Goal: Information Seeking & Learning: Check status

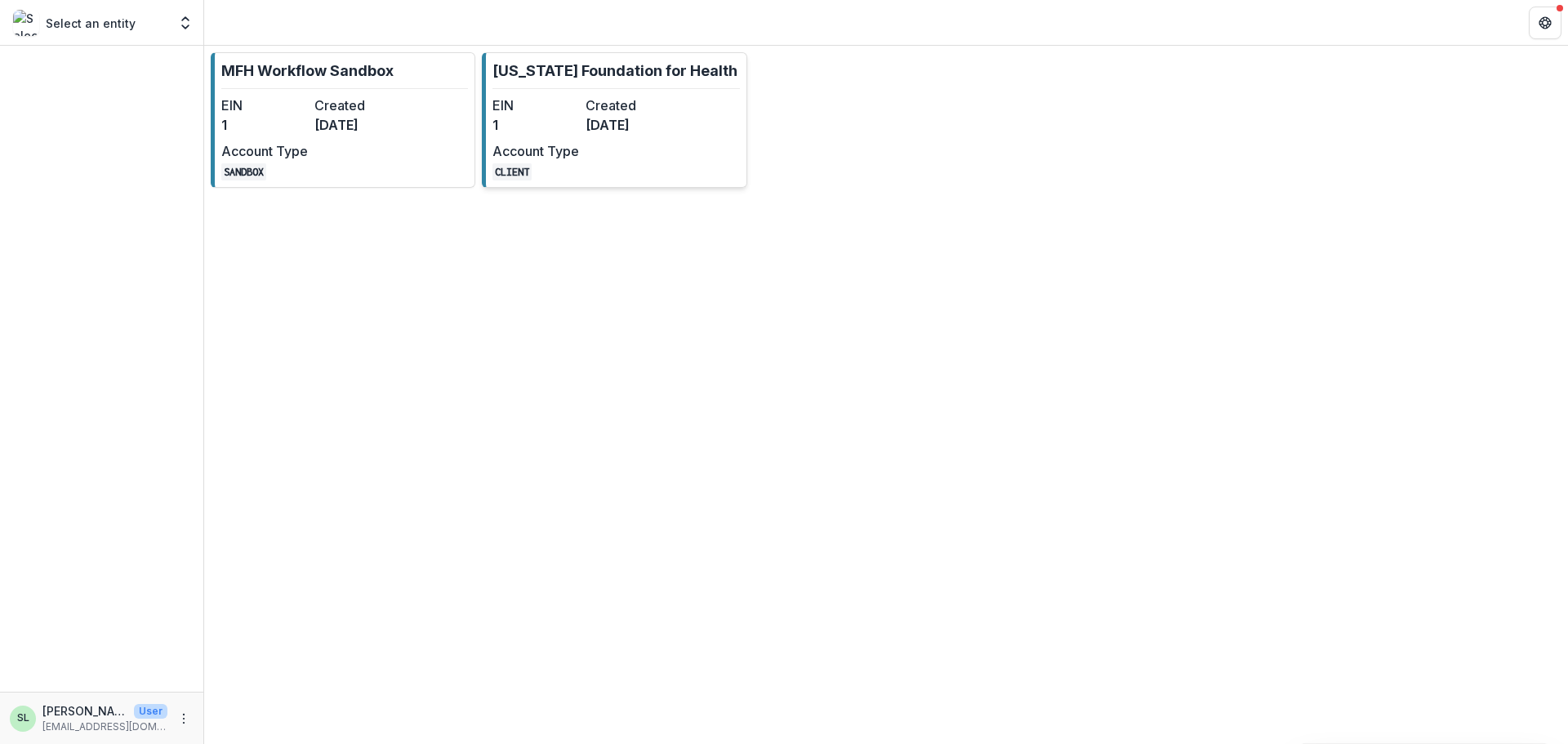
click at [624, 123] on dd "[DATE]" at bounding box center [629, 125] width 86 height 20
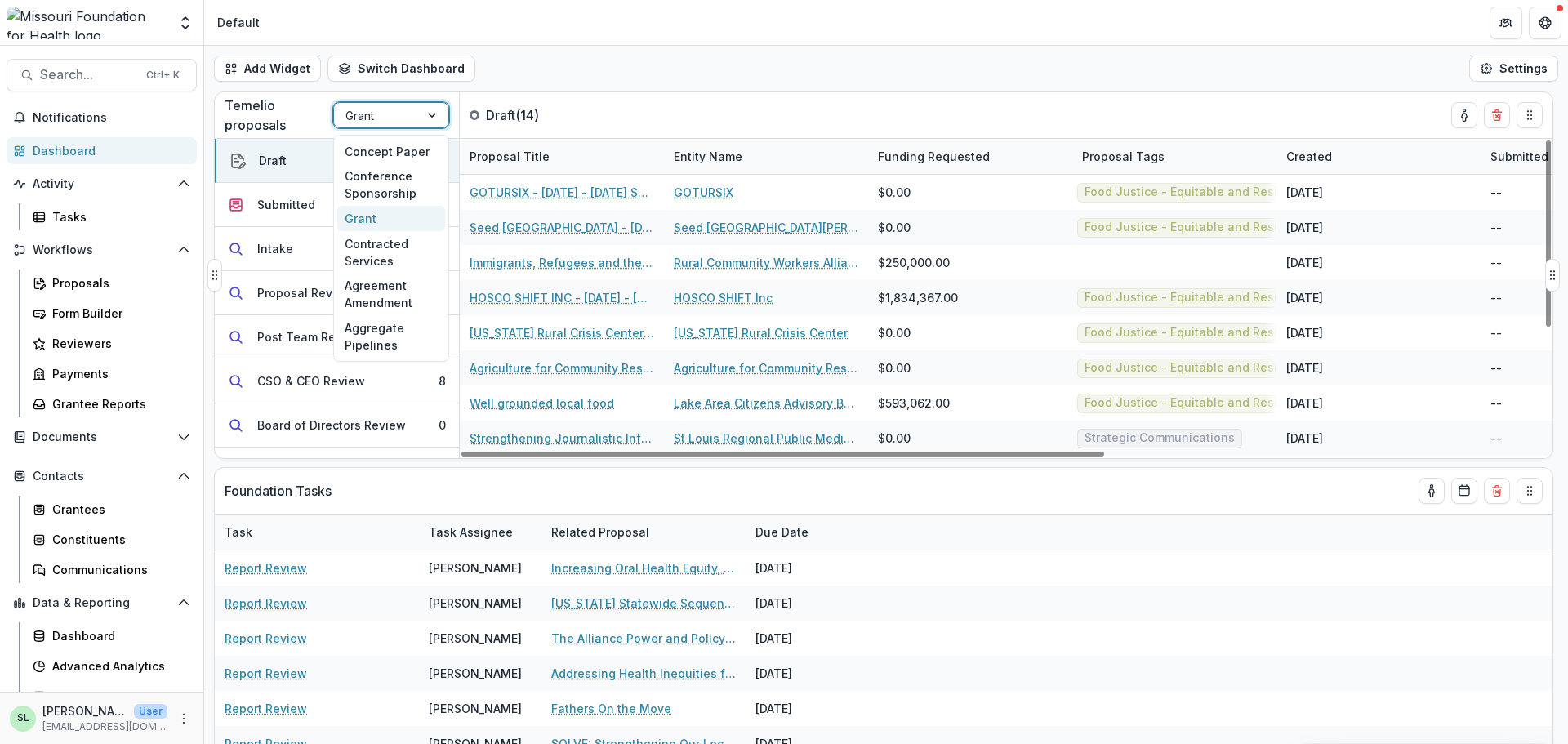
click at [410, 116] on div "Grant" at bounding box center [376, 115] width 85 height 23
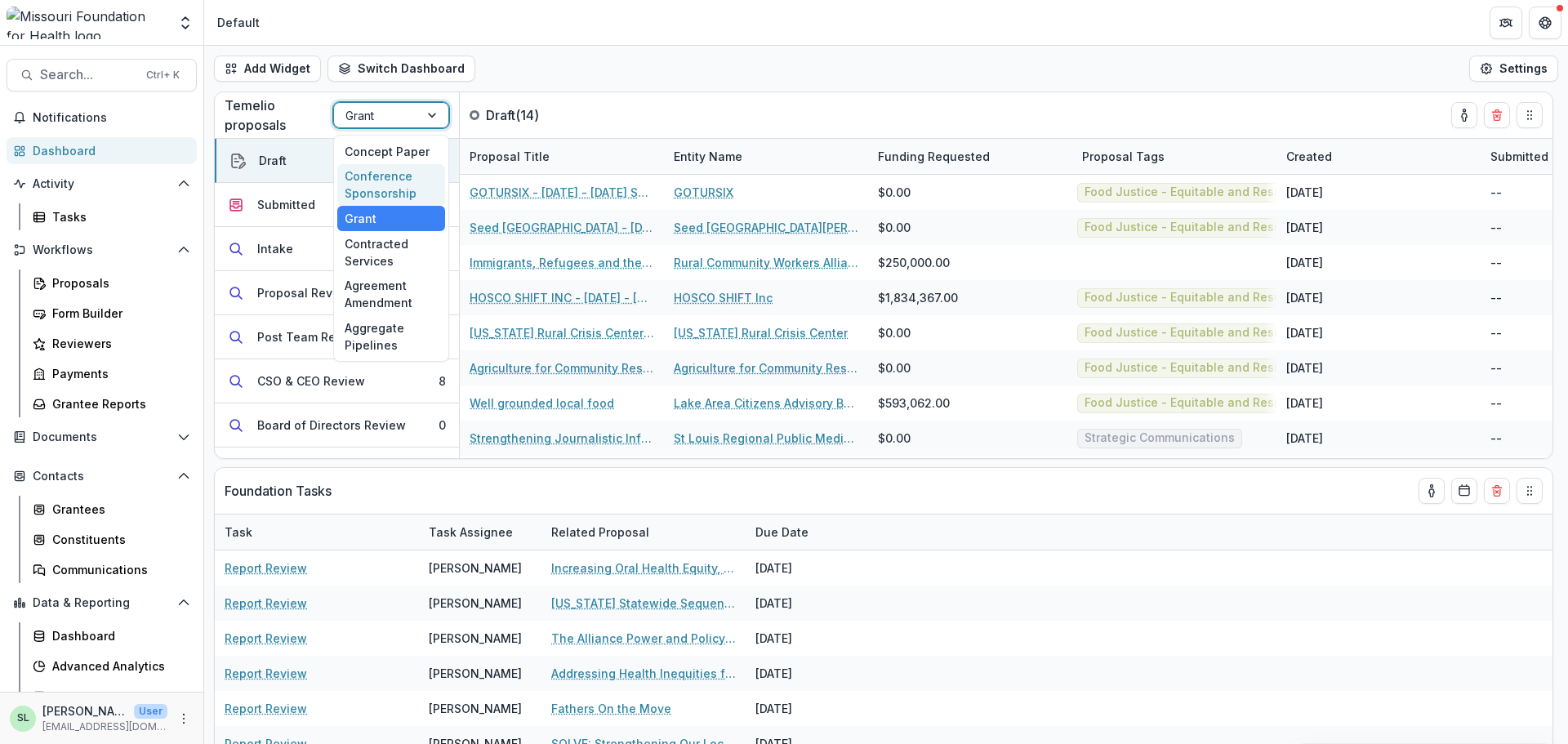
click at [401, 180] on div "Conference Sponsorship" at bounding box center [392, 184] width 108 height 42
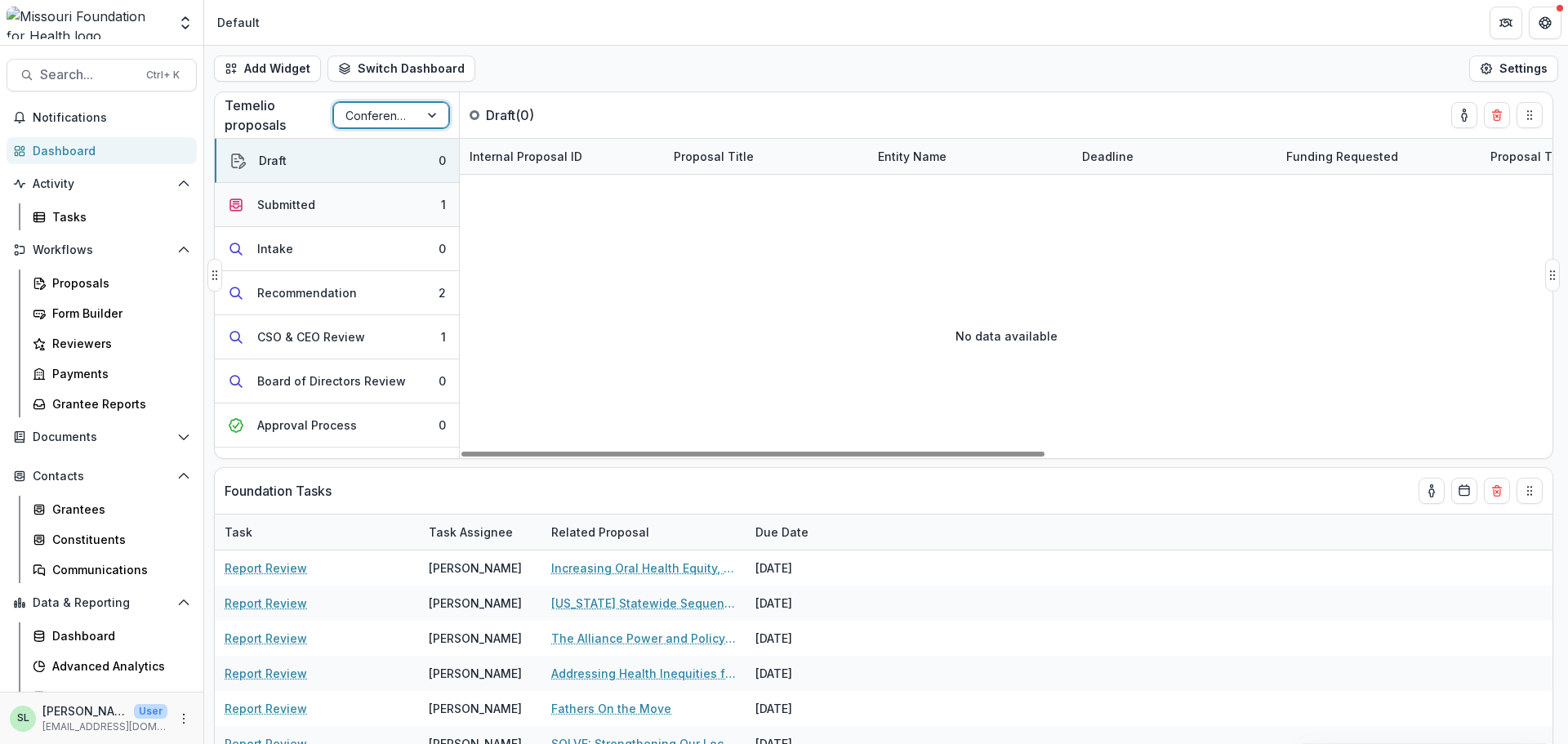
click at [349, 202] on button "Submitted 1" at bounding box center [337, 204] width 244 height 44
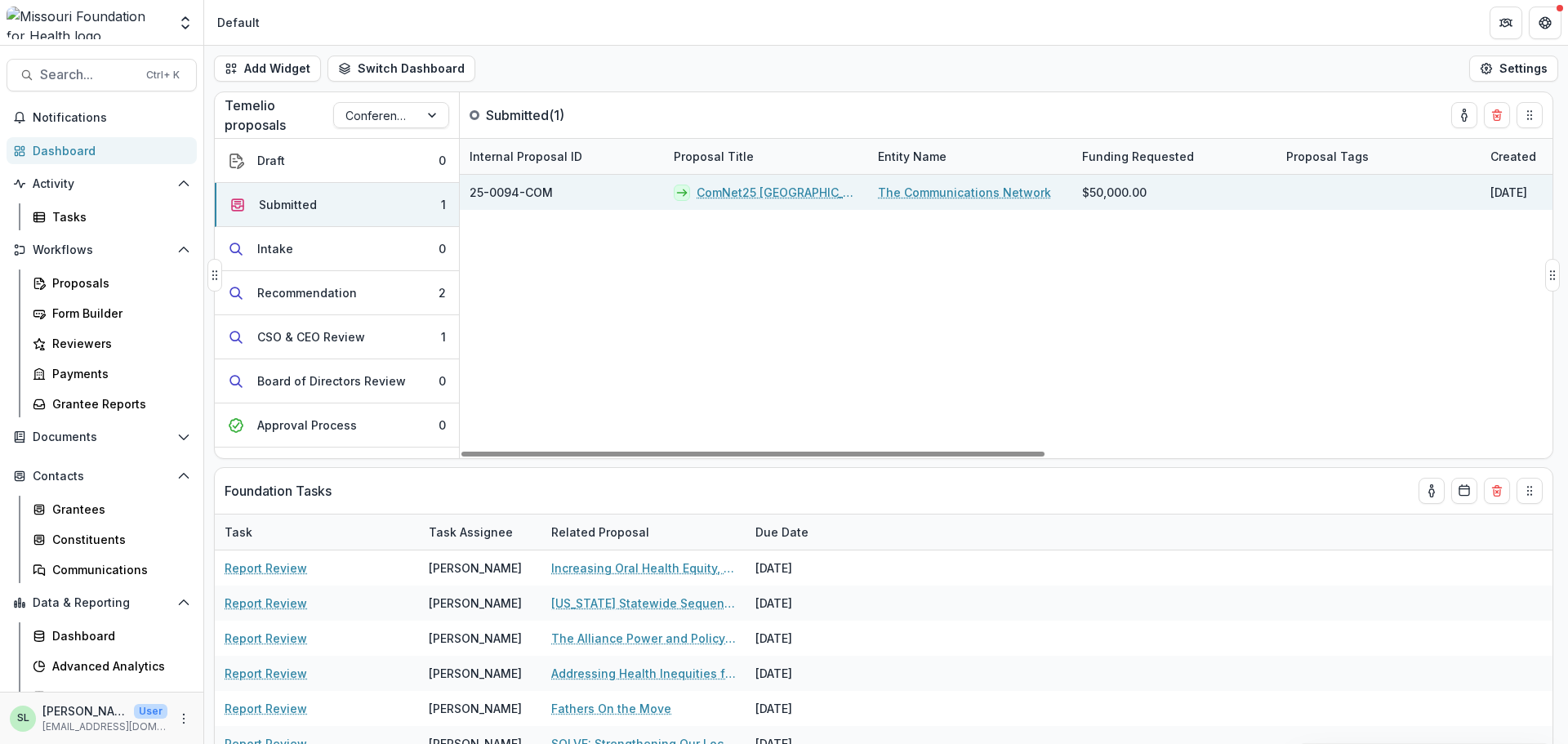
click at [745, 198] on link "ComNet25 [GEOGRAPHIC_DATA]" at bounding box center [778, 192] width 162 height 17
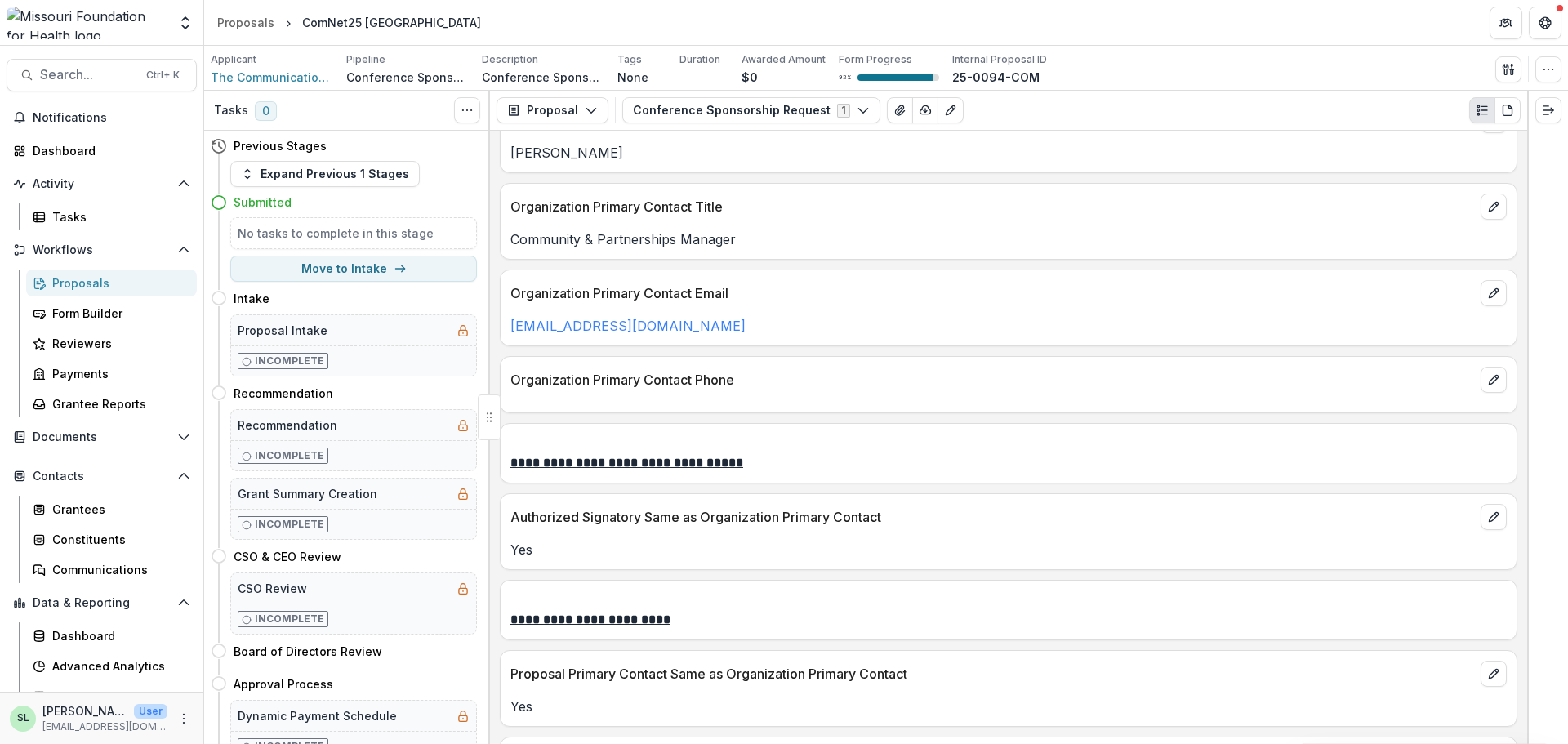
scroll to position [2694, 0]
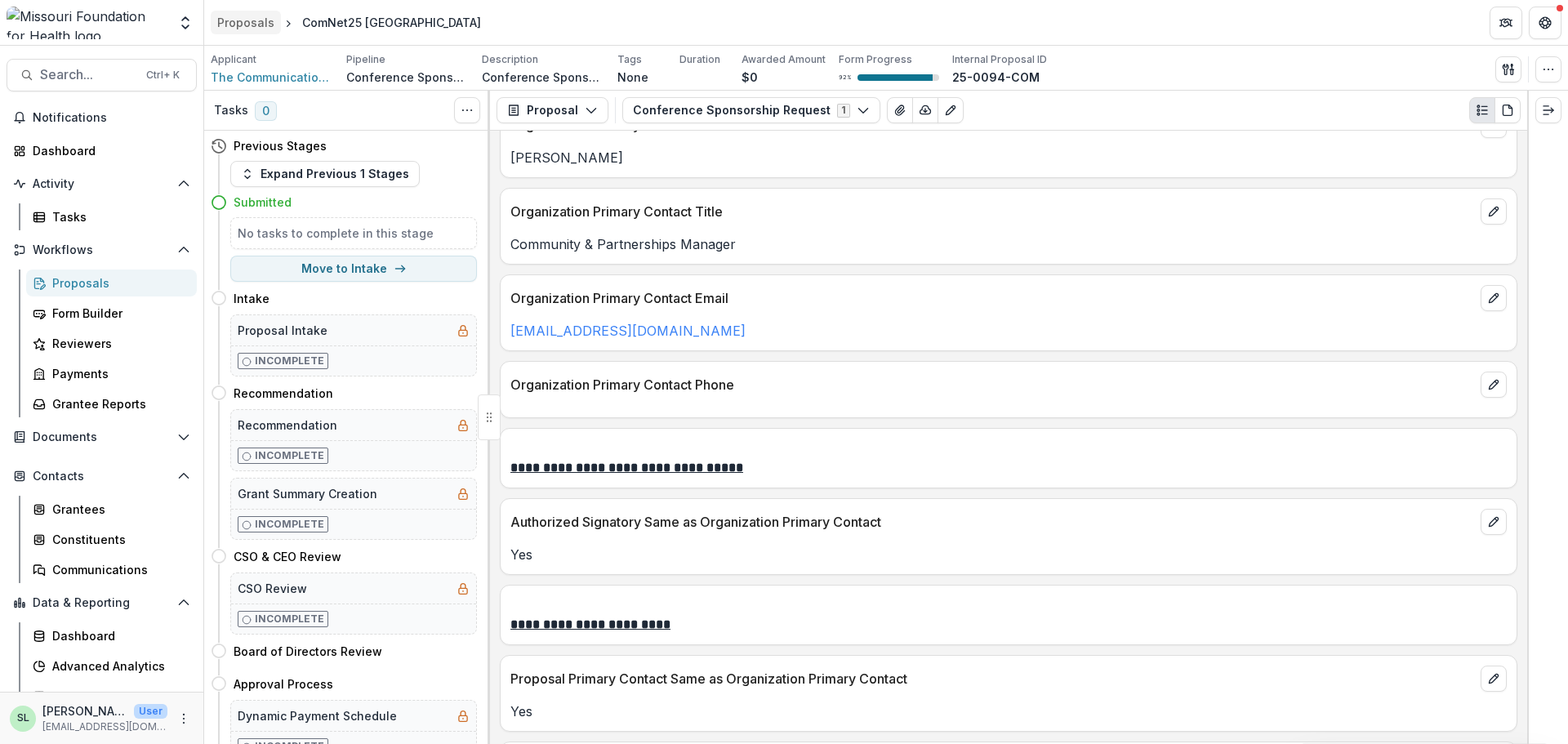
click at [257, 26] on div "Proposals" at bounding box center [246, 22] width 58 height 17
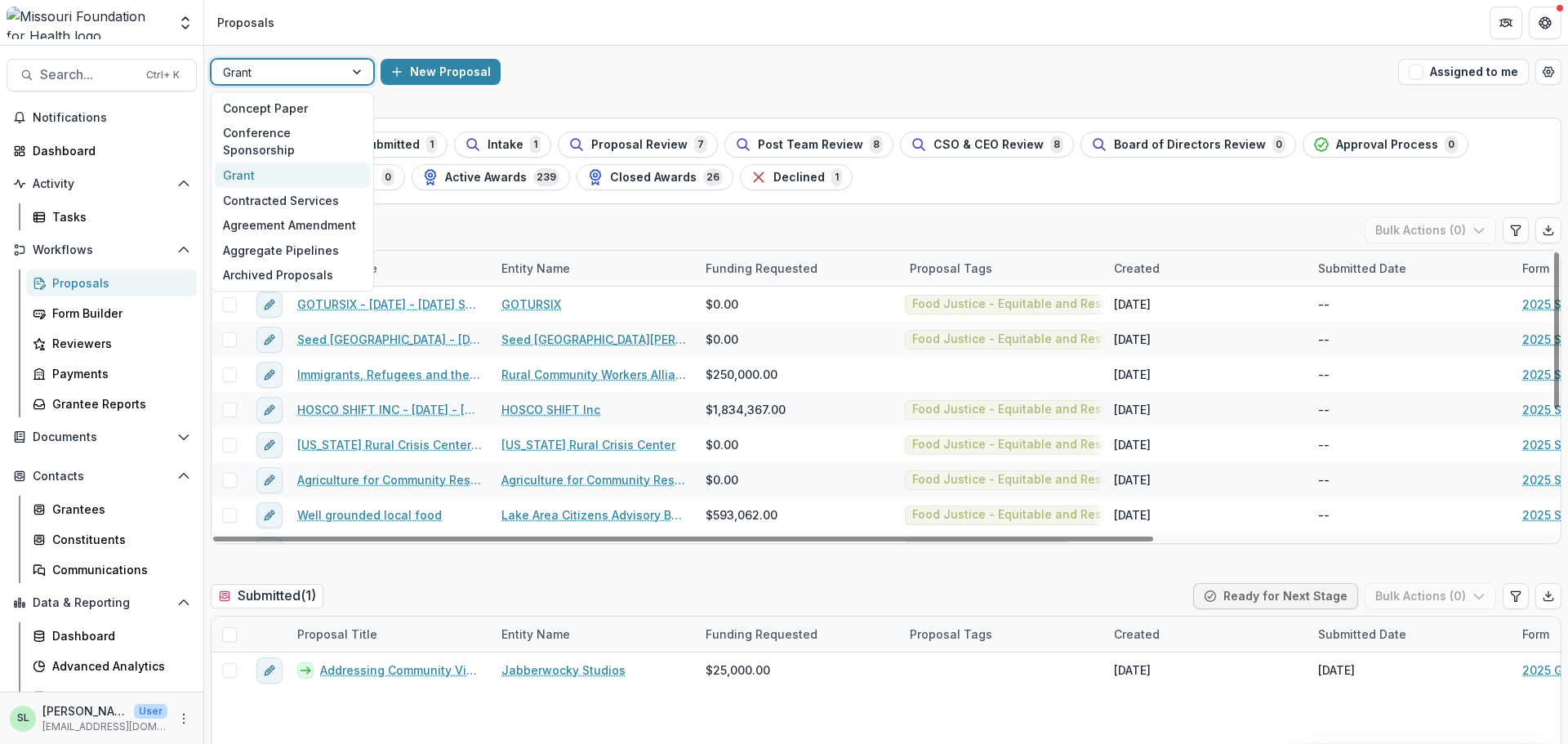
click at [343, 68] on div "Grant" at bounding box center [277, 72] width 132 height 23
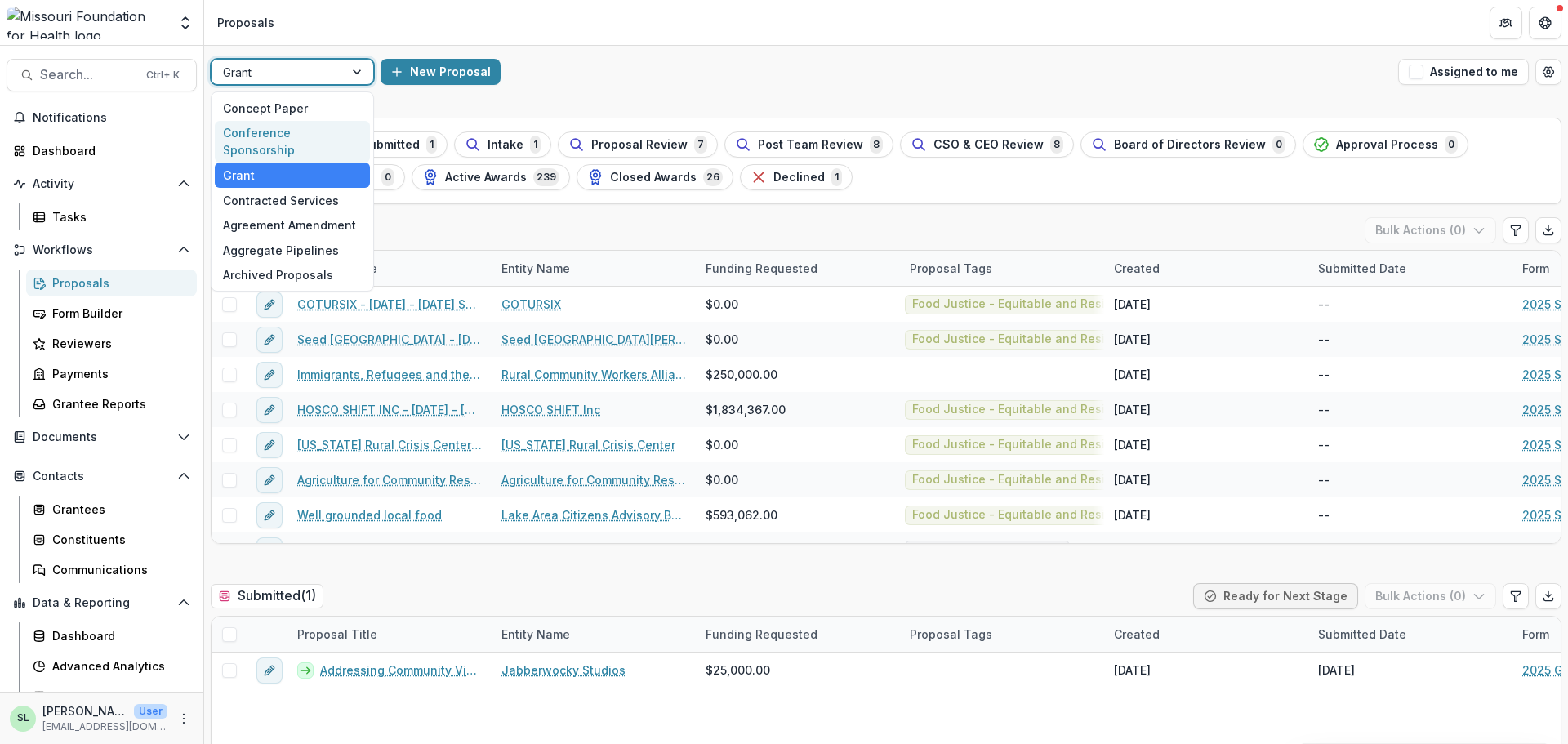
click at [320, 135] on div "Conference Sponsorship" at bounding box center [293, 141] width 155 height 42
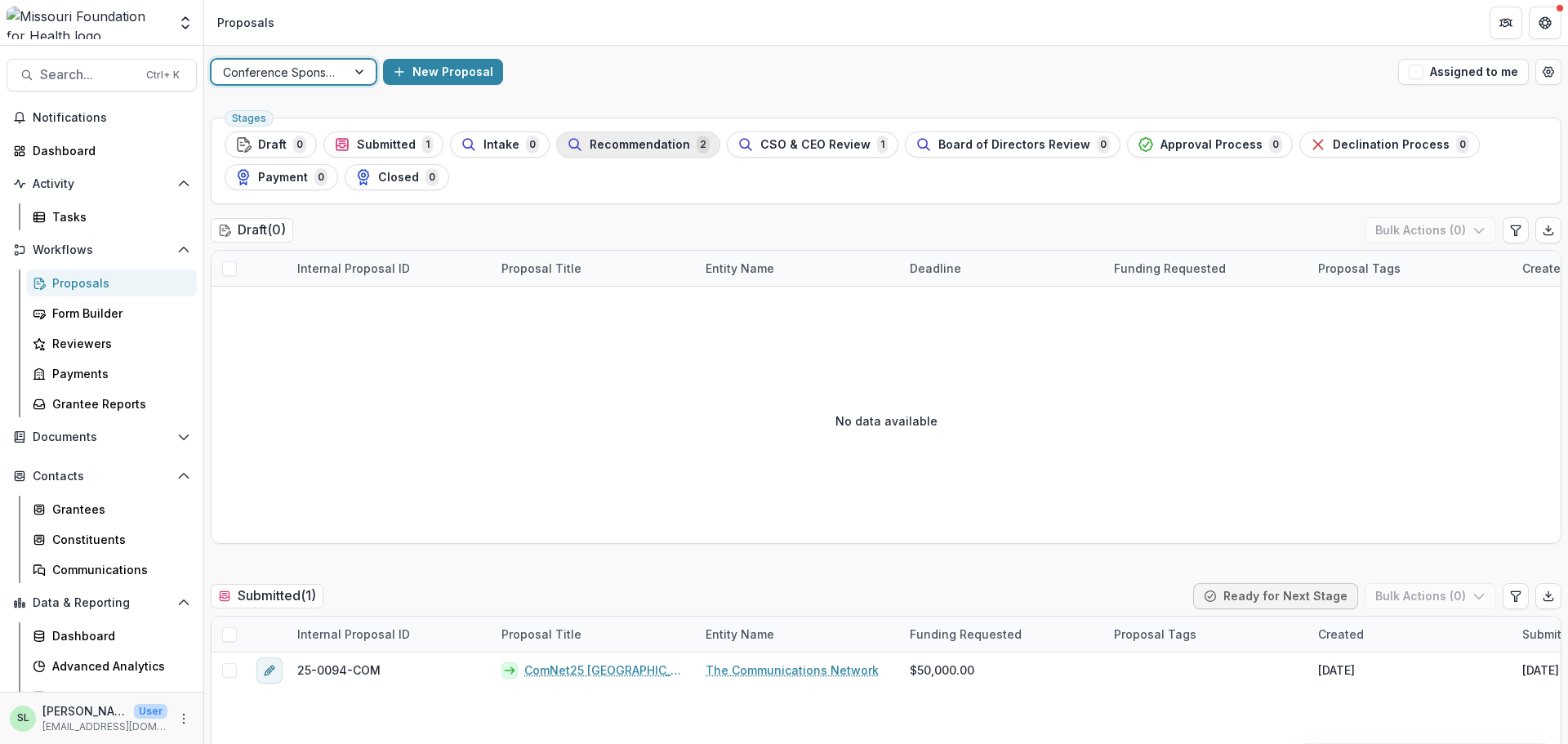
click at [615, 155] on button "Recommendation 2" at bounding box center [638, 144] width 164 height 26
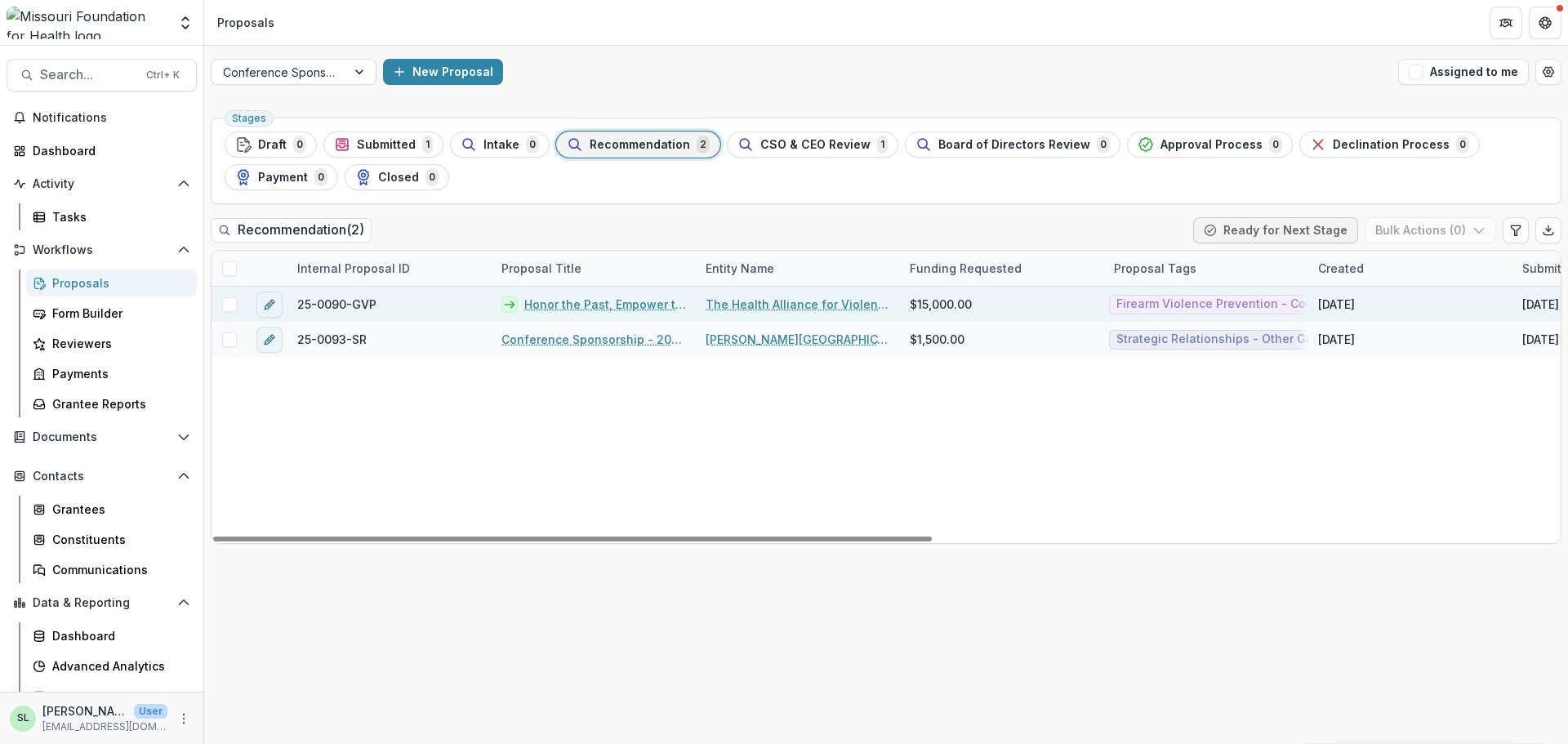
click at [602, 305] on link "Honor the Past, Empower the Future: Celebrating 15 Years of the HAVI" at bounding box center [606, 303] width 162 height 17
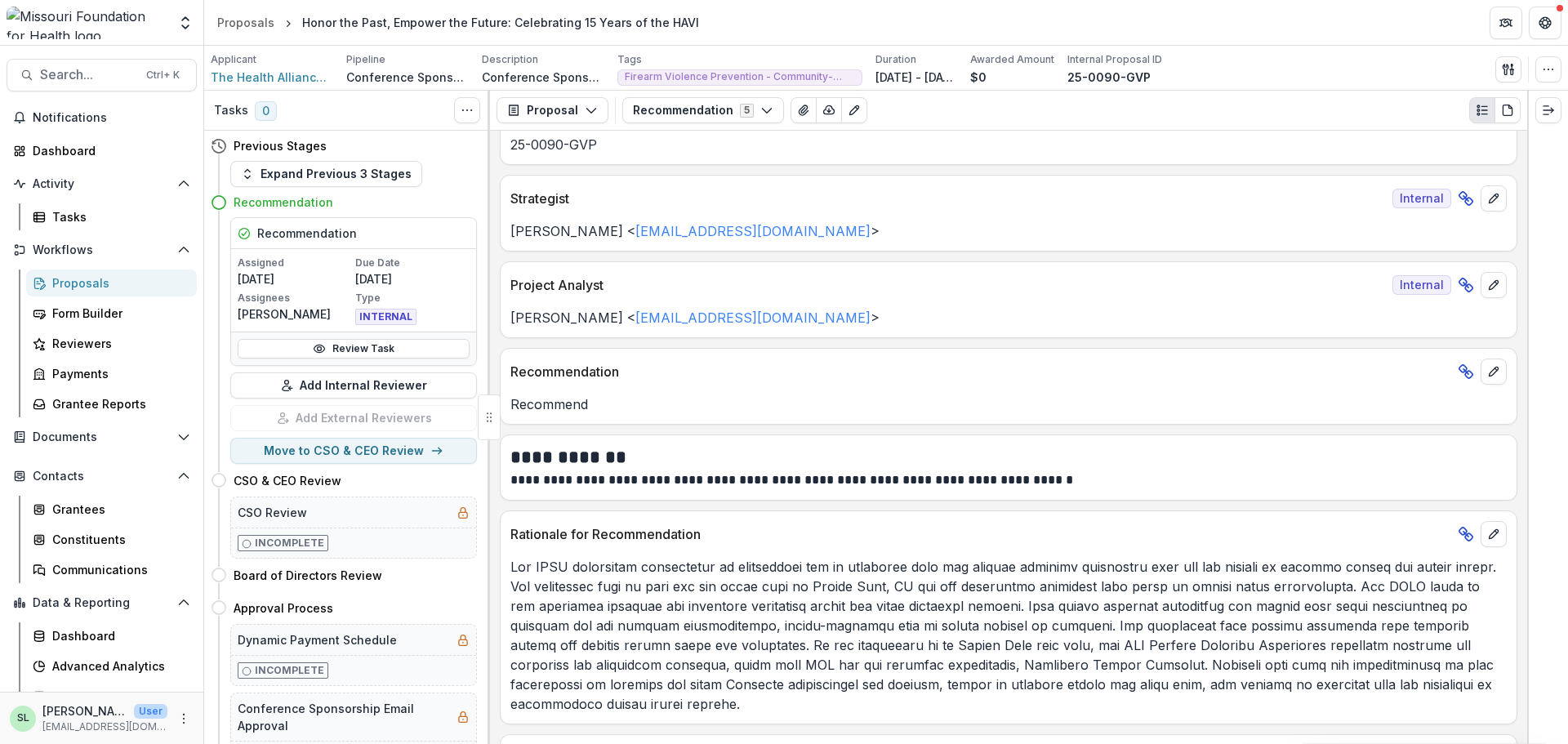
scroll to position [82, 0]
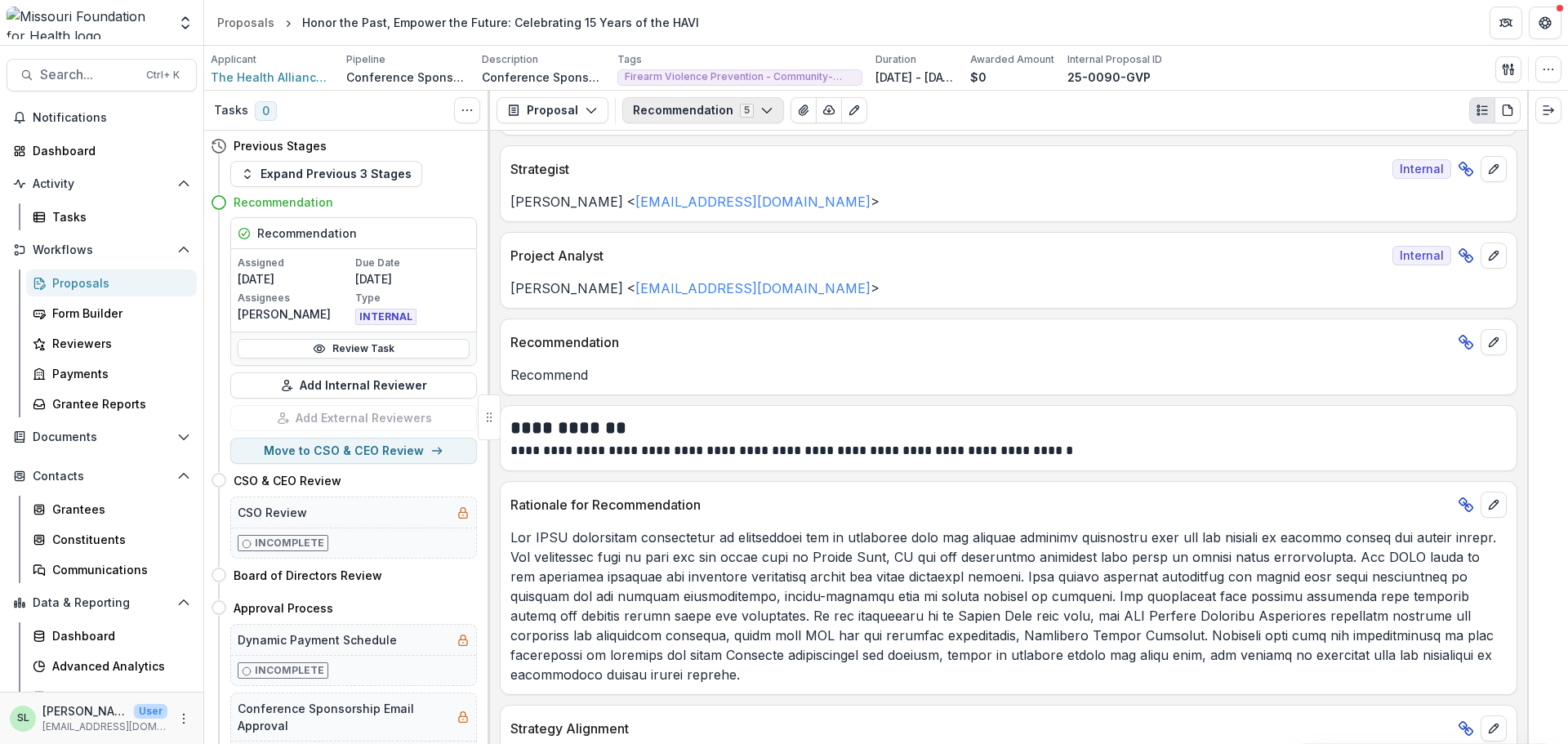
click at [770, 101] on button "Recommendation 5" at bounding box center [703, 110] width 162 height 26
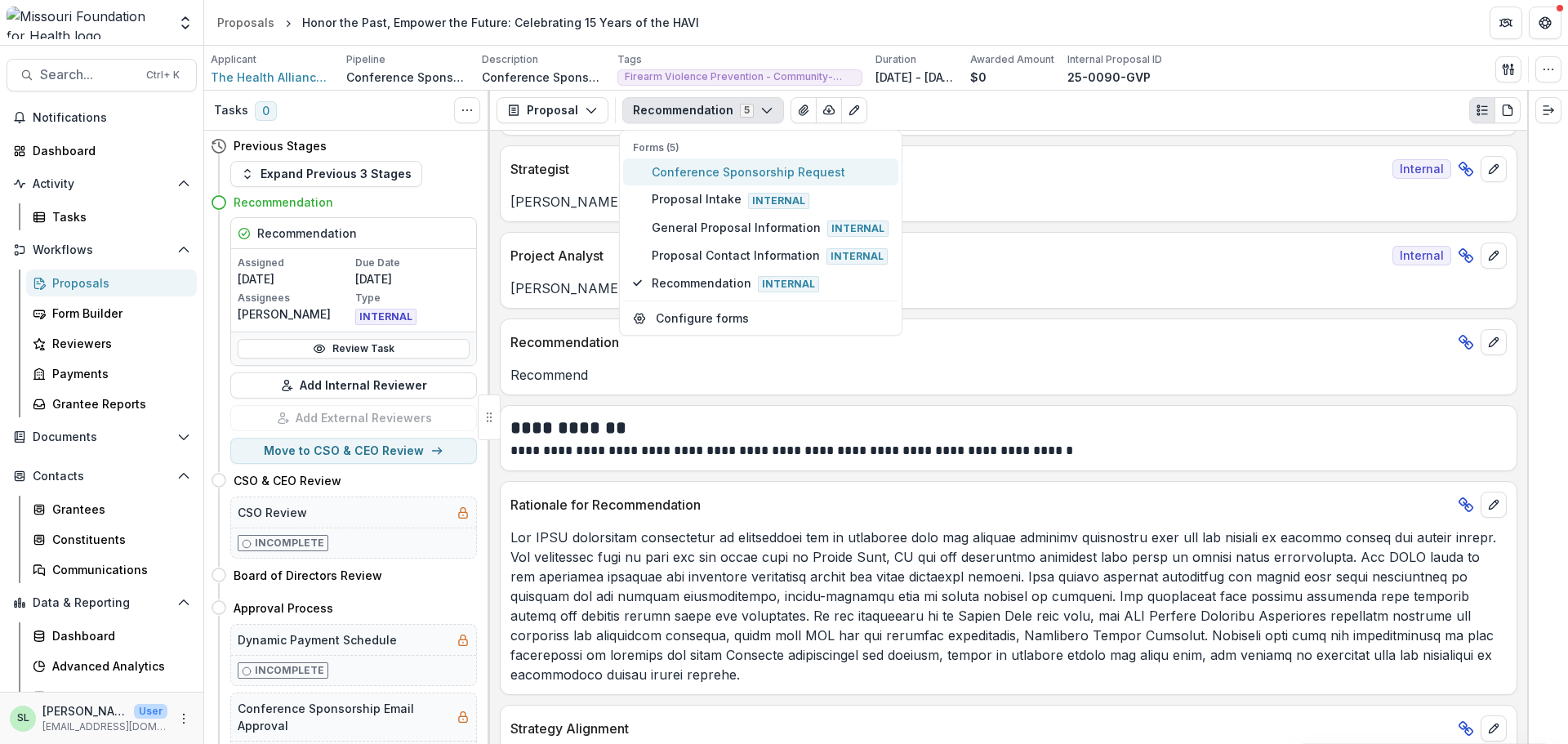
click at [708, 169] on span "Conference Sponsorship Request" at bounding box center [770, 171] width 237 height 17
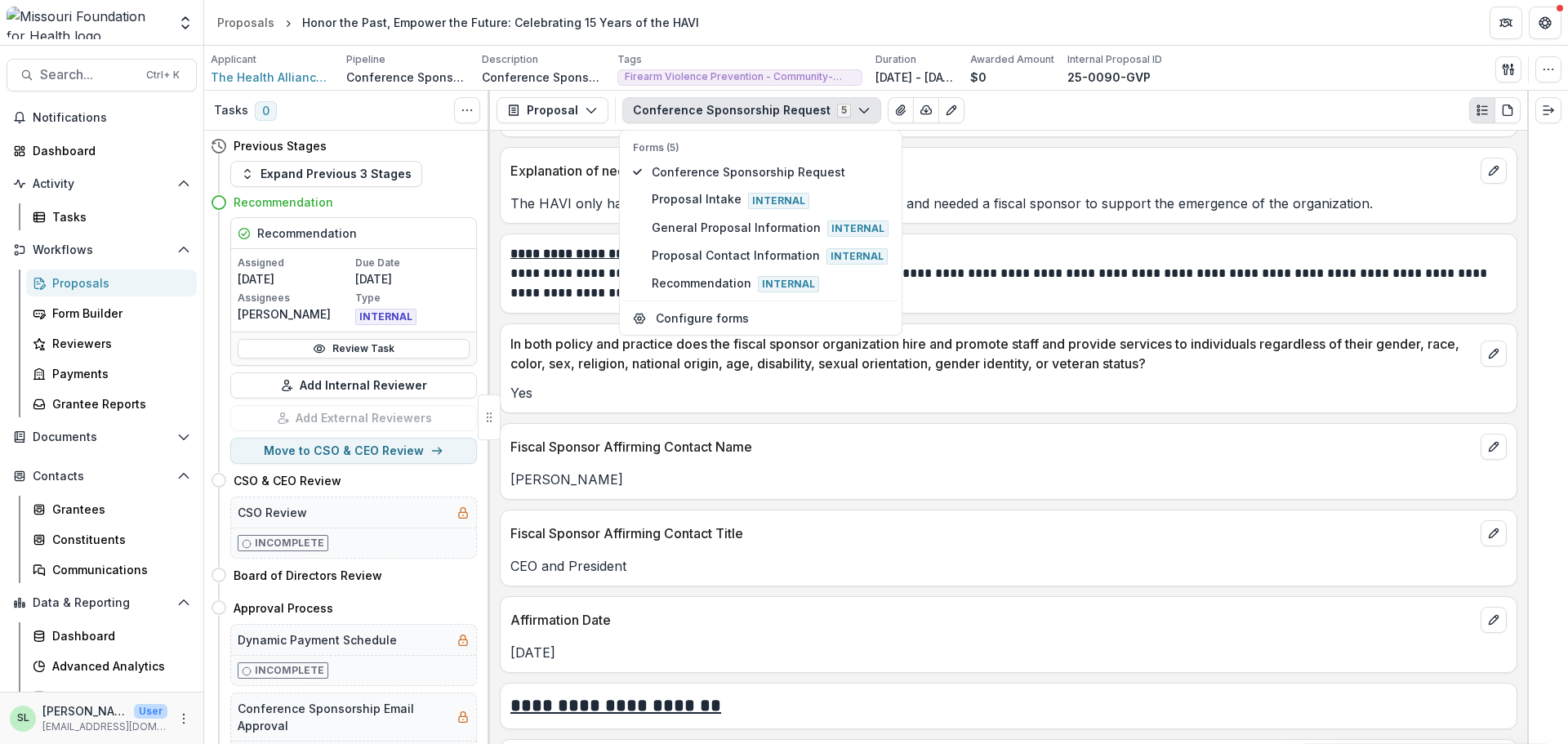
scroll to position [6432, 0]
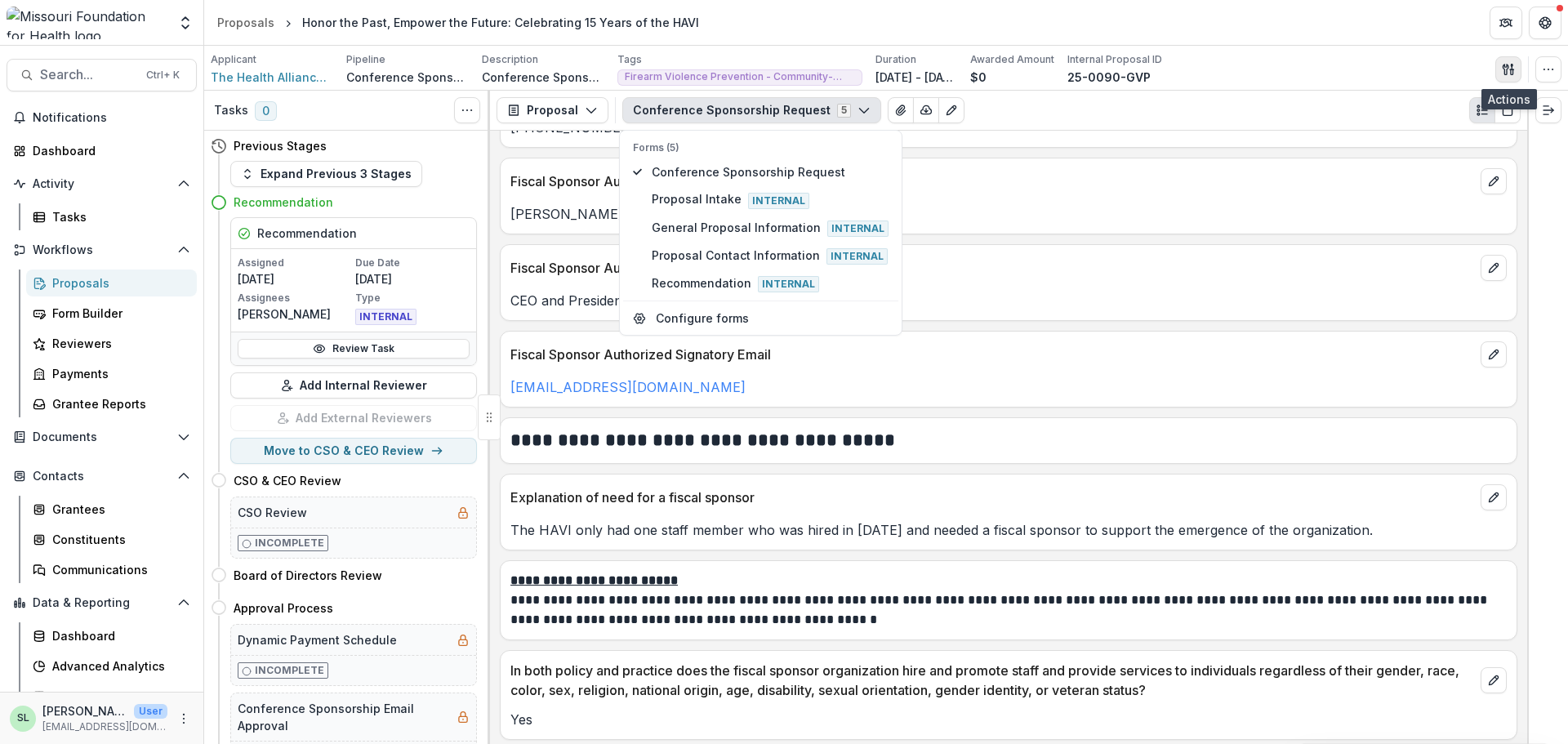
click at [1503, 67] on icon "button" at bounding box center [1506, 69] width 5 height 11
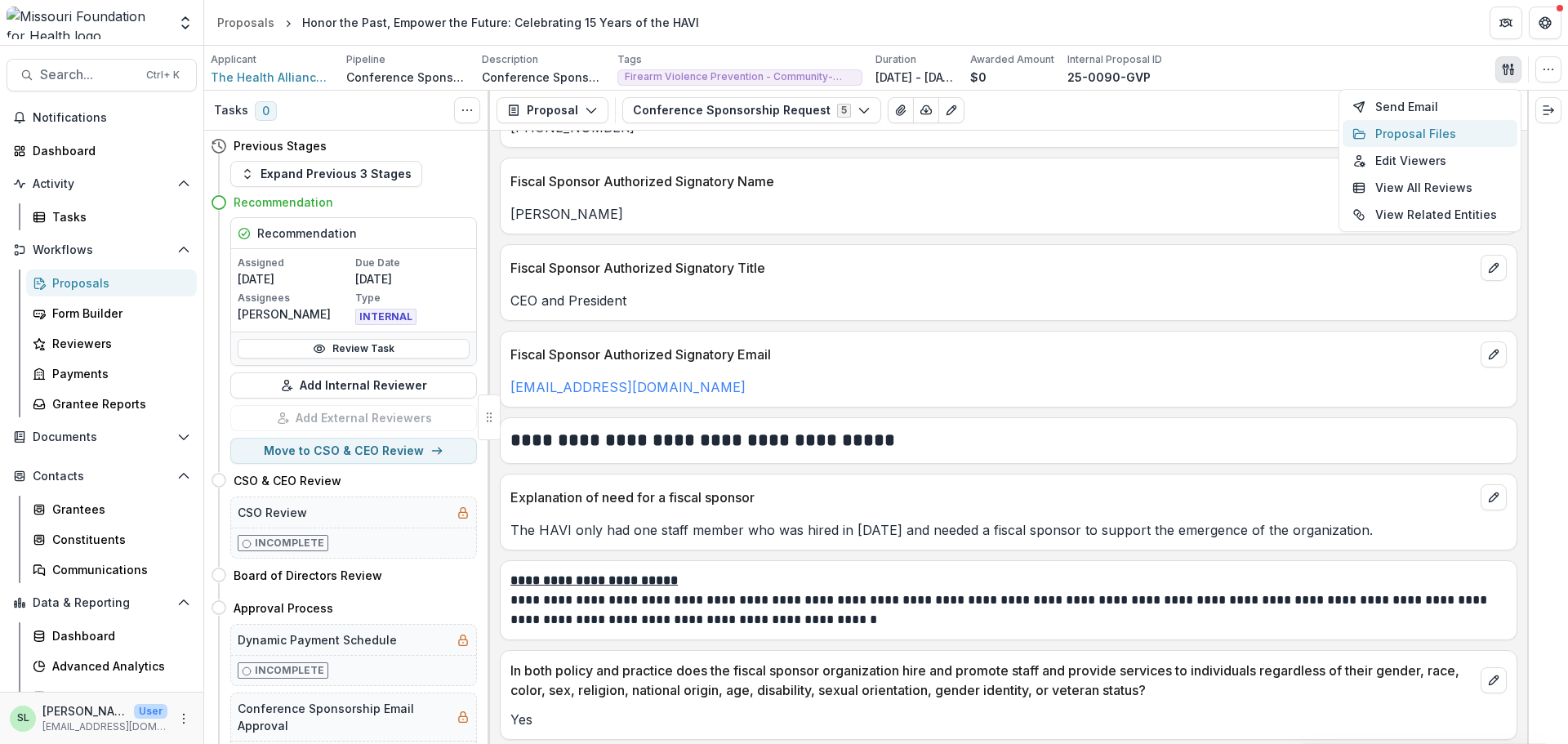
click at [1435, 135] on button "Proposal Files" at bounding box center [1430, 133] width 175 height 27
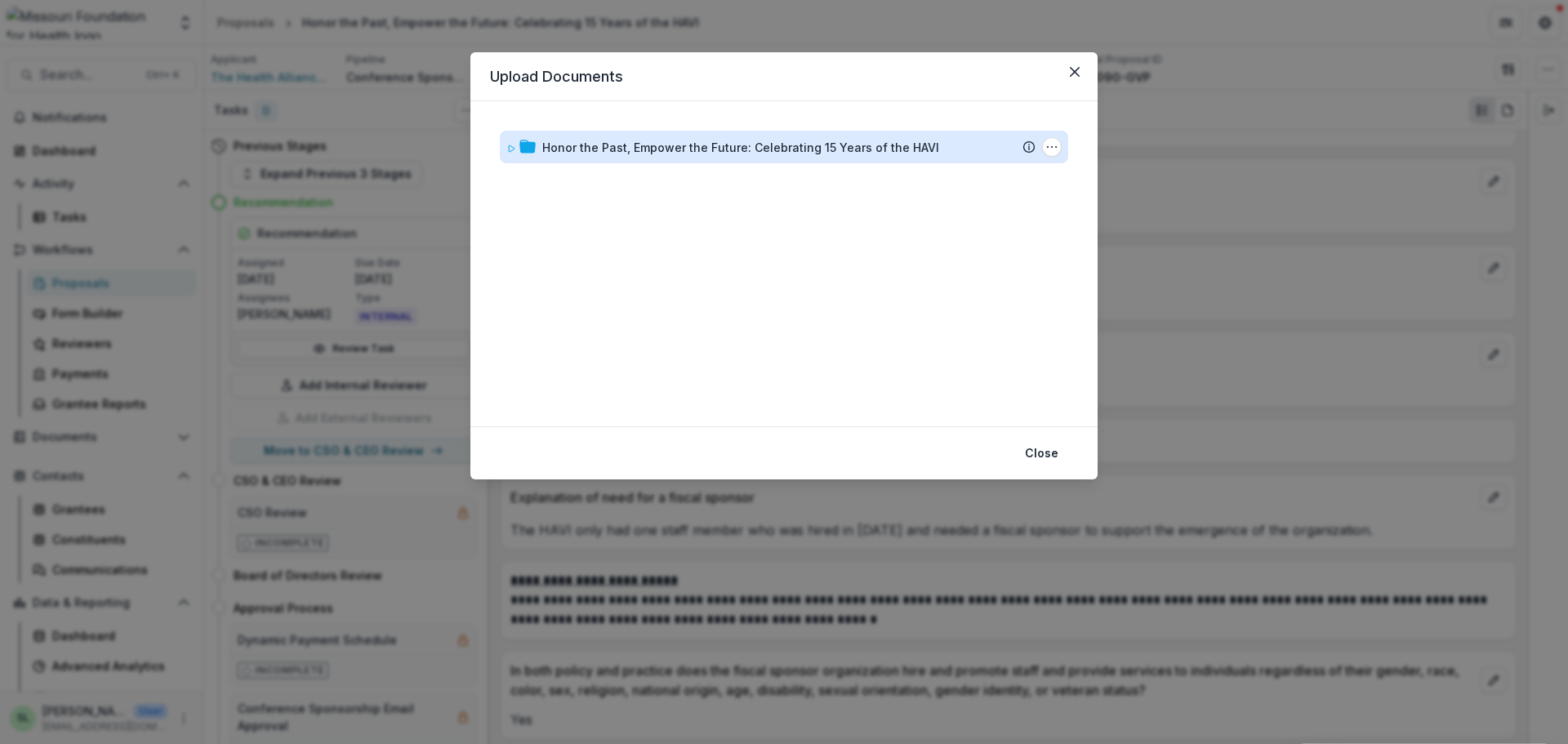
click at [659, 142] on div "Honor the Past, Empower the Future: Celebrating 15 Years of the HAVI" at bounding box center [741, 147] width 397 height 17
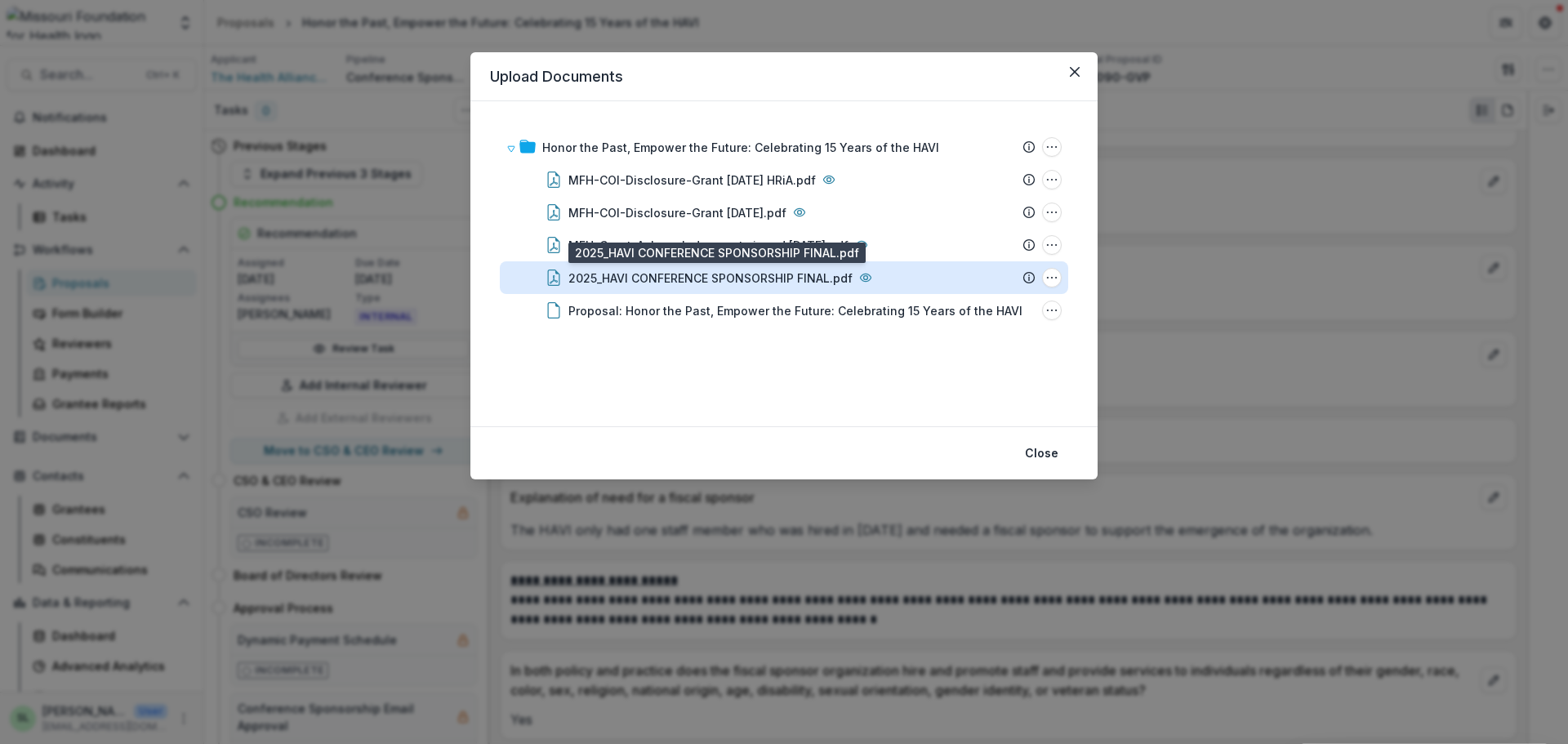
click at [668, 273] on div "2025_HAVI CONFERENCE SPONSORSHIP FINAL.pdf" at bounding box center [711, 277] width 284 height 17
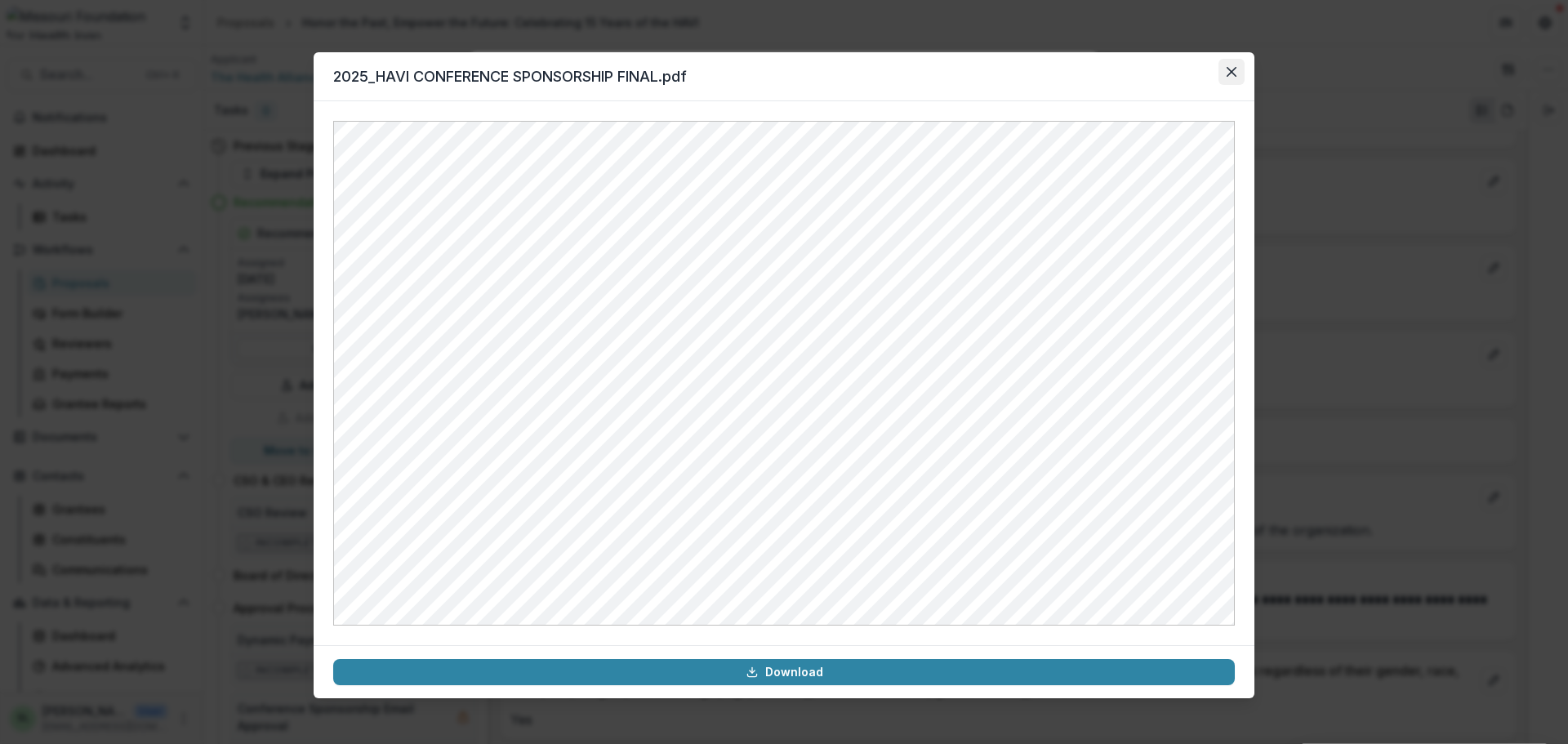
click at [1238, 69] on button "Close" at bounding box center [1231, 71] width 26 height 26
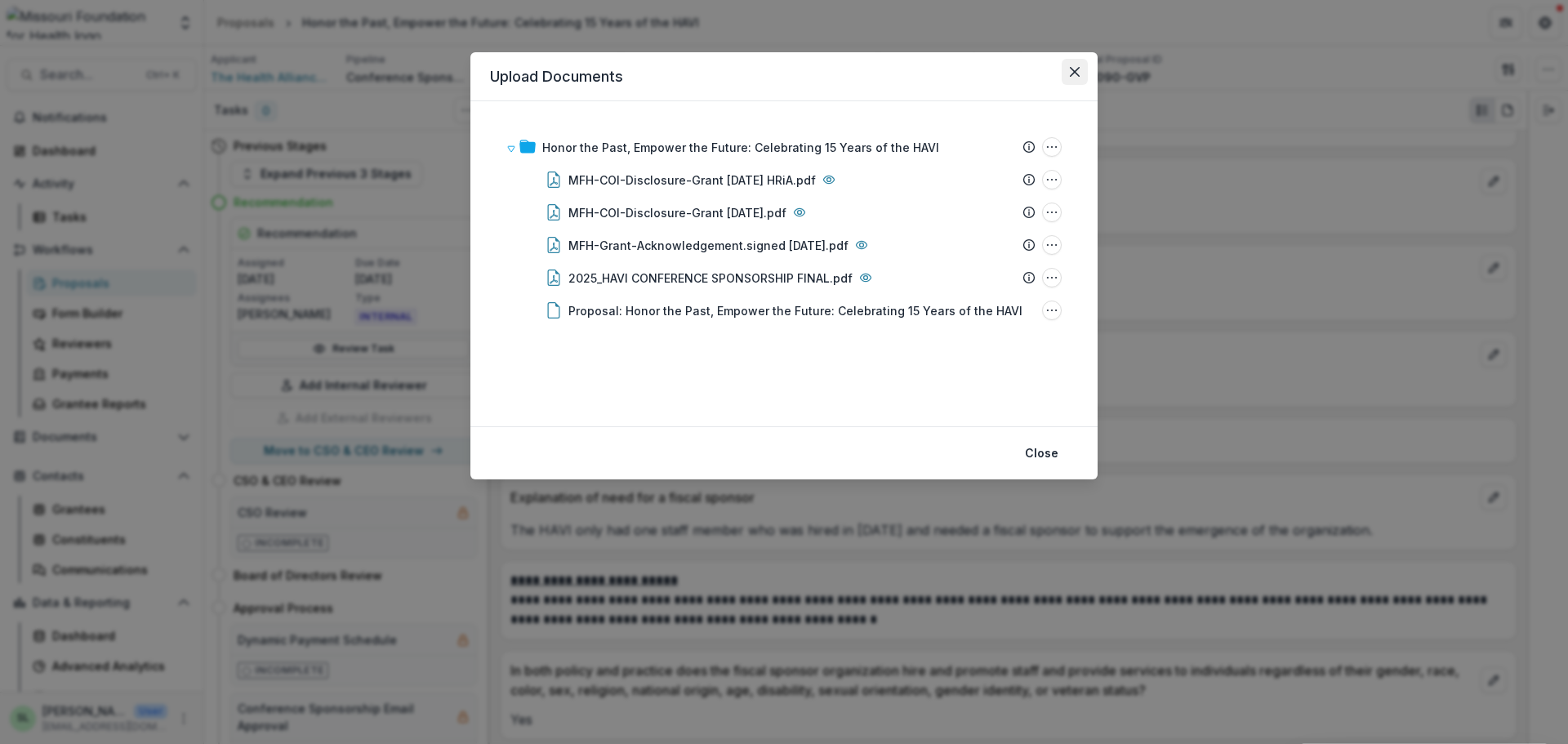
click at [1077, 65] on button "Close" at bounding box center [1075, 71] width 26 height 26
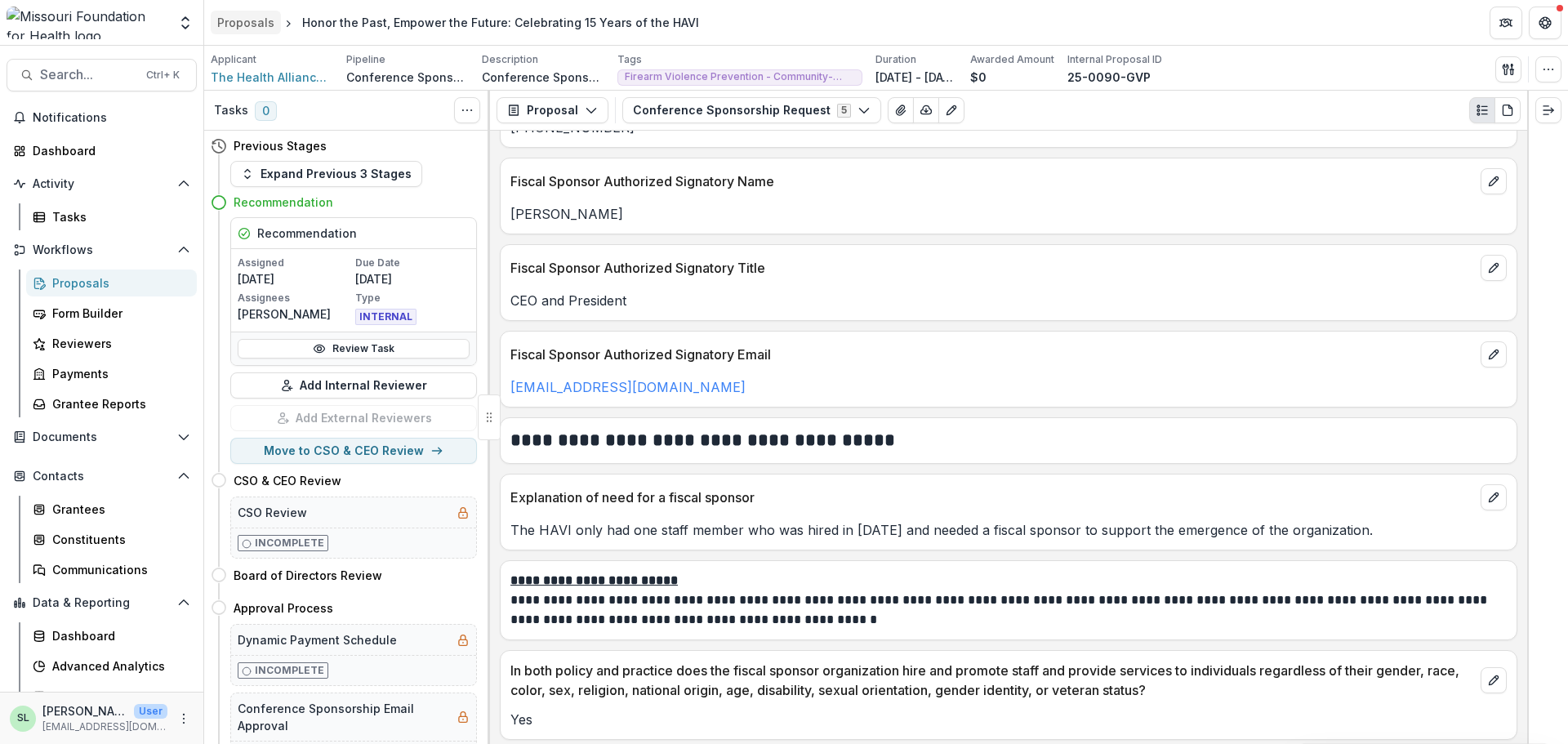
click at [241, 19] on div "Proposals" at bounding box center [246, 22] width 58 height 17
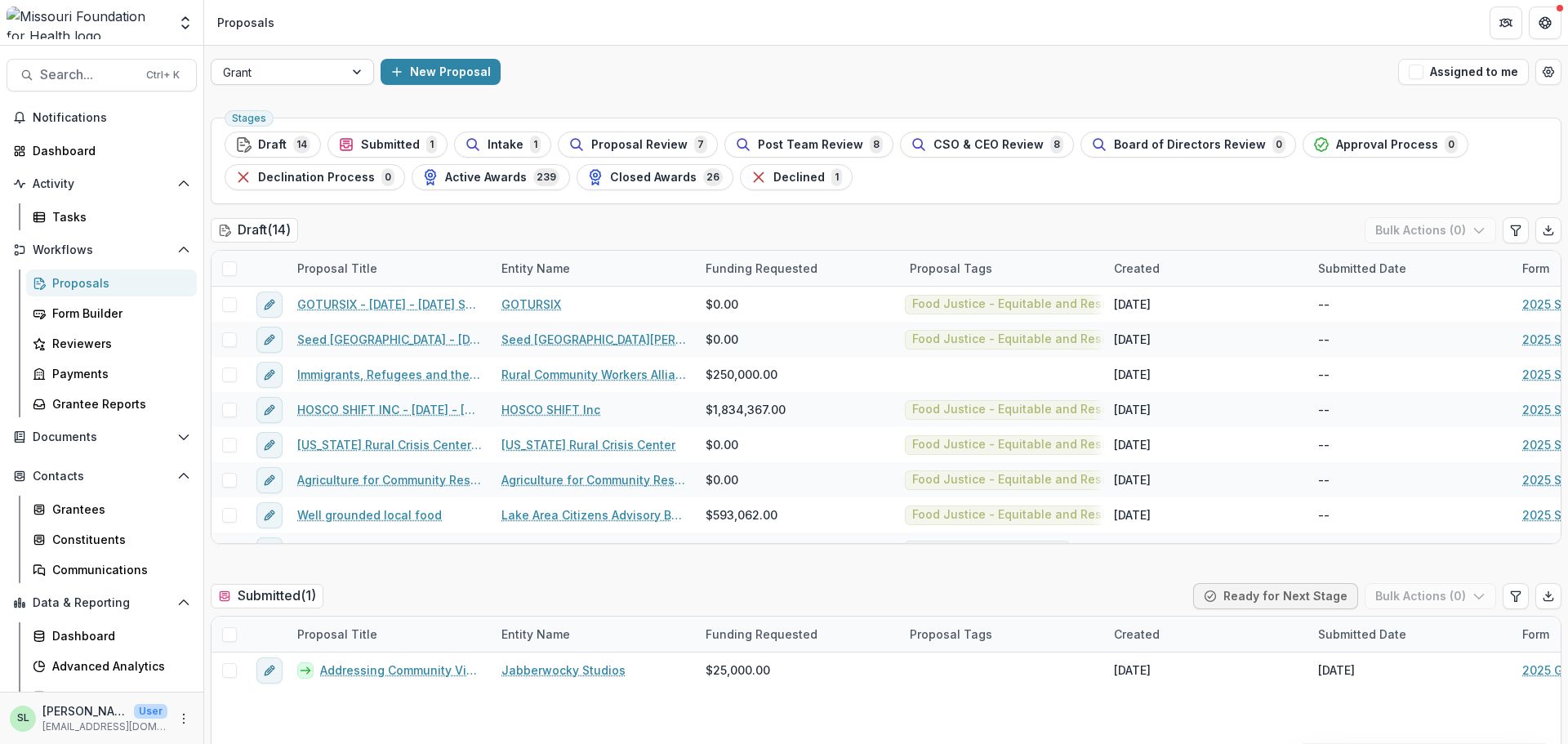
click at [329, 70] on div at bounding box center [278, 72] width 110 height 21
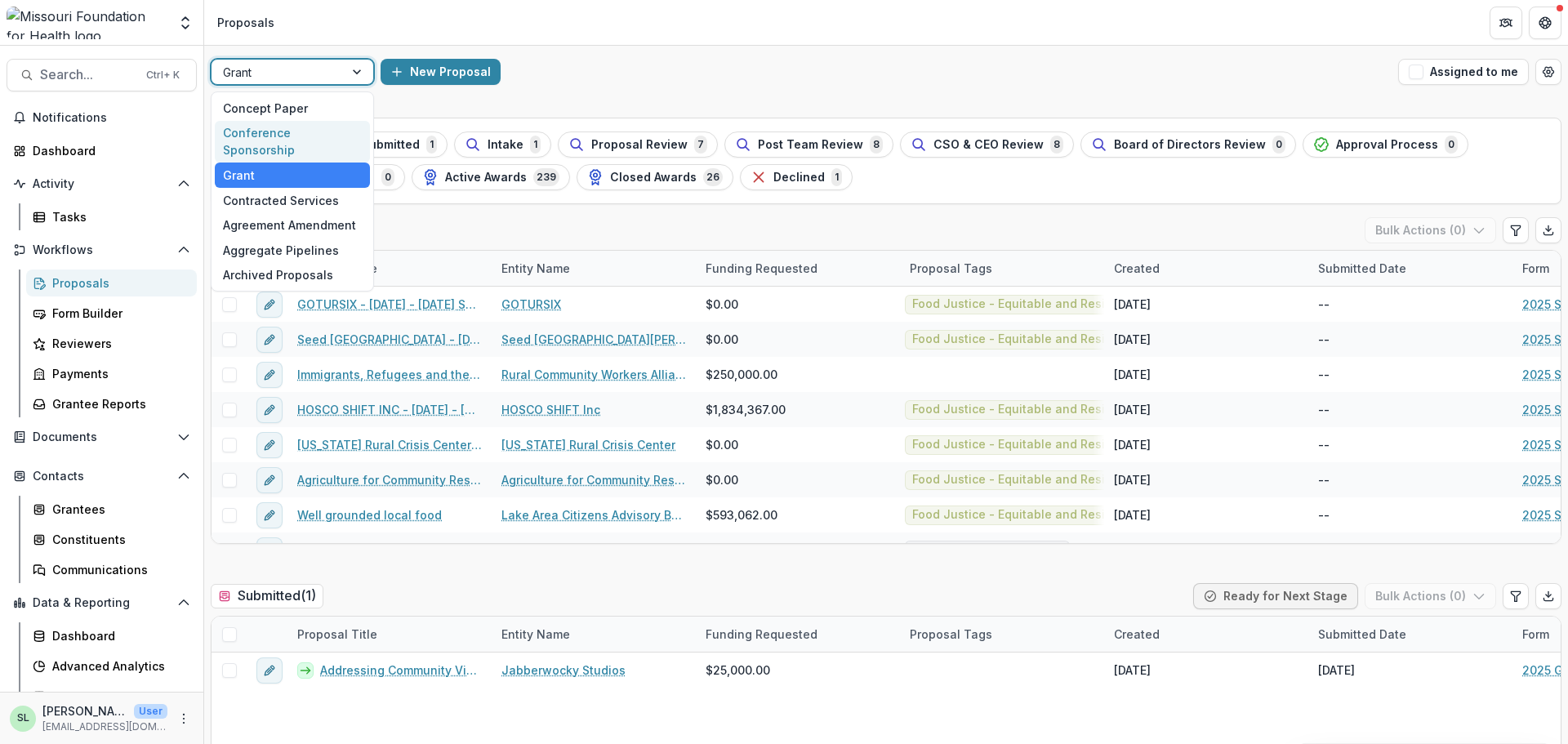
click at [299, 139] on div "Conference Sponsorship" at bounding box center [293, 141] width 155 height 42
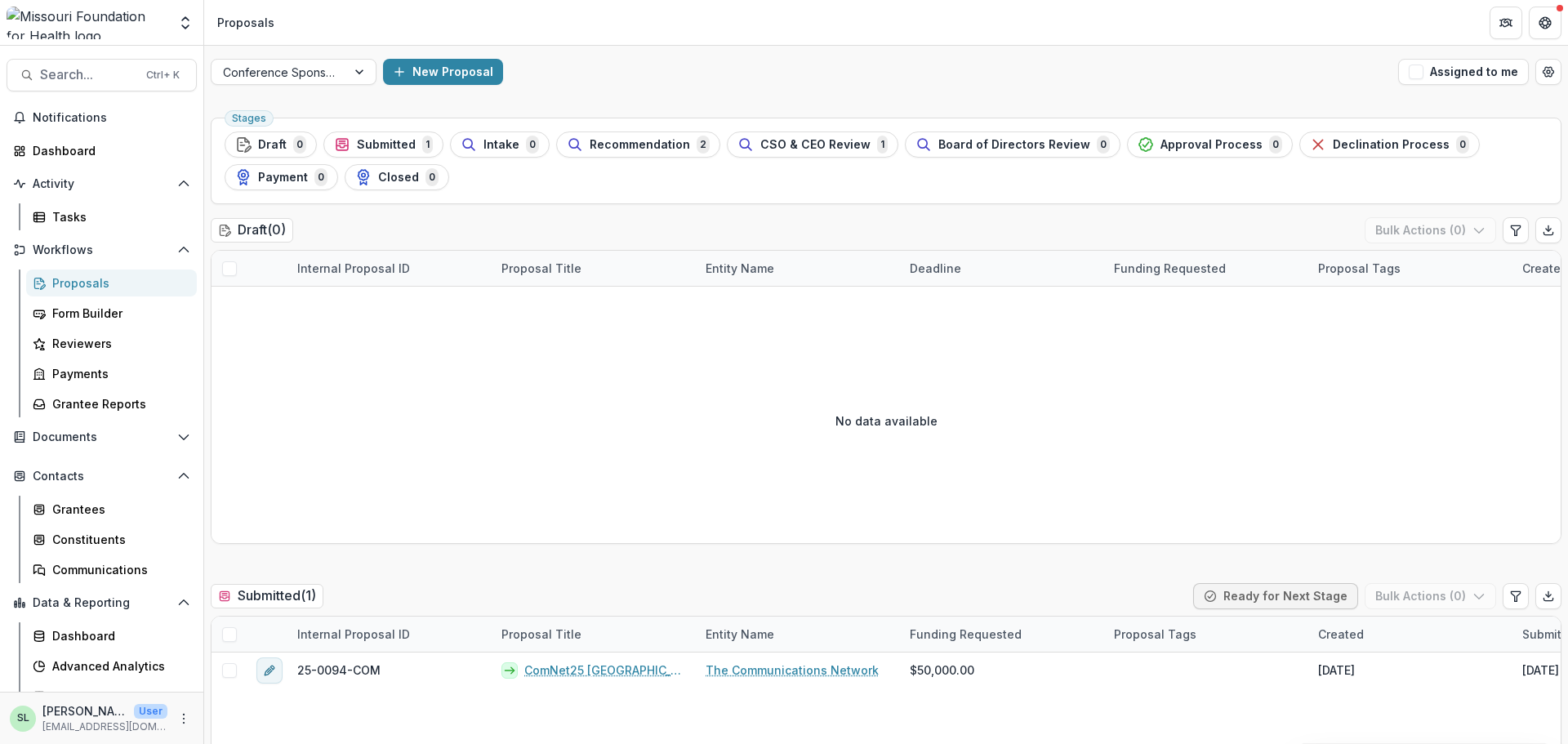
click at [304, 131] on button "Draft 0" at bounding box center [271, 144] width 93 height 26
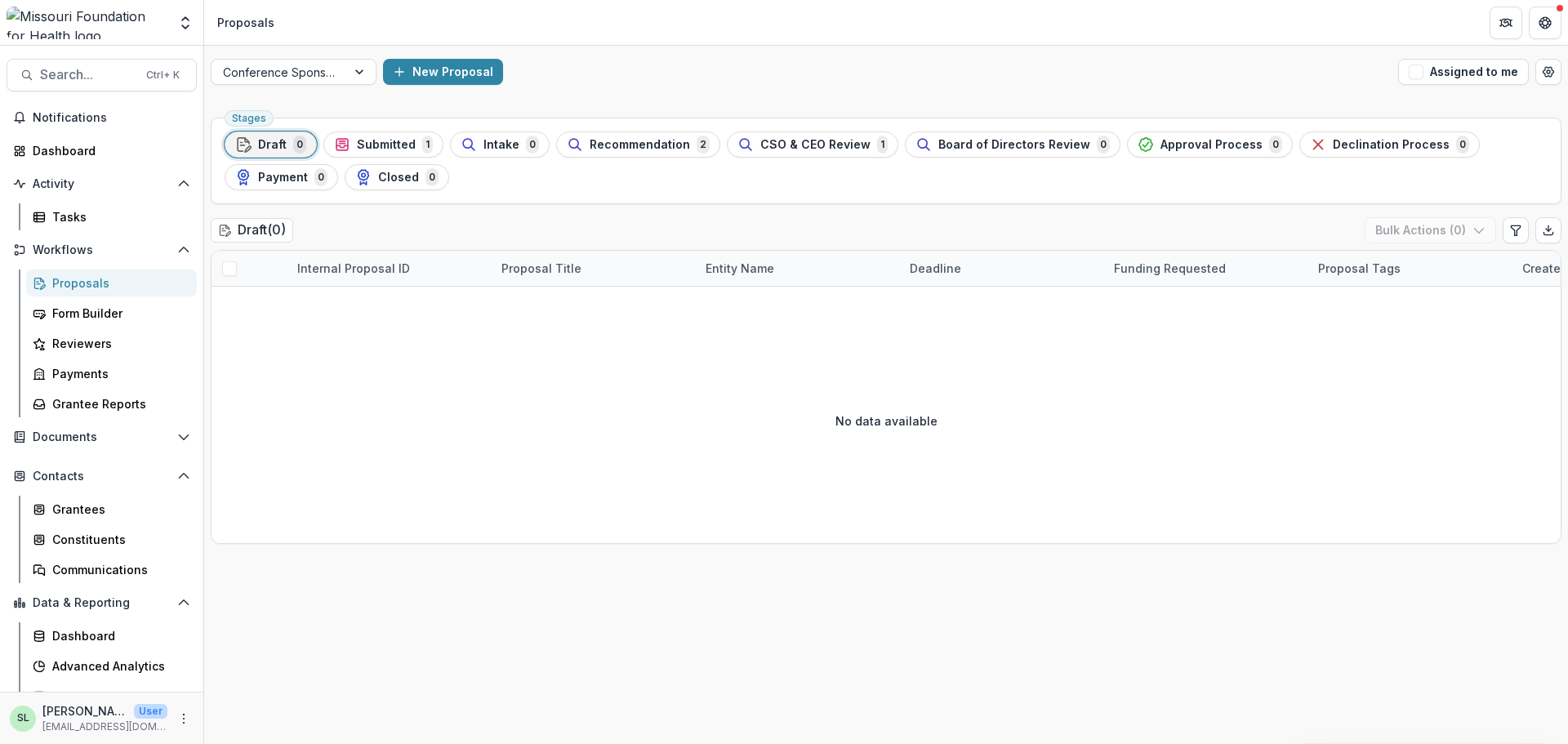
click at [412, 144] on div "Submitted 1" at bounding box center [383, 145] width 99 height 18
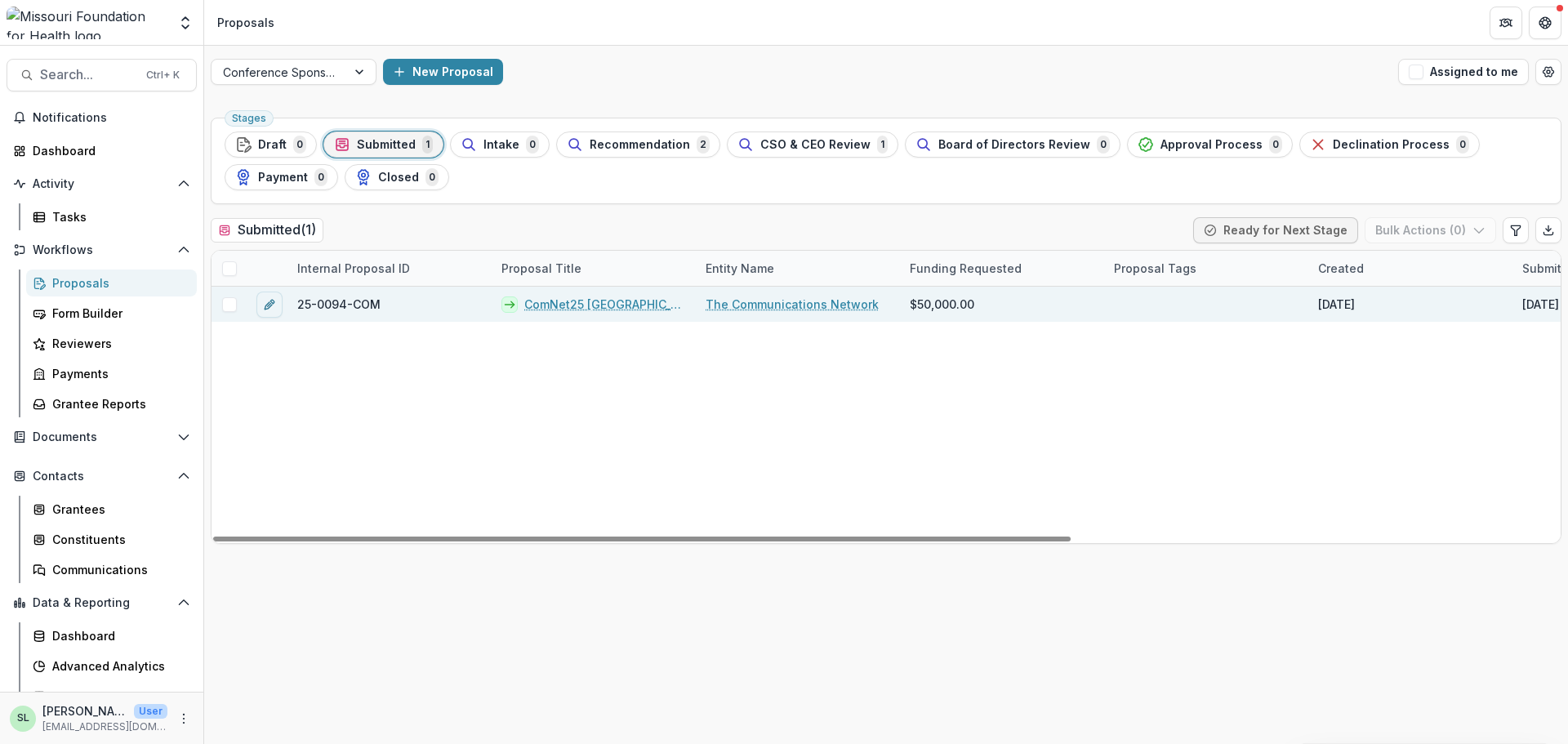
click at [597, 303] on link "ComNet25 [GEOGRAPHIC_DATA]" at bounding box center [606, 303] width 162 height 17
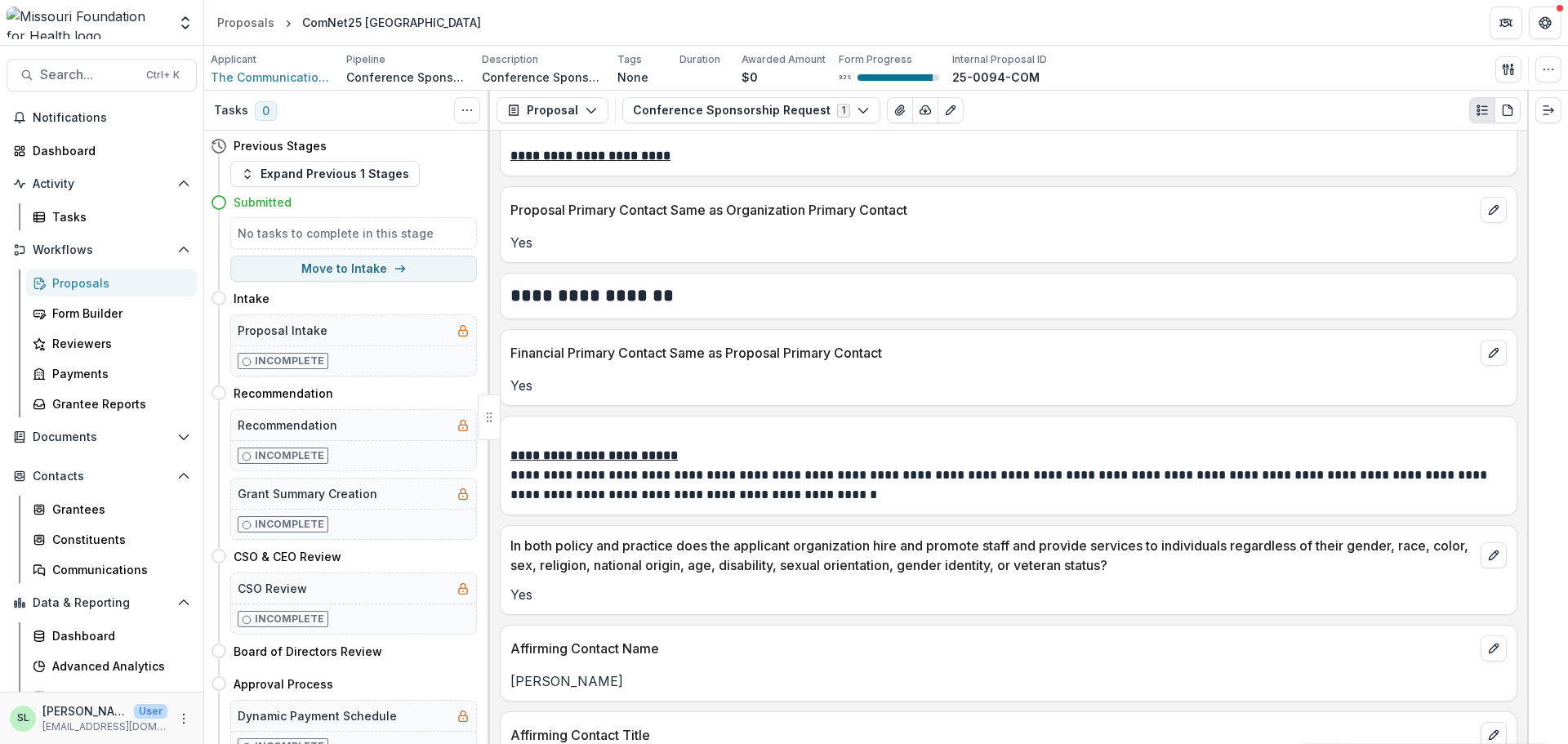
scroll to position [3102, 0]
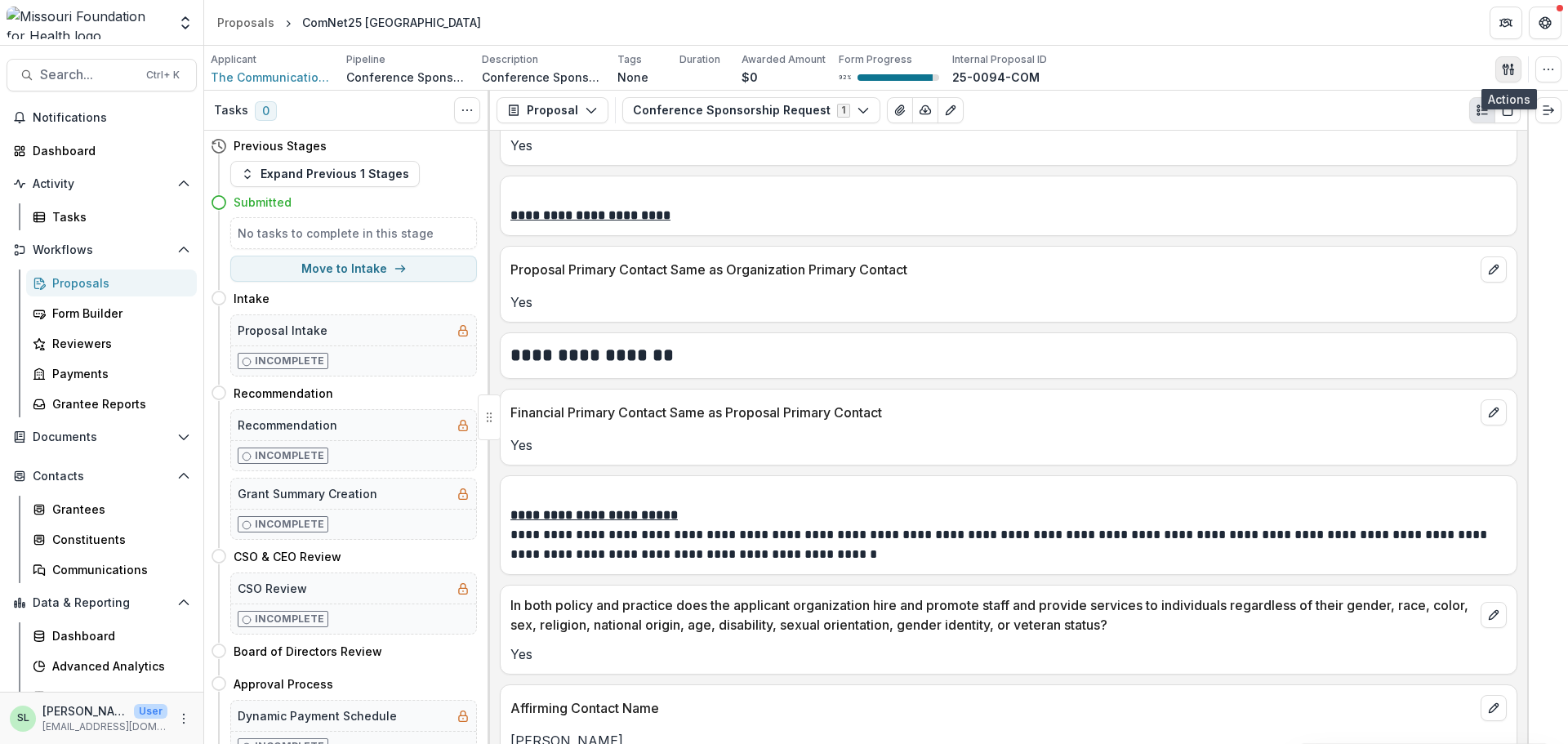
click at [1504, 75] on icon "button" at bounding box center [1509, 69] width 14 height 13
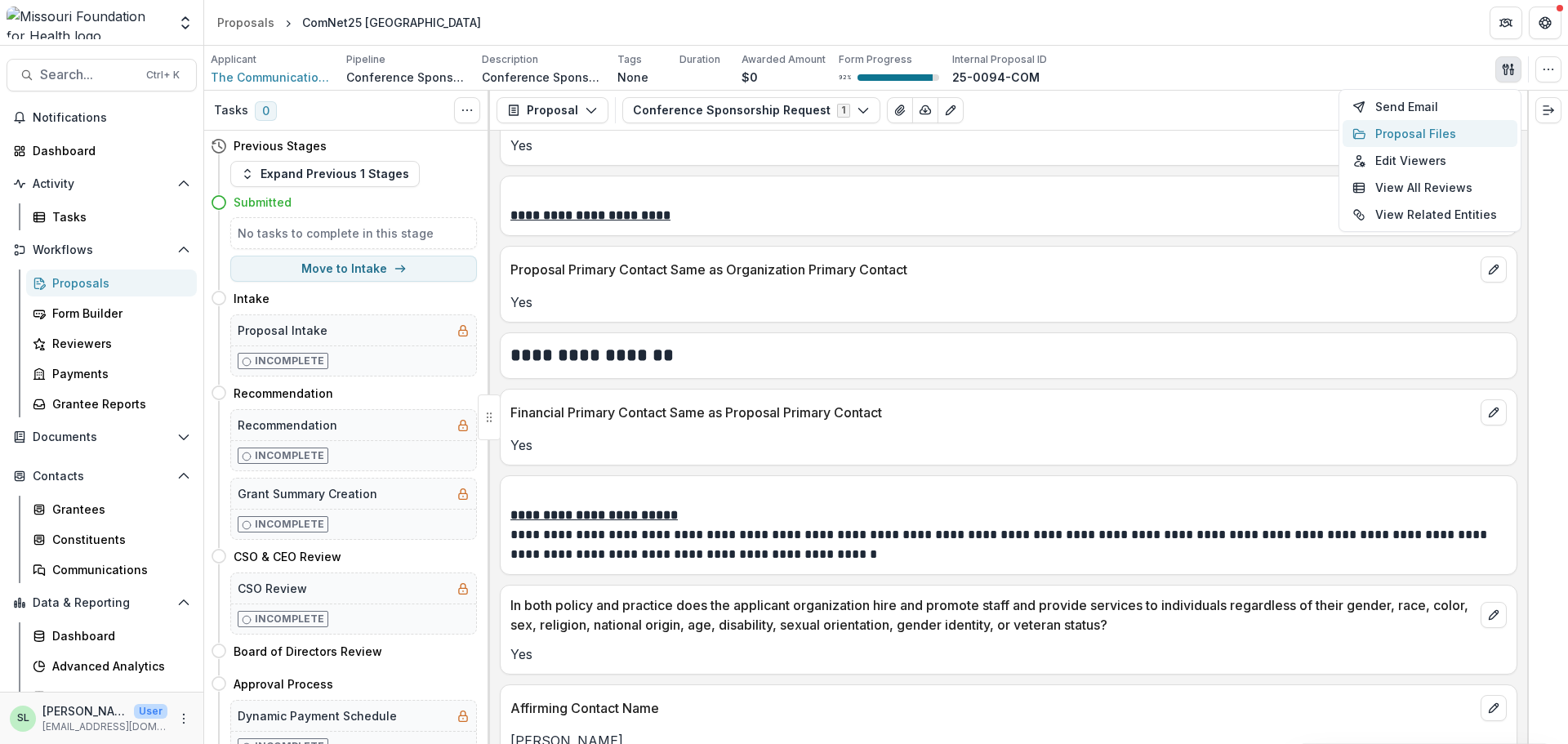
click at [1421, 130] on button "Proposal Files" at bounding box center [1430, 133] width 175 height 27
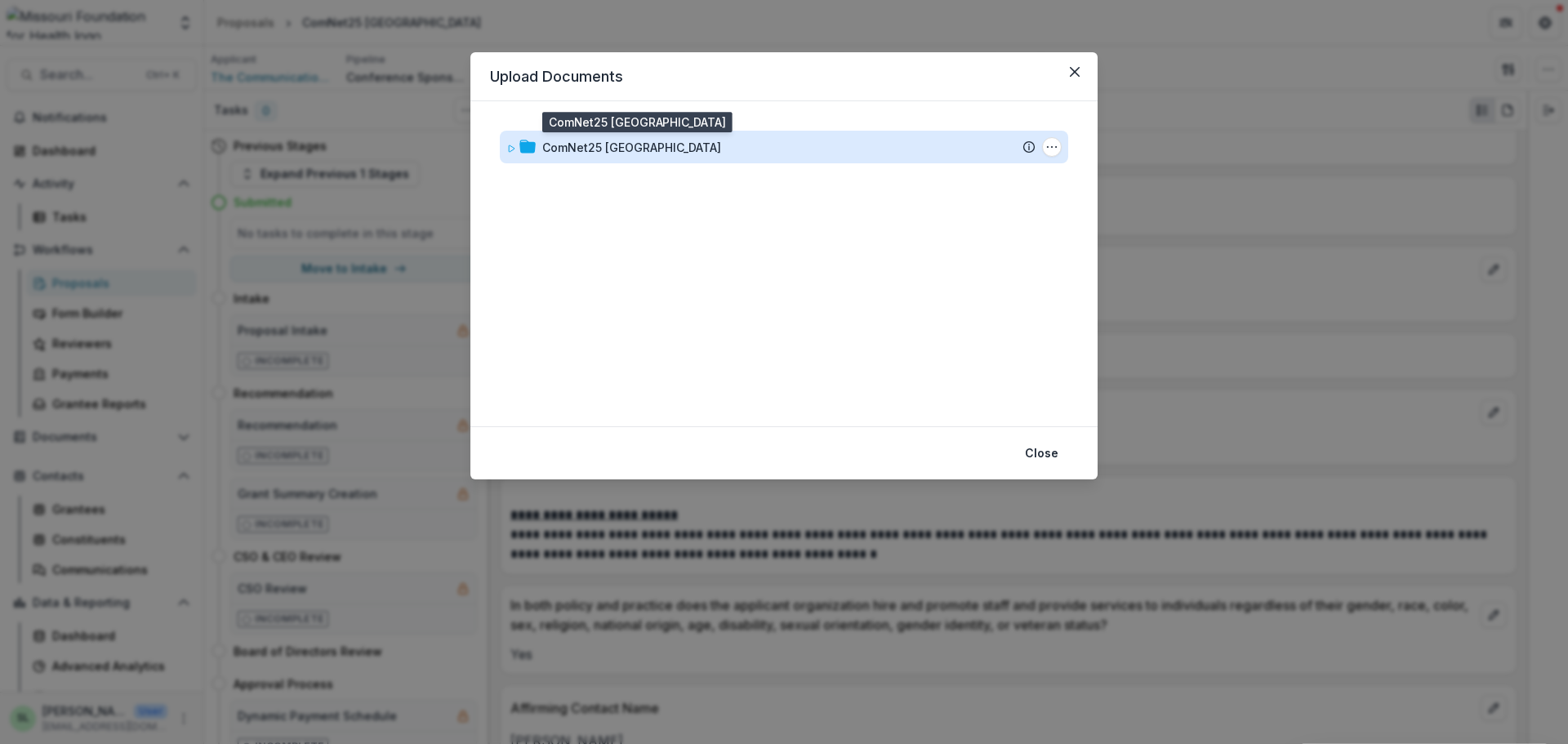
click at [596, 153] on div "ComNet25 [GEOGRAPHIC_DATA]" at bounding box center [632, 147] width 179 height 17
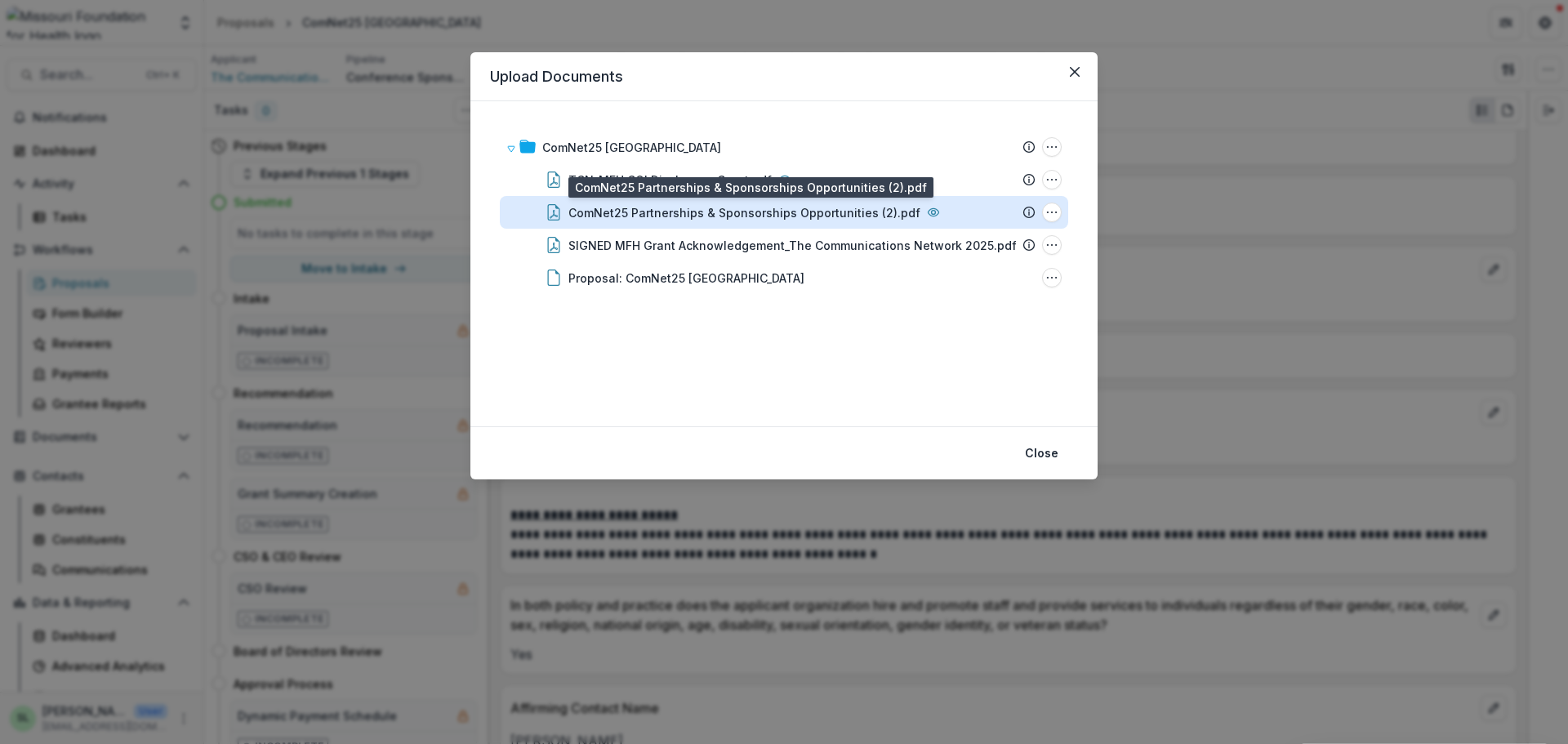
click at [661, 220] on div "ComNet25 Partnerships & Sponsorships Opportunities (2).pdf" at bounding box center [744, 212] width 352 height 17
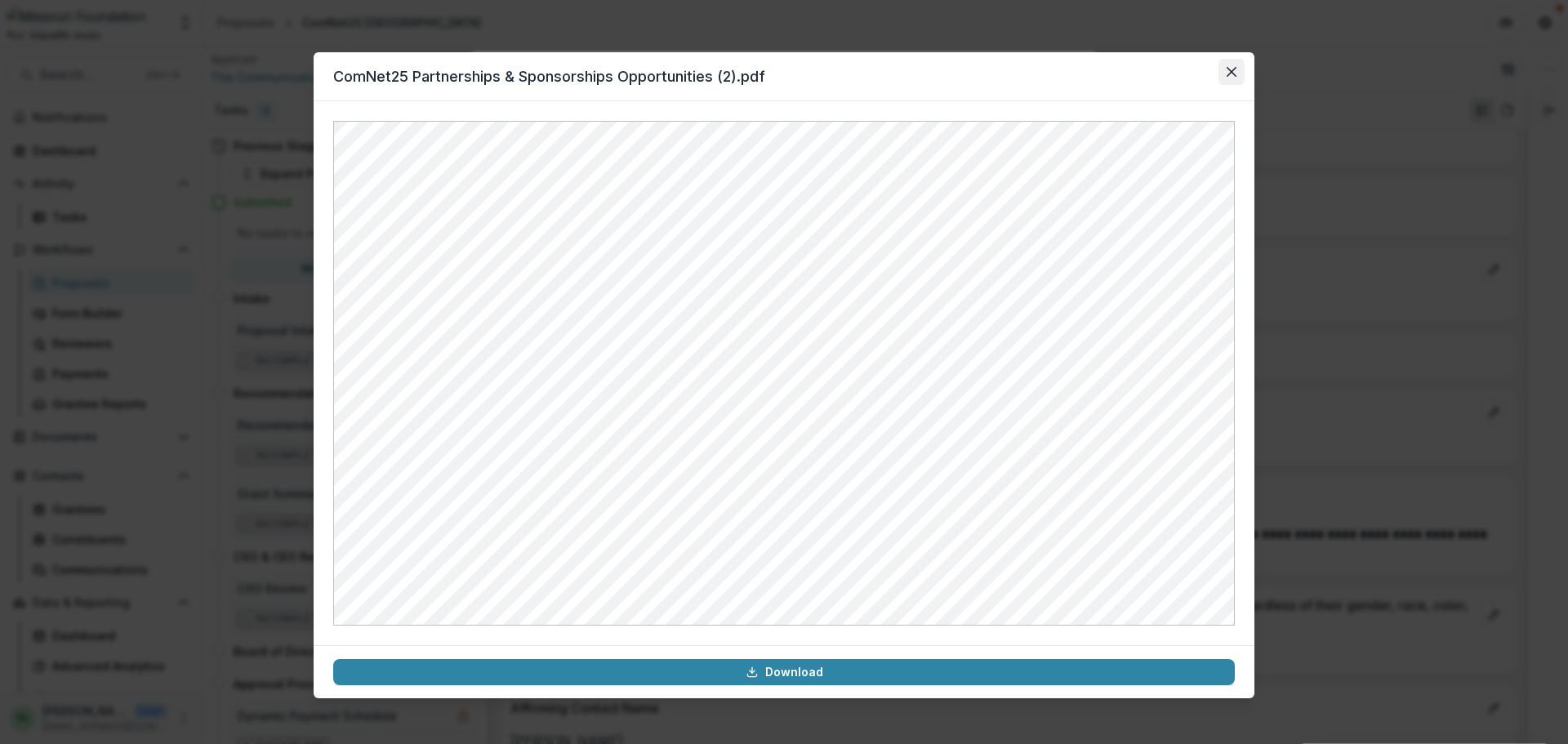
click at [1230, 67] on icon "Close" at bounding box center [1231, 71] width 10 height 10
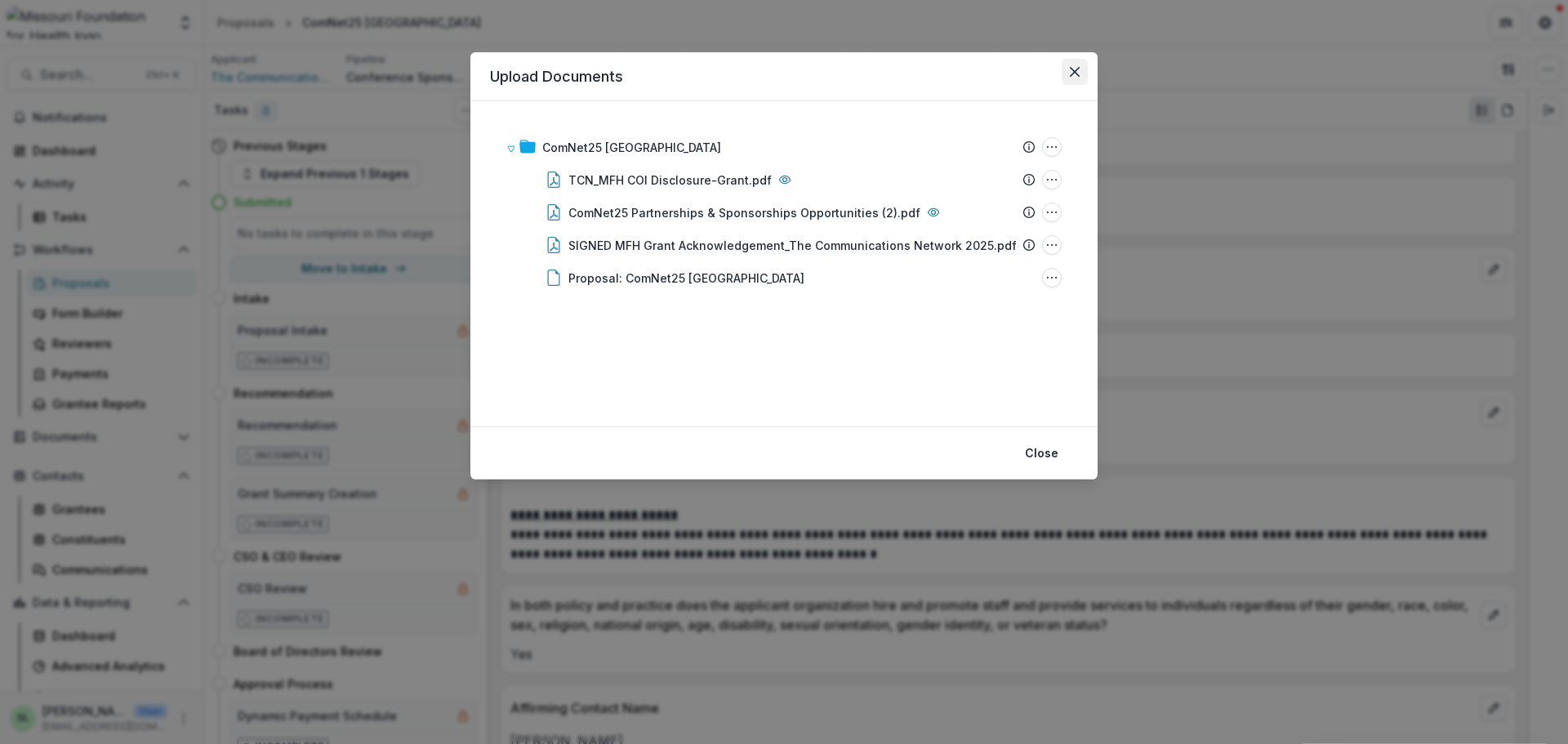
click at [1079, 66] on button "Close" at bounding box center [1075, 71] width 26 height 26
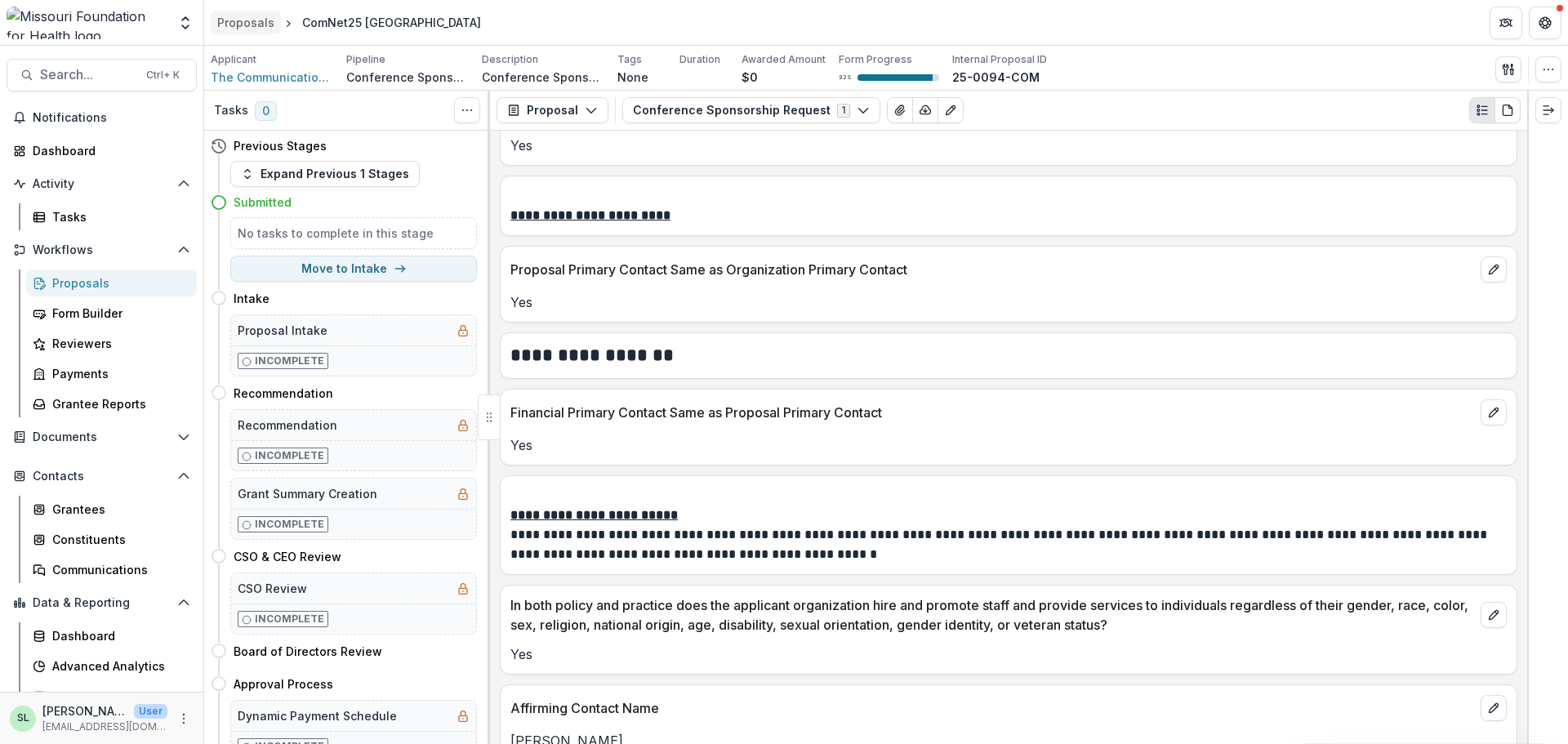
click at [251, 27] on div "Proposals" at bounding box center [246, 22] width 58 height 17
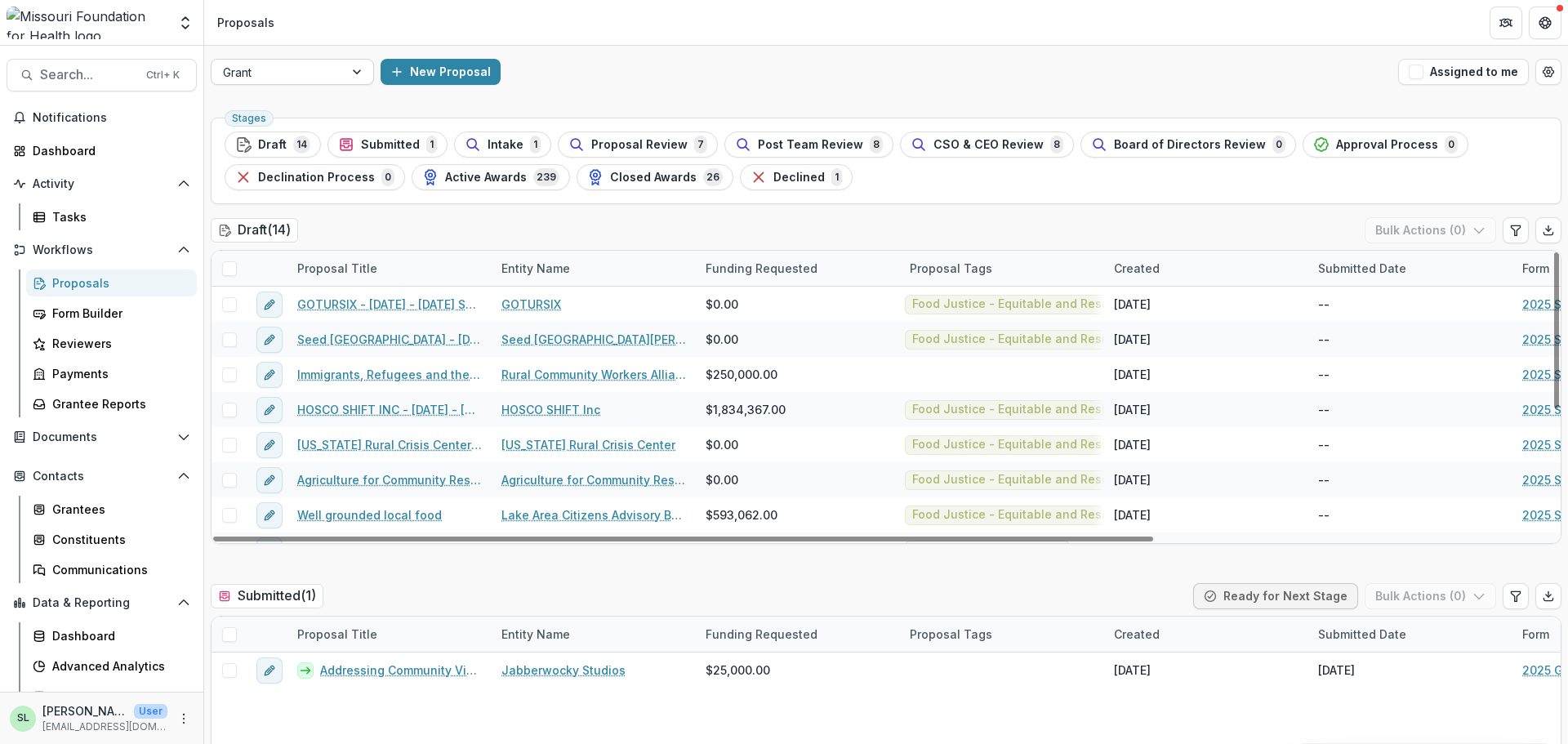
click at [313, 84] on div "Grant" at bounding box center [277, 72] width 132 height 23
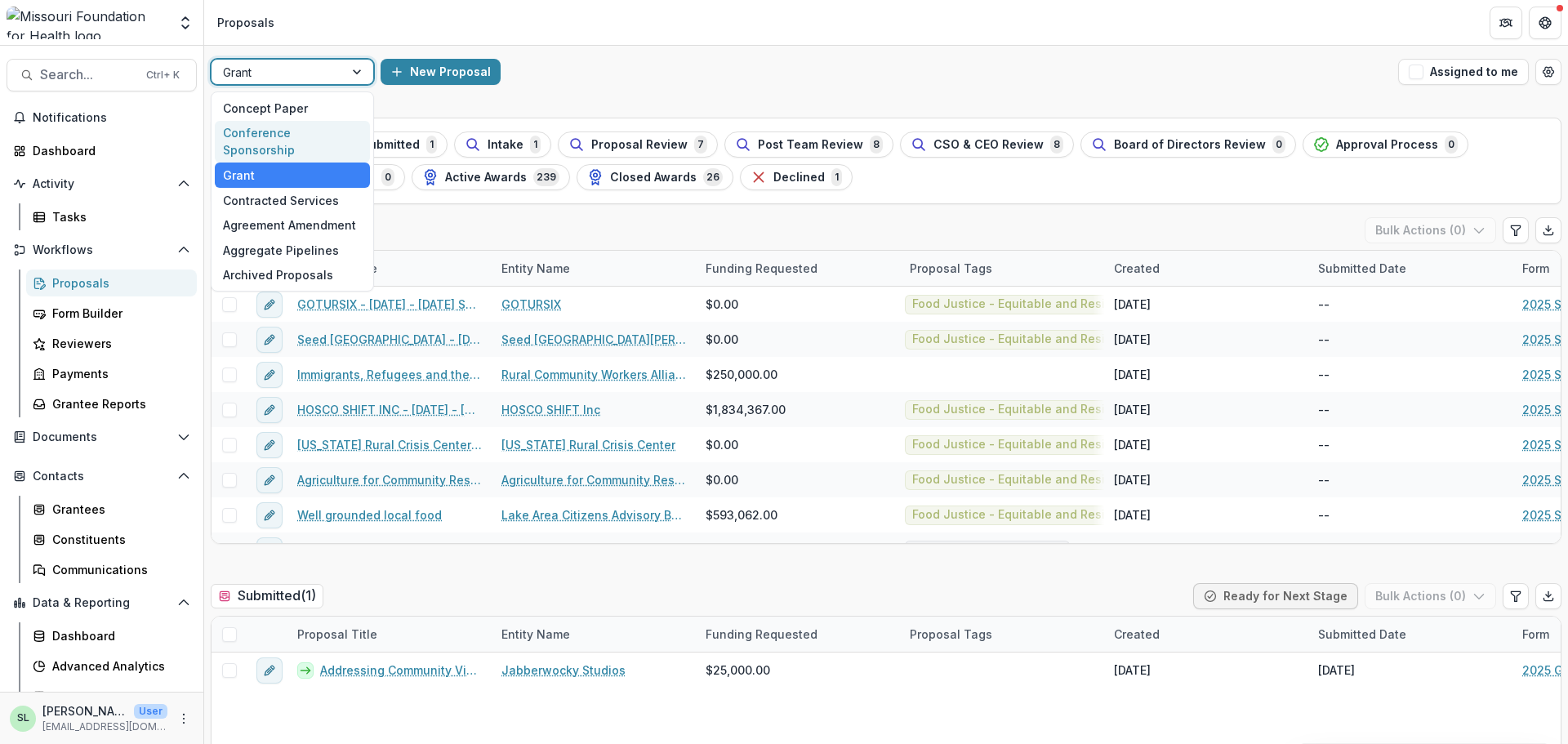
click at [280, 128] on div "Conference Sponsorship" at bounding box center [293, 141] width 155 height 42
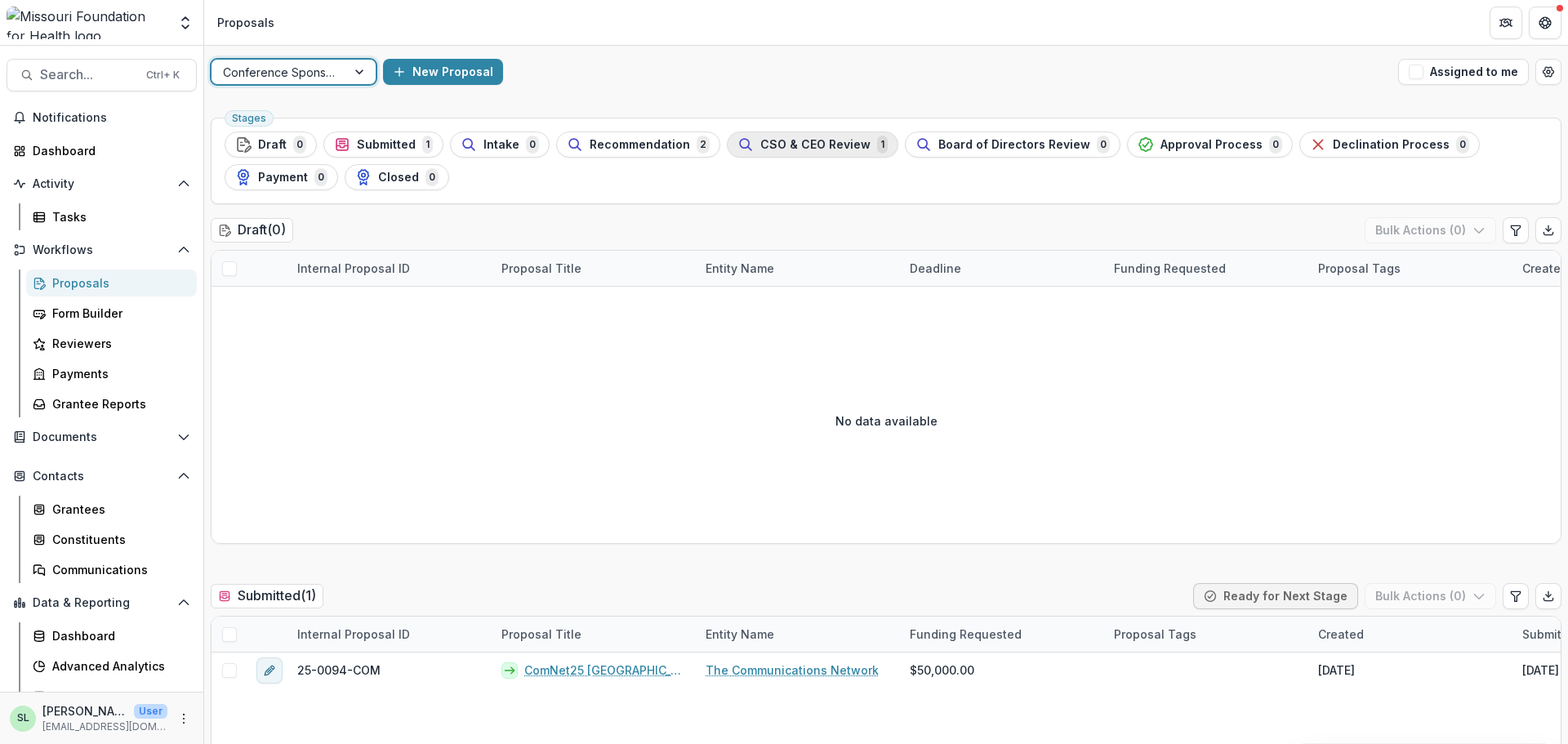
click at [834, 143] on span "CSO & CEO Review" at bounding box center [816, 144] width 111 height 13
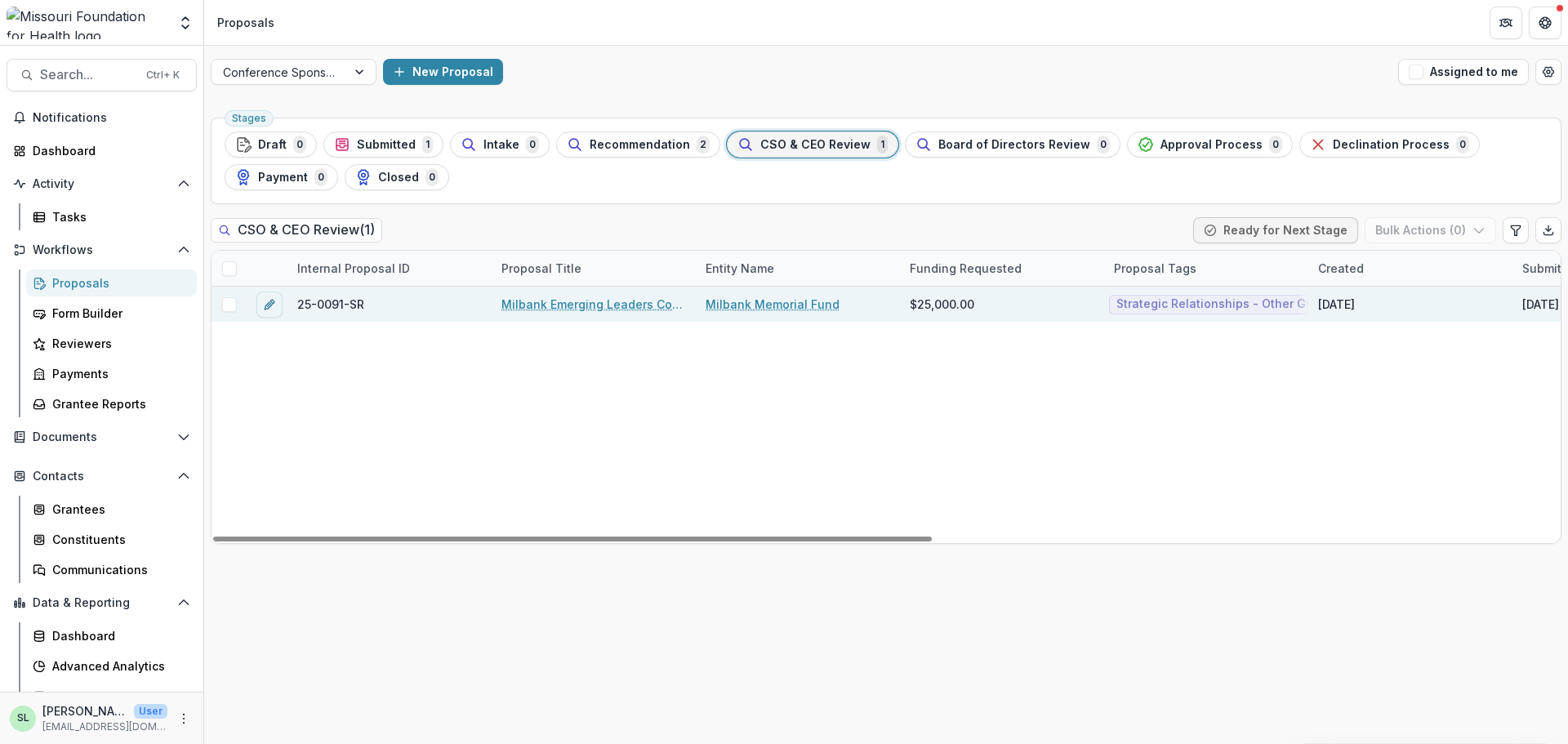
click at [637, 303] on link "Milbank Emerging Leaders Convening" at bounding box center [593, 303] width 185 height 17
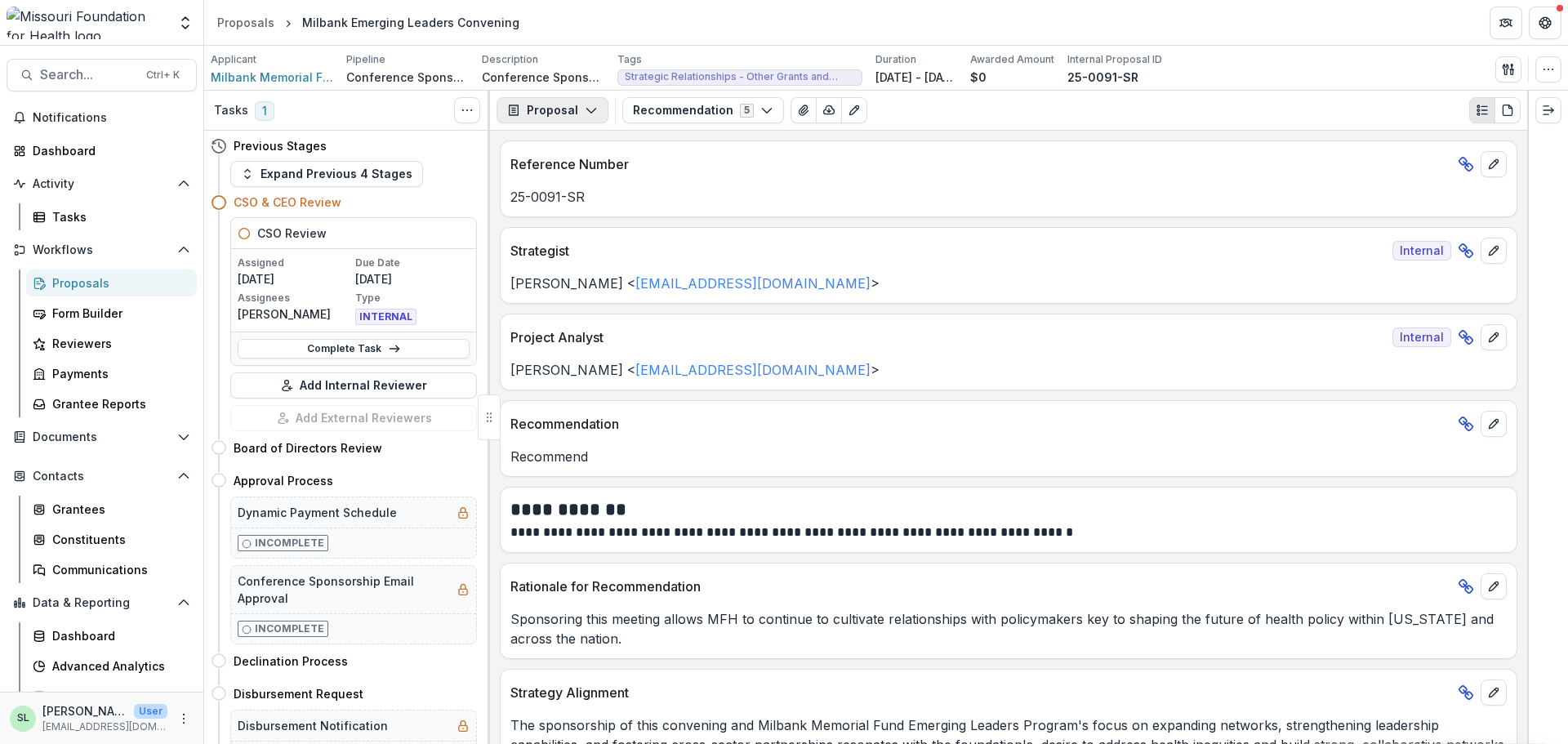
click at [593, 120] on button "Proposal" at bounding box center [553, 110] width 112 height 26
click at [578, 174] on div "Payments" at bounding box center [604, 174] width 149 height 17
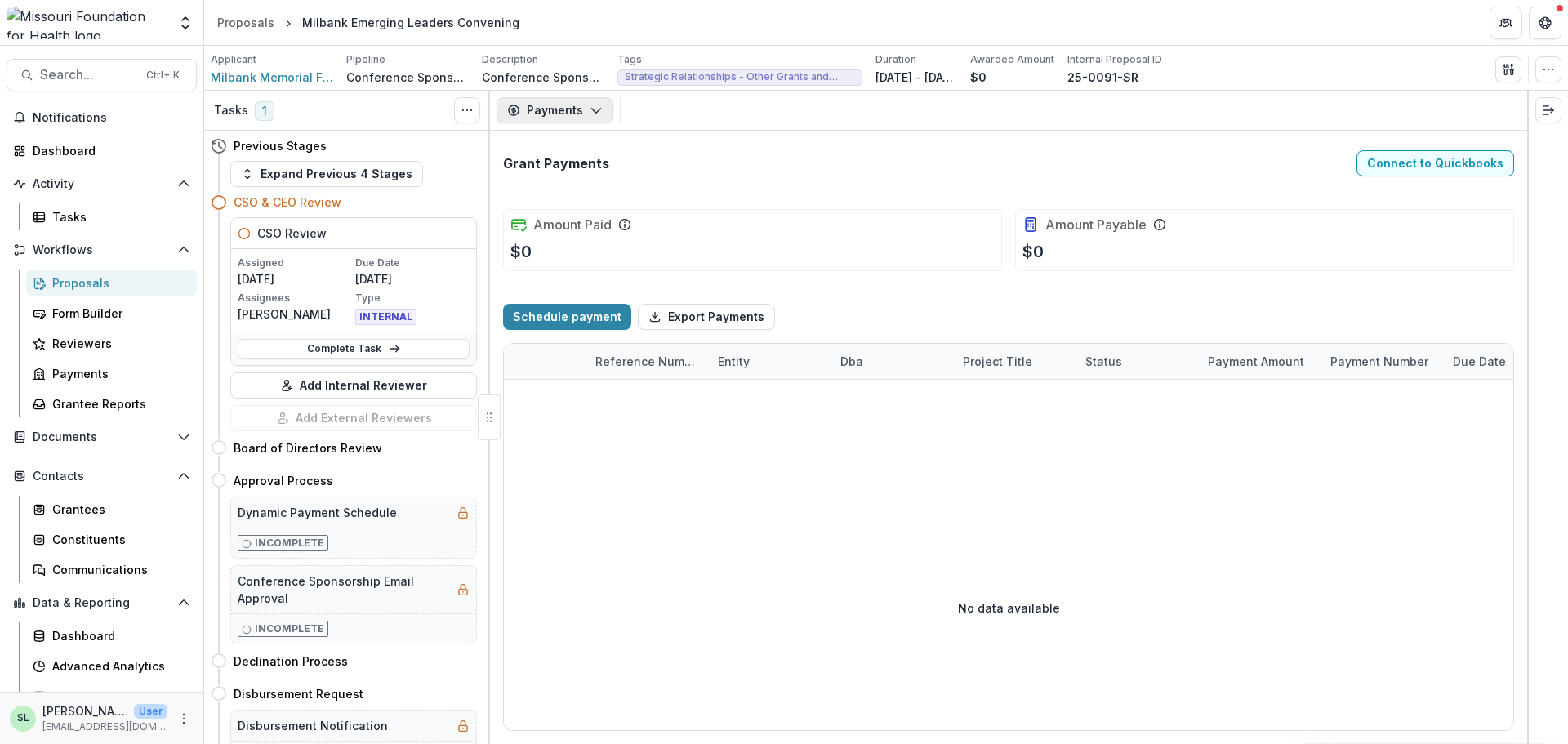
click at [566, 109] on button "Payments" at bounding box center [555, 110] width 117 height 26
click at [557, 148] on div "Proposal" at bounding box center [604, 147] width 149 height 17
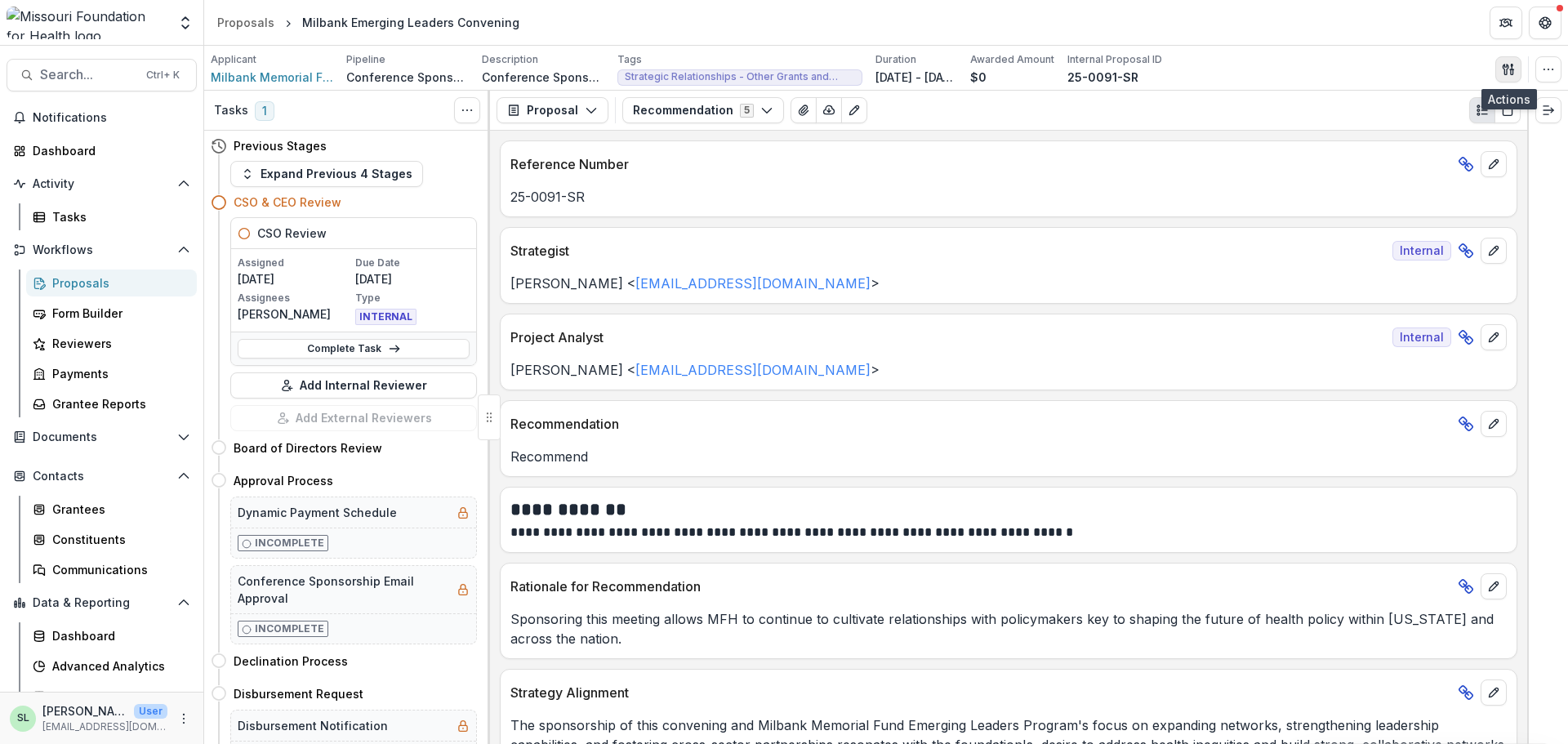
click at [1504, 67] on icon "button" at bounding box center [1509, 69] width 14 height 13
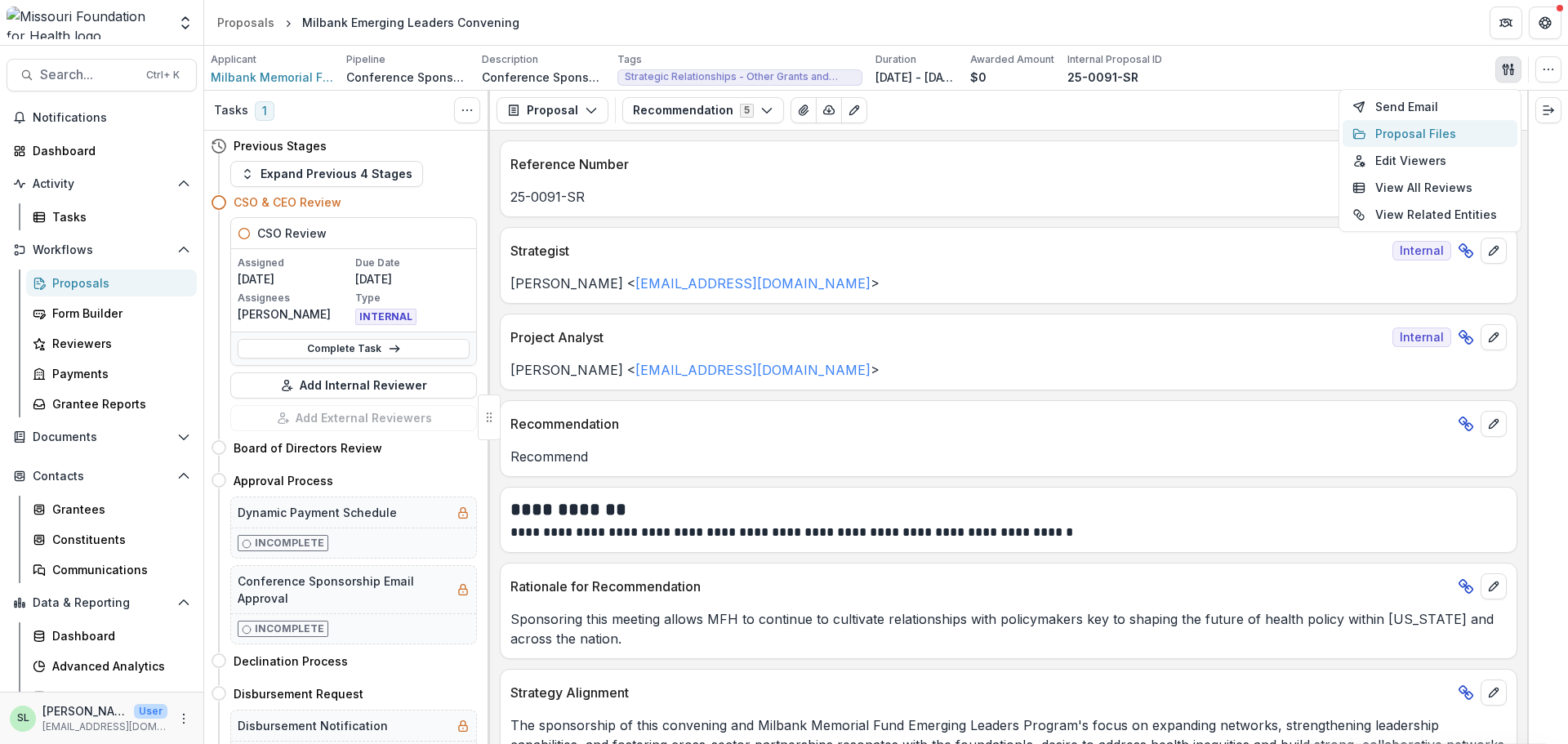
click at [1441, 133] on button "Proposal Files" at bounding box center [1430, 133] width 175 height 27
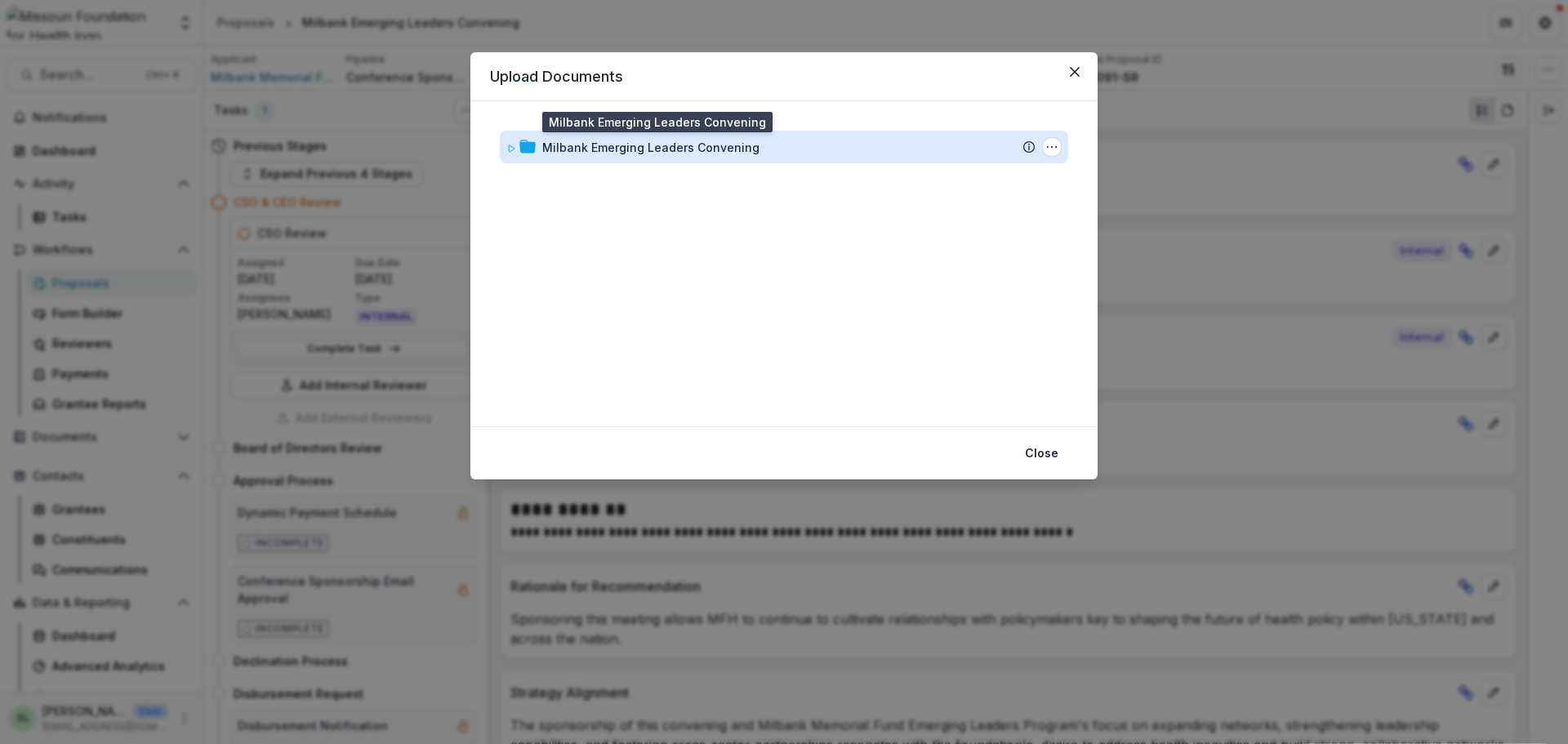
click at [608, 145] on div "Milbank Emerging Leaders Convening" at bounding box center [651, 147] width 217 height 17
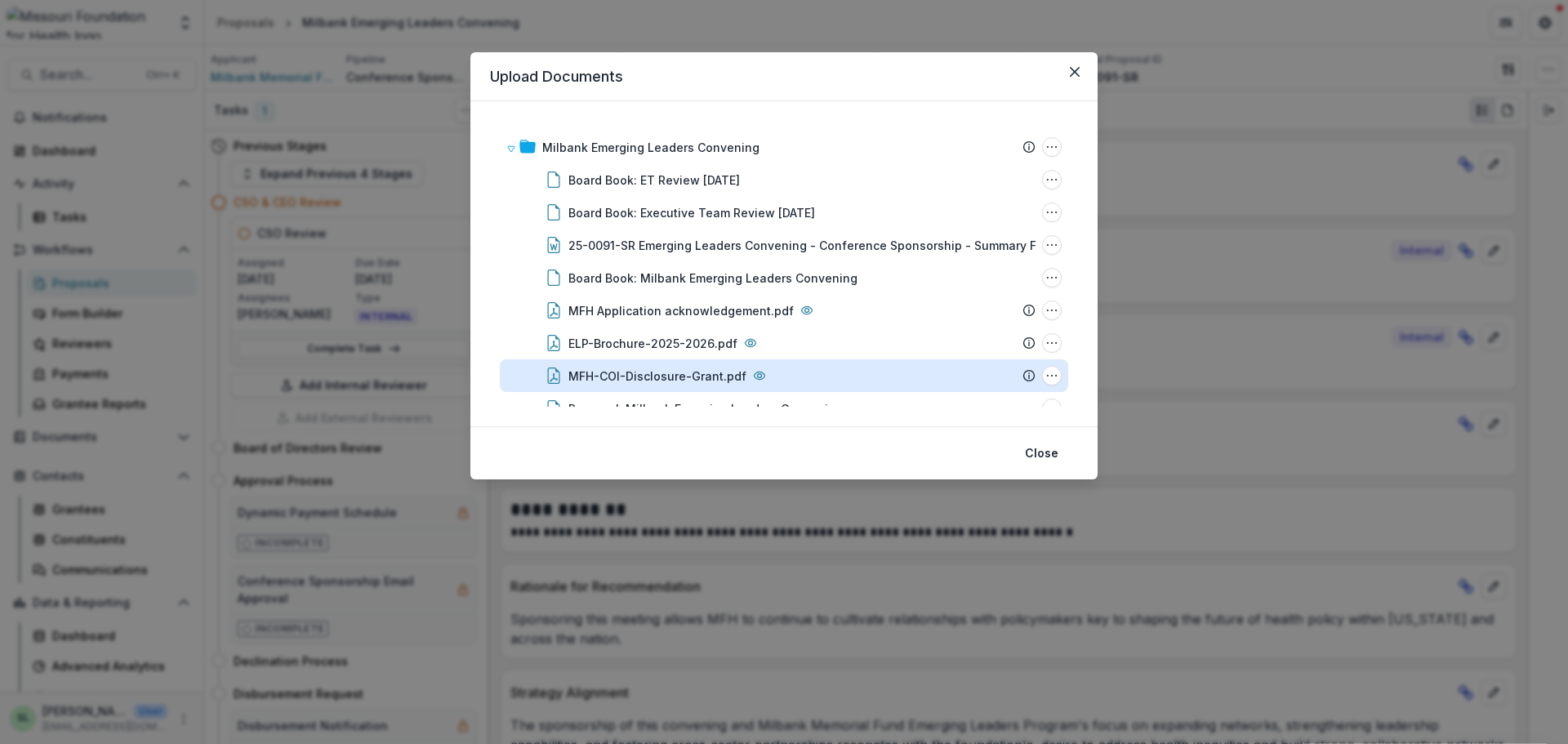
scroll to position [28, 0]
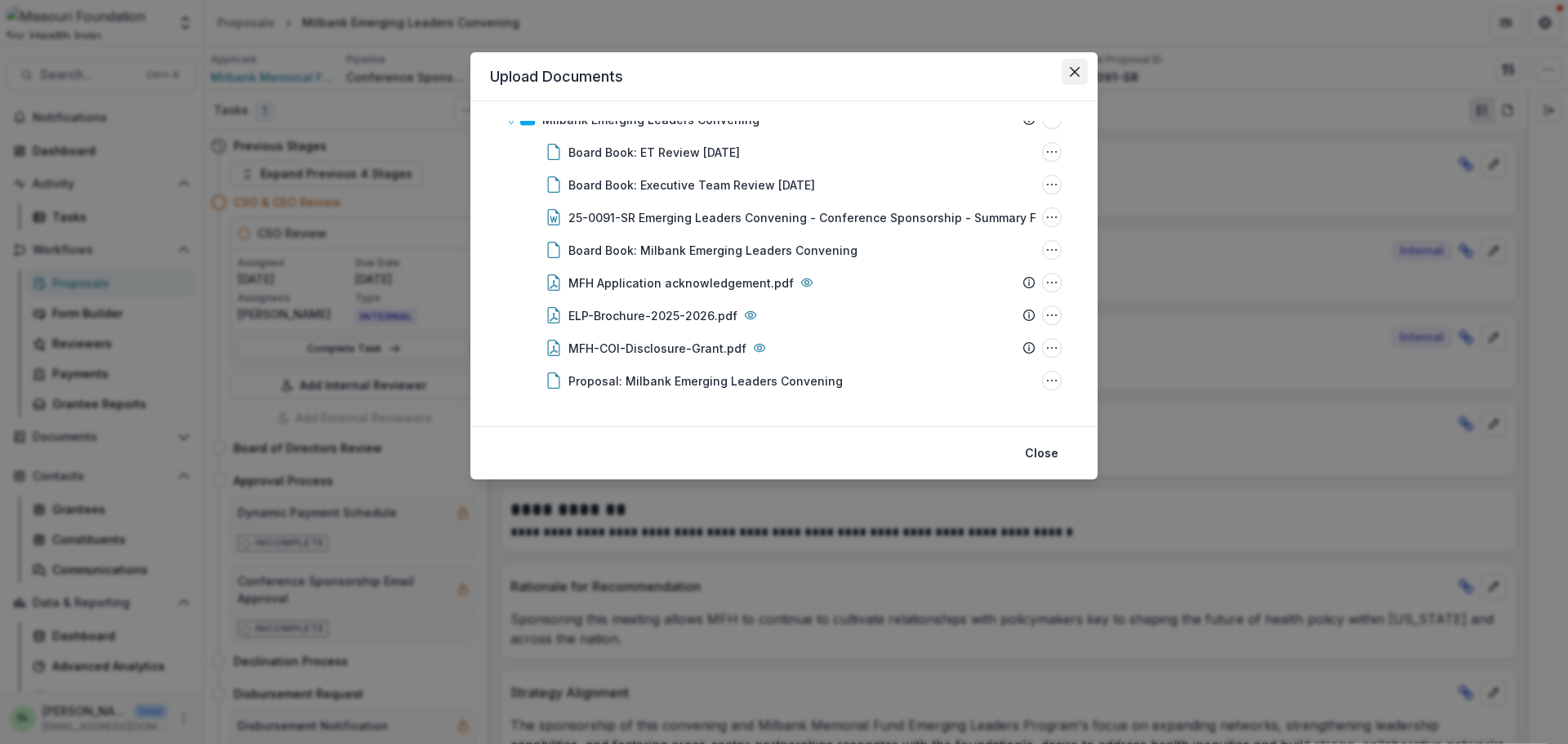
click at [1074, 75] on icon "Close" at bounding box center [1075, 71] width 10 height 10
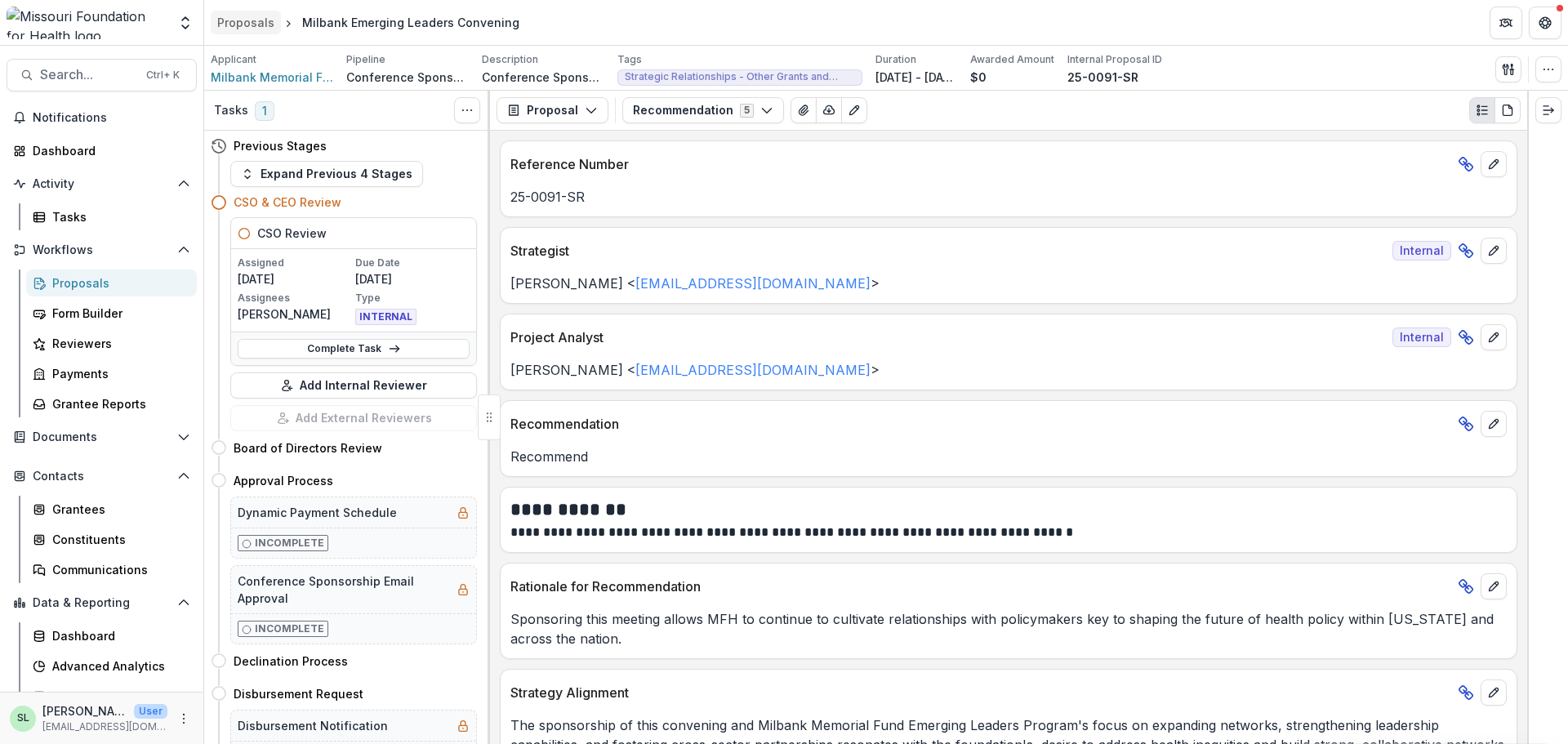
click at [251, 27] on div "Proposals" at bounding box center [246, 22] width 58 height 17
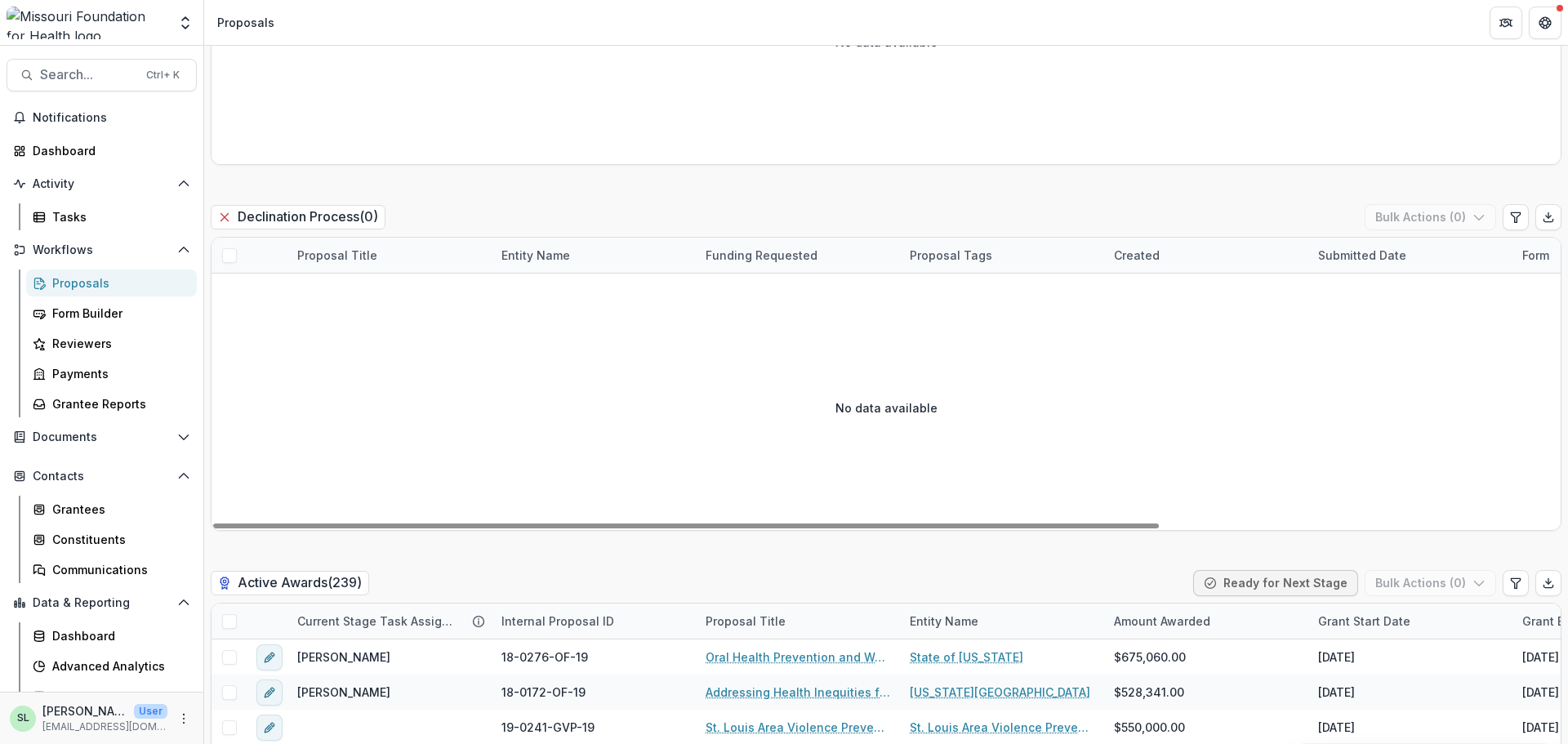
scroll to position [3347, 0]
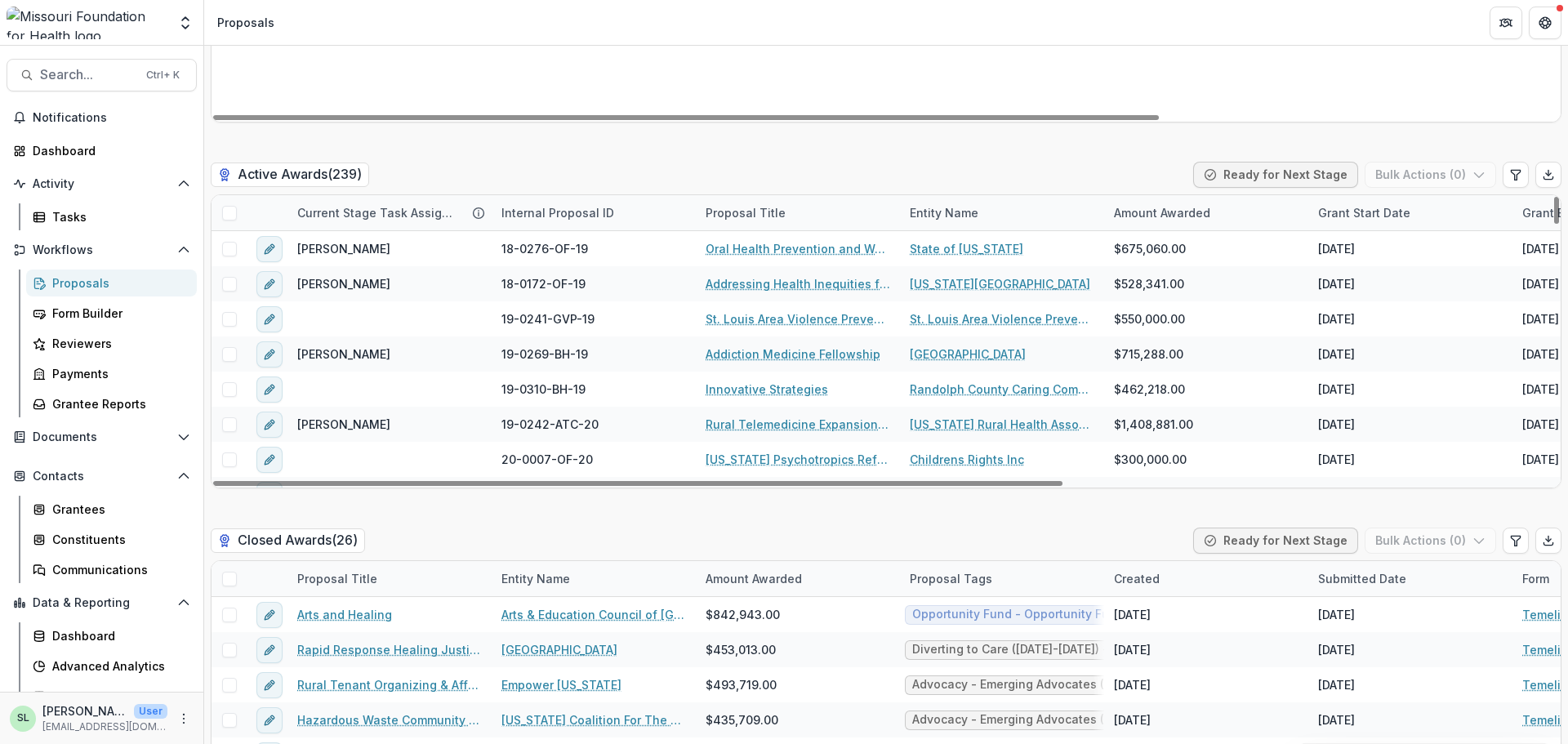
click at [67, 280] on div "Proposals" at bounding box center [118, 282] width 131 height 17
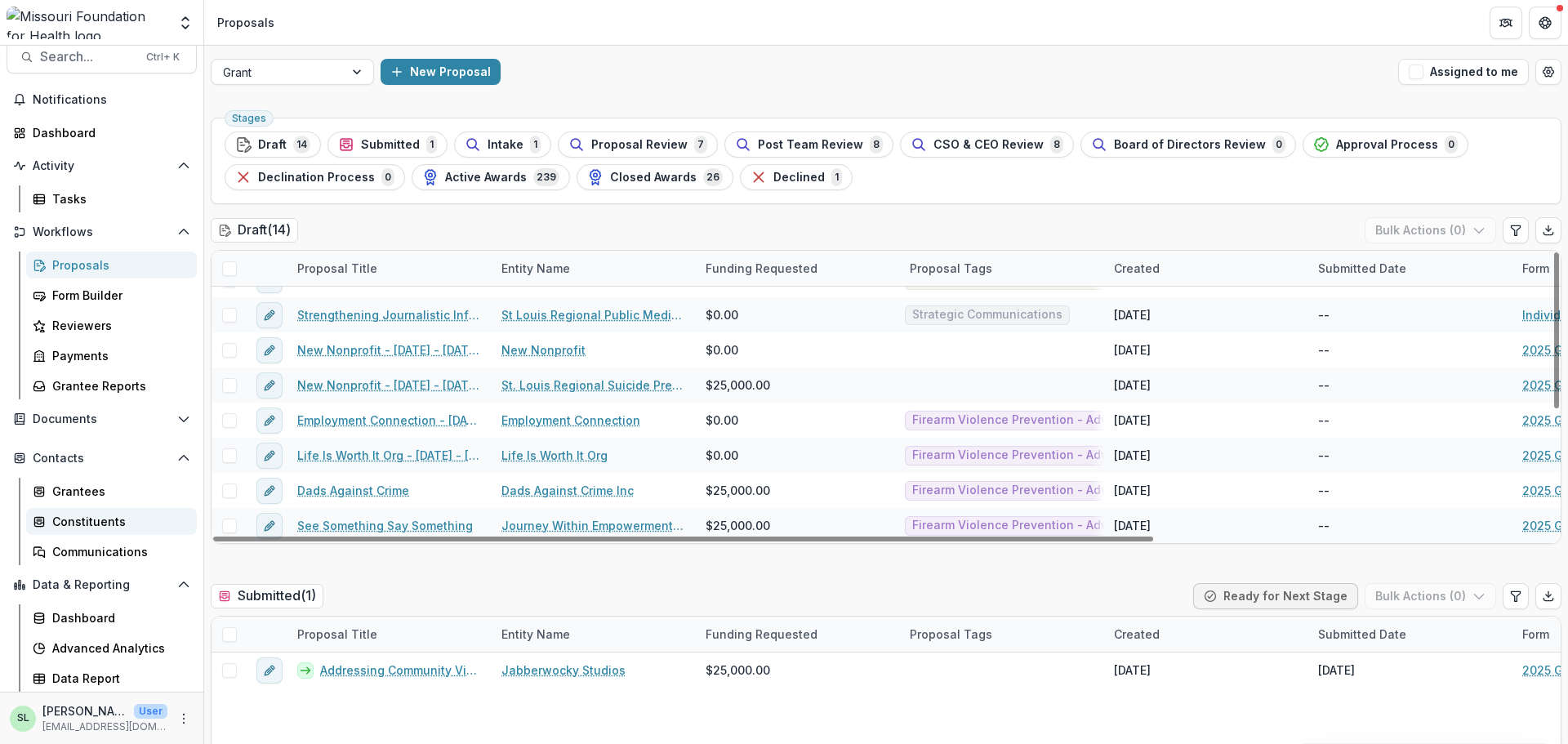
scroll to position [0, 0]
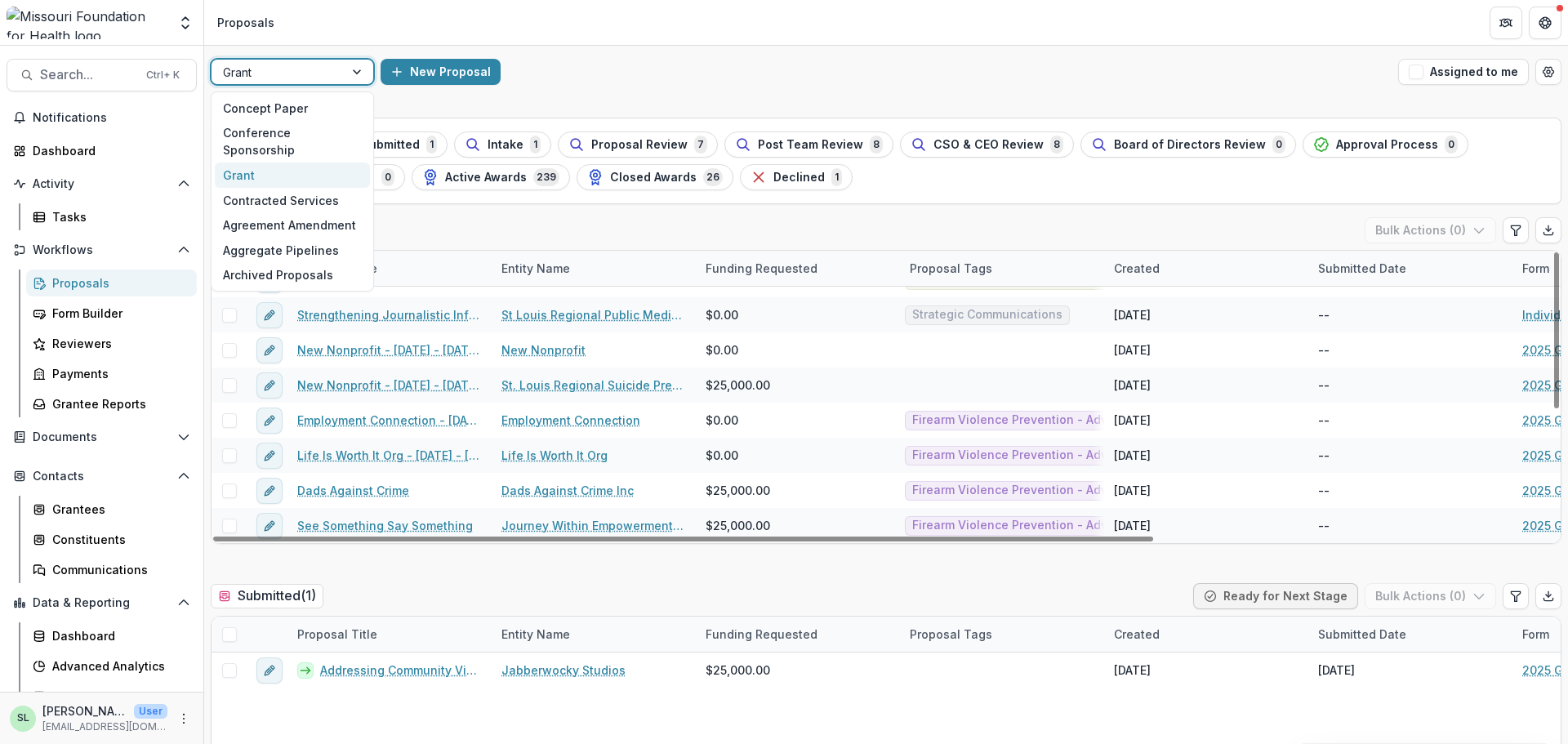
click at [312, 67] on div at bounding box center [278, 72] width 110 height 21
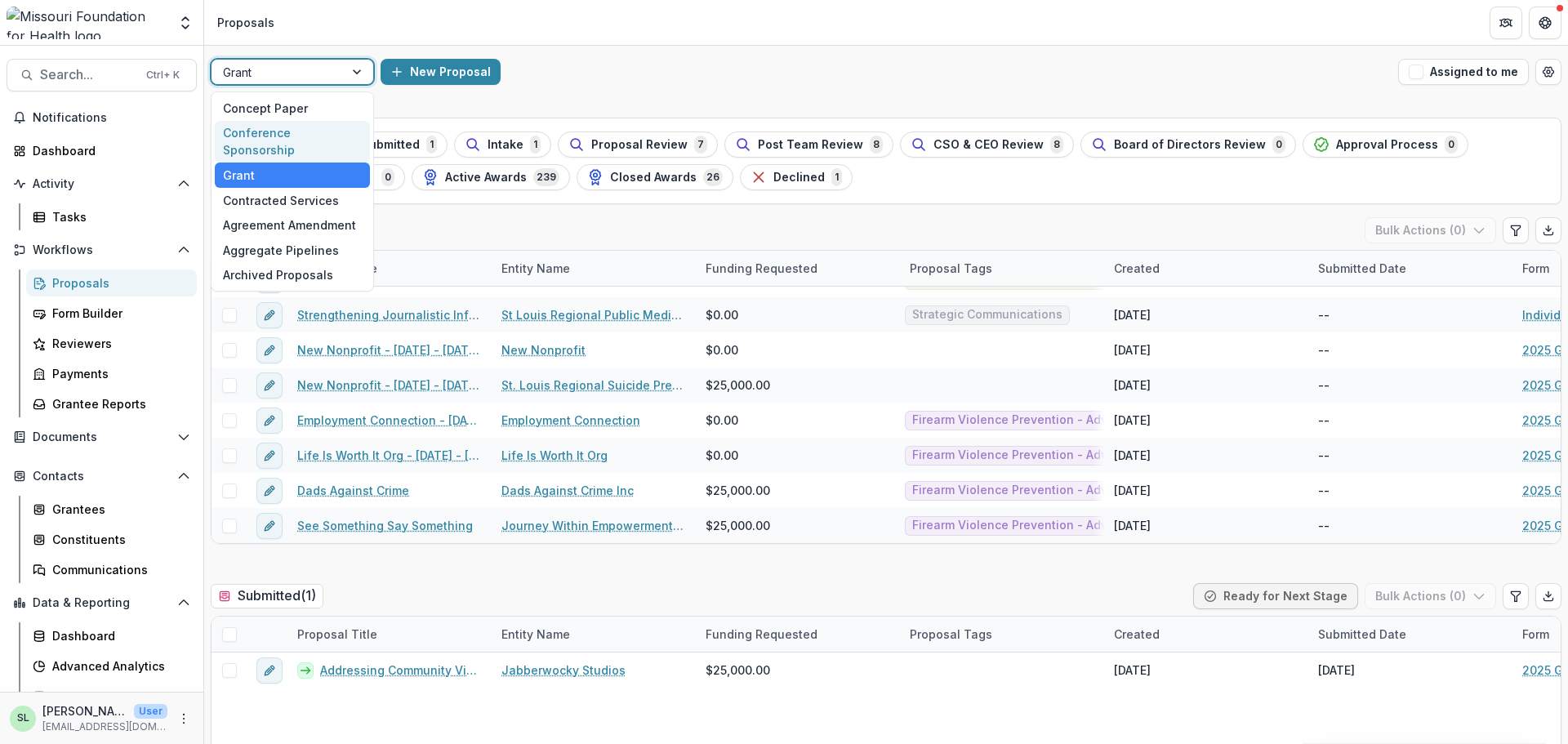
click at [302, 134] on div "Conference Sponsorship" at bounding box center [293, 141] width 155 height 42
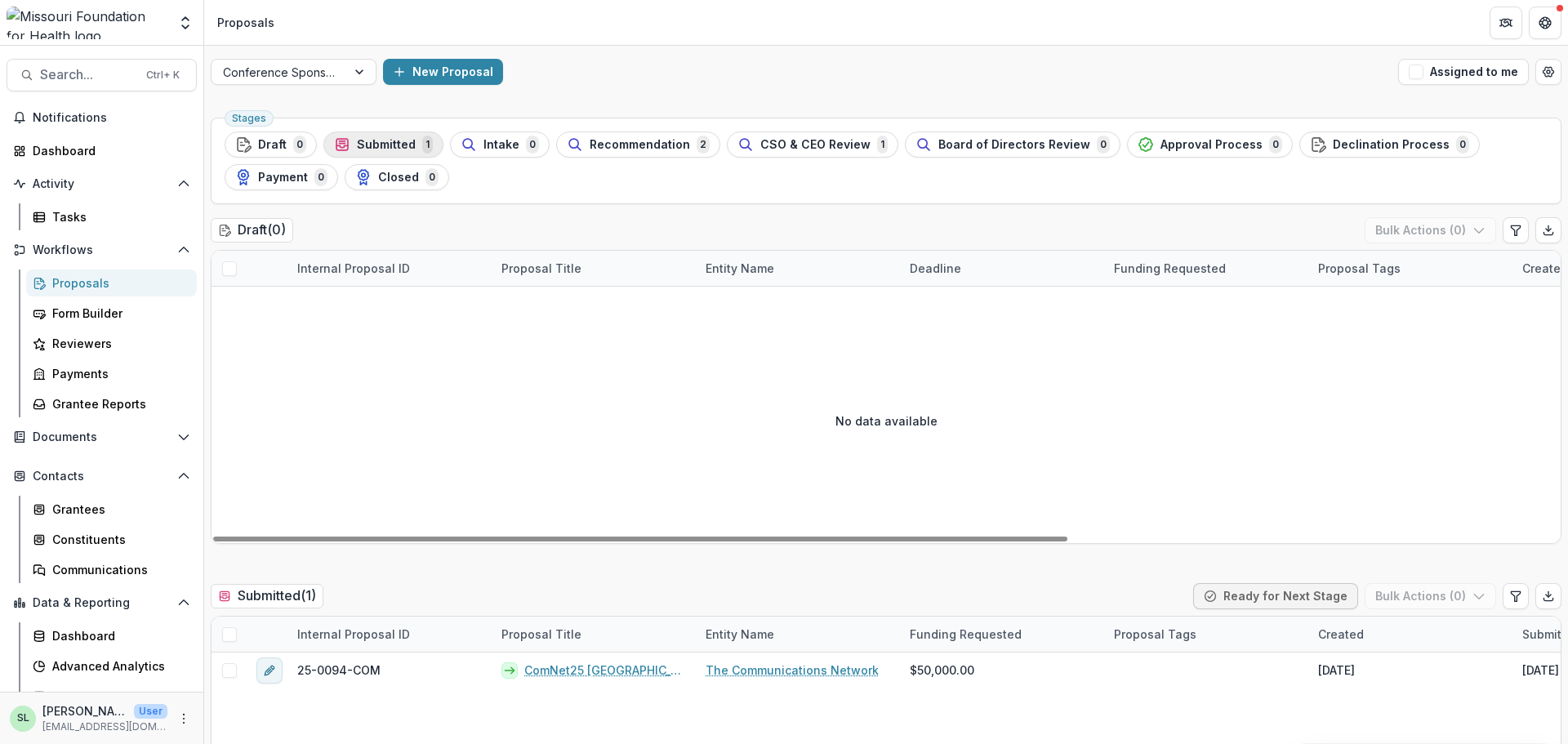
click at [379, 139] on span "Submitted" at bounding box center [386, 144] width 59 height 13
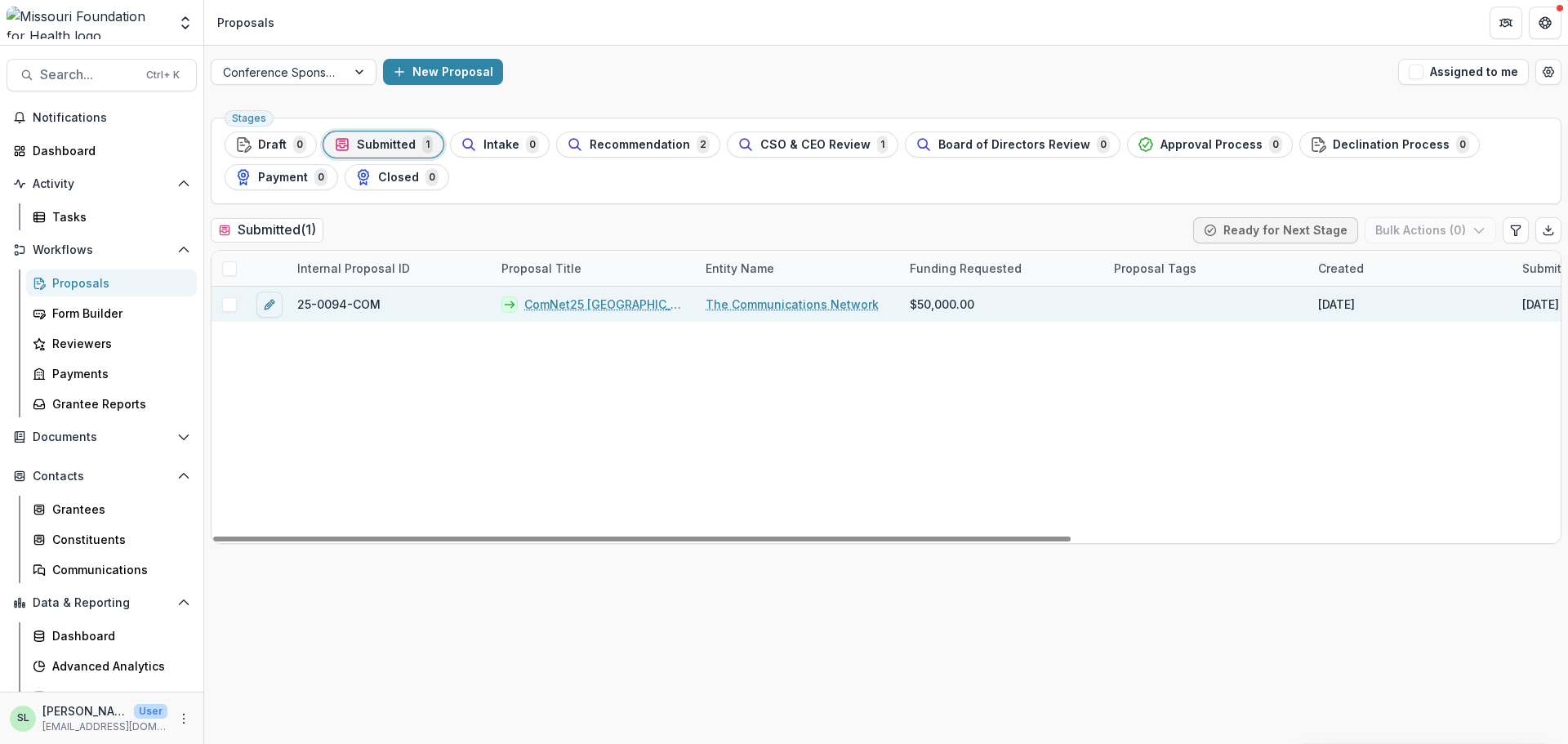
click at [603, 305] on link "ComNet25 [GEOGRAPHIC_DATA]" at bounding box center [606, 303] width 162 height 17
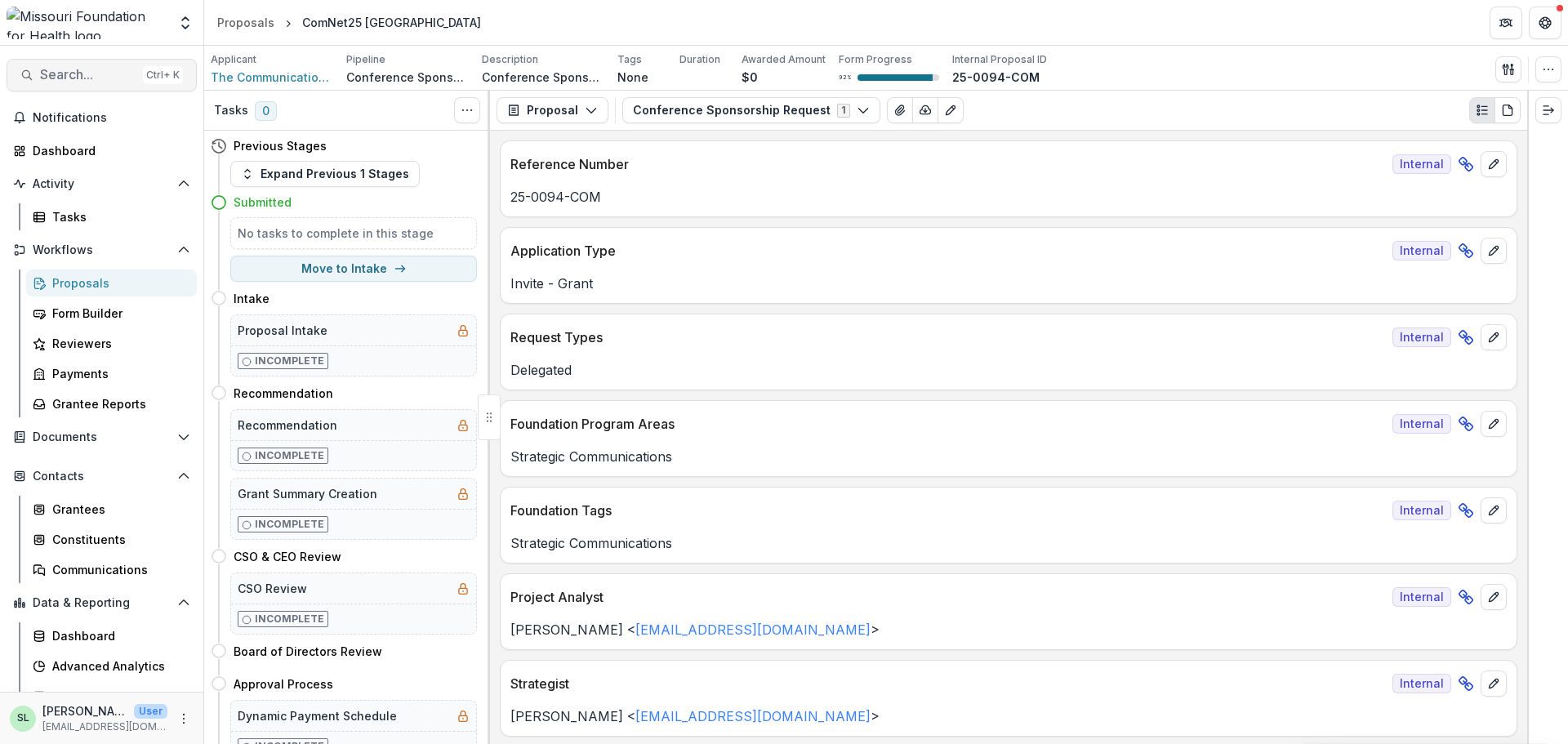
click at [83, 75] on span "Search..." at bounding box center [87, 74] width 96 height 15
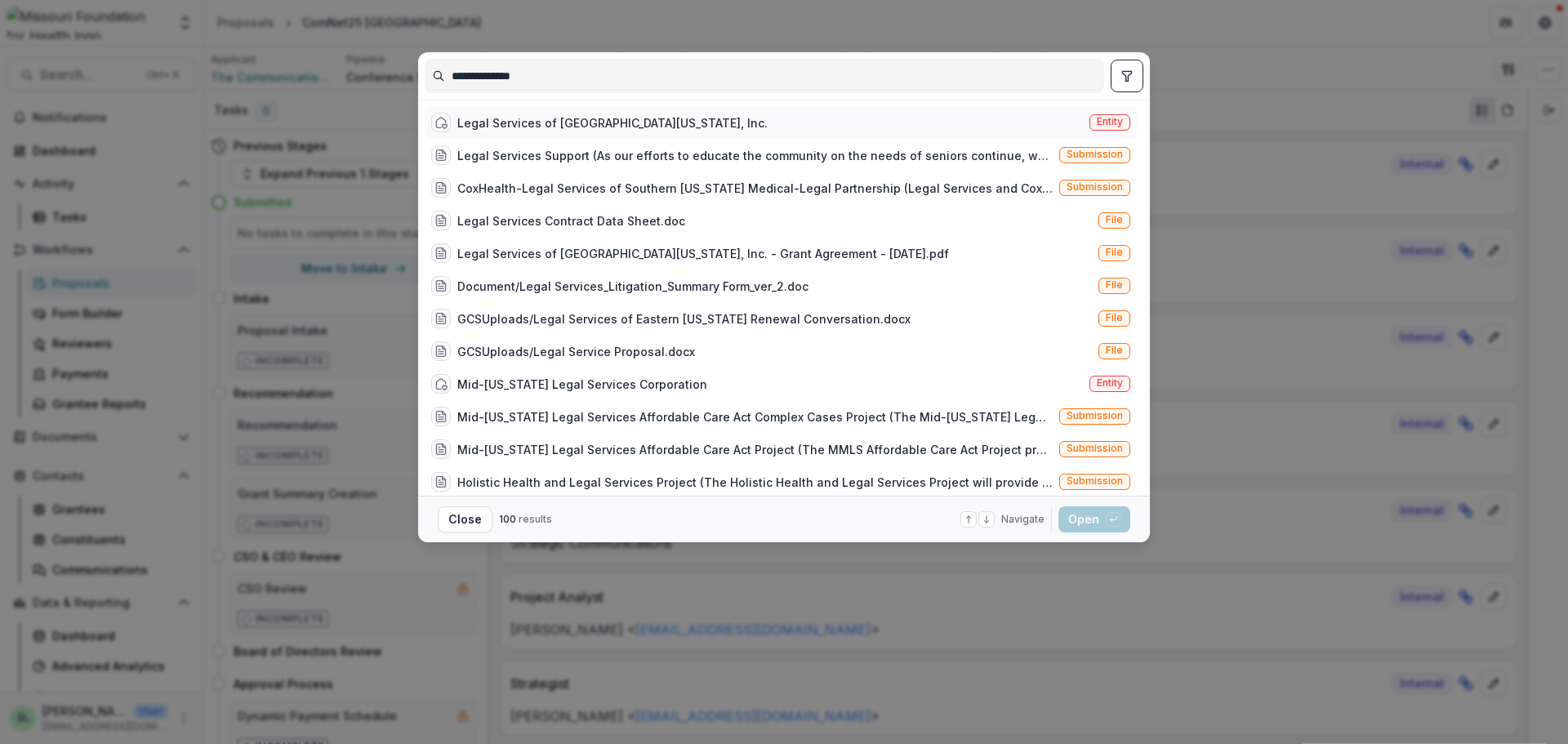
type input "**********"
click at [587, 123] on div "Legal Services of [GEOGRAPHIC_DATA][US_STATE], Inc." at bounding box center [612, 122] width 311 height 17
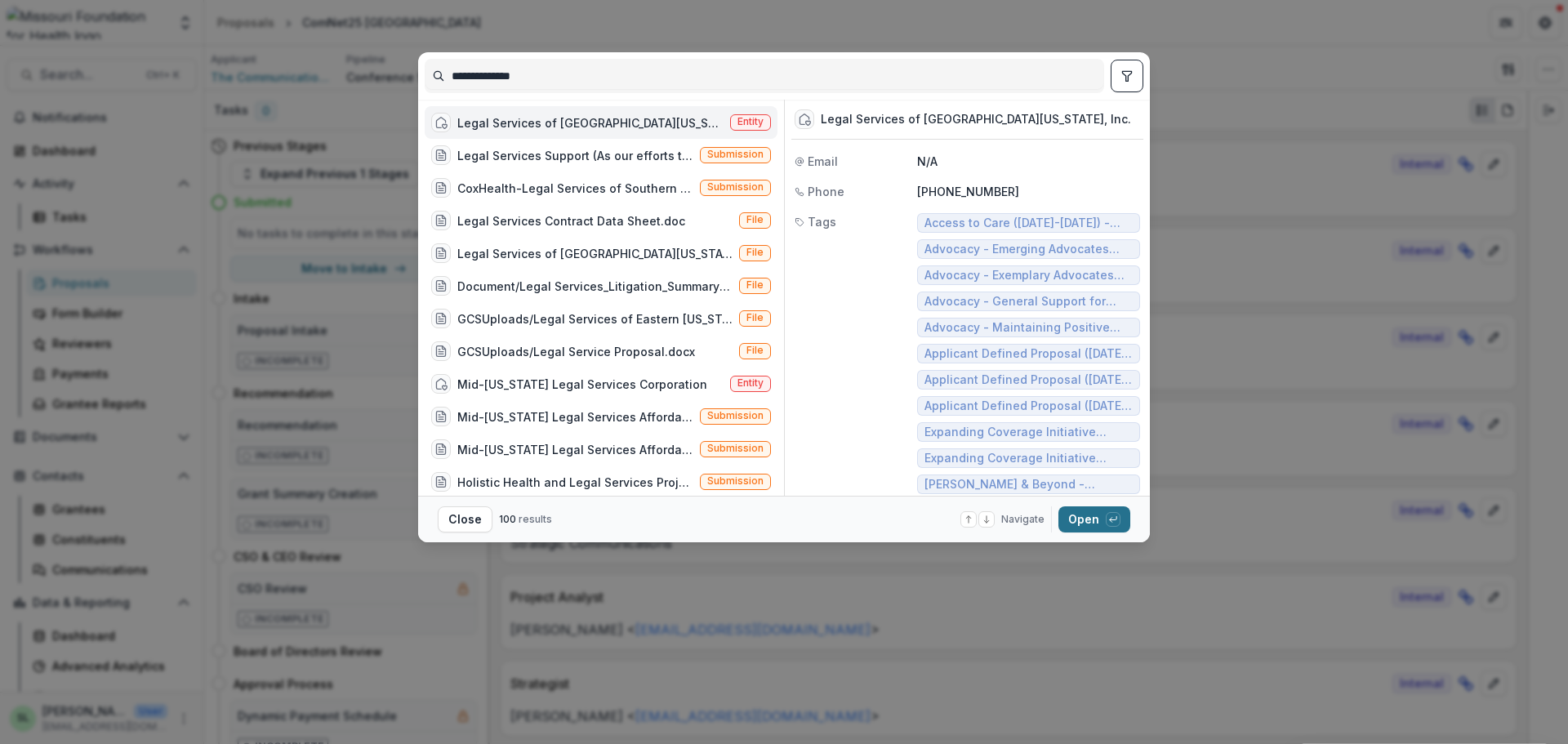
click at [1087, 520] on button "Open with enter key" at bounding box center [1095, 519] width 72 height 26
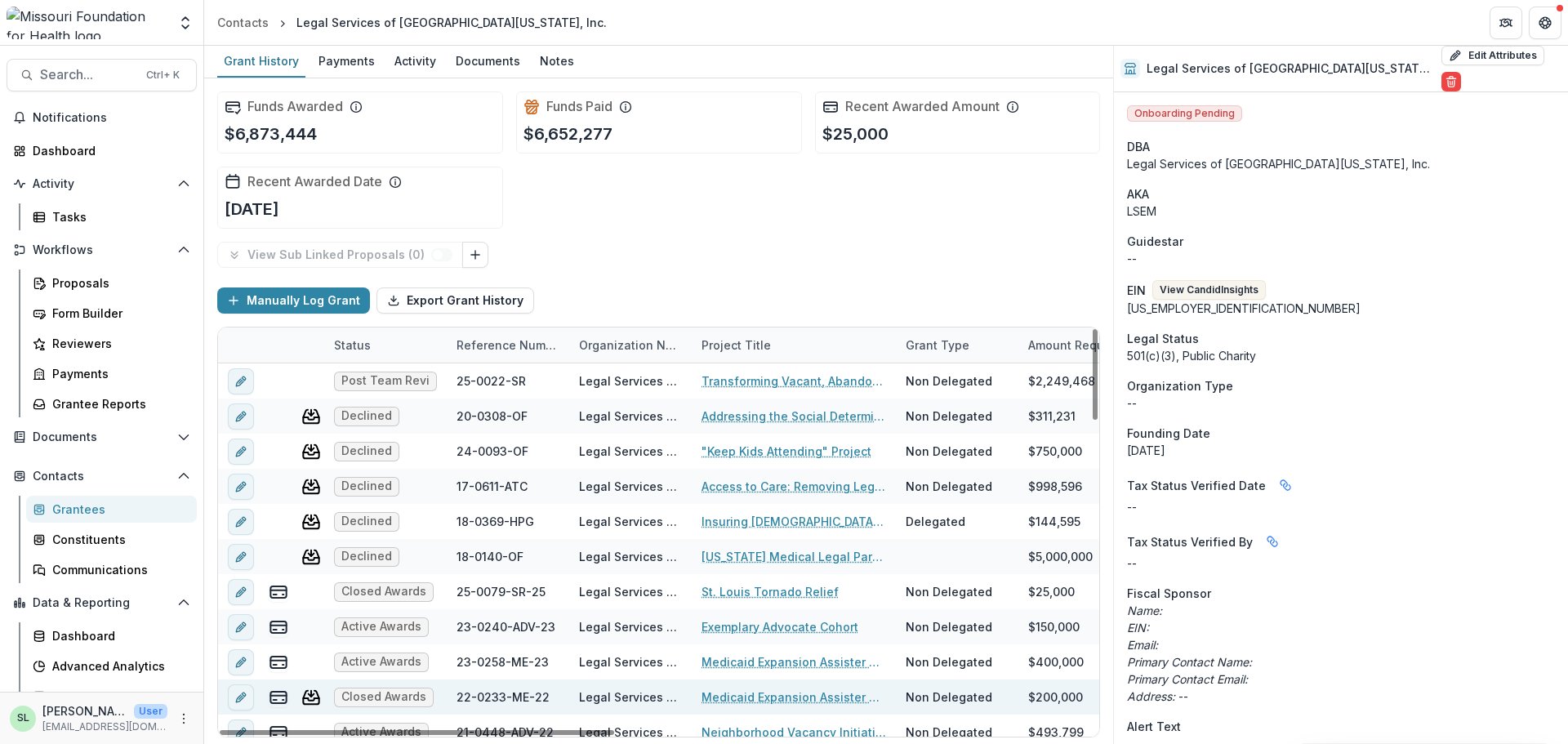
drag, startPoint x: 578, startPoint y: 731, endPoint x: 488, endPoint y: 705, distance: 93.7
click at [490, 730] on div at bounding box center [417, 731] width 394 height 4
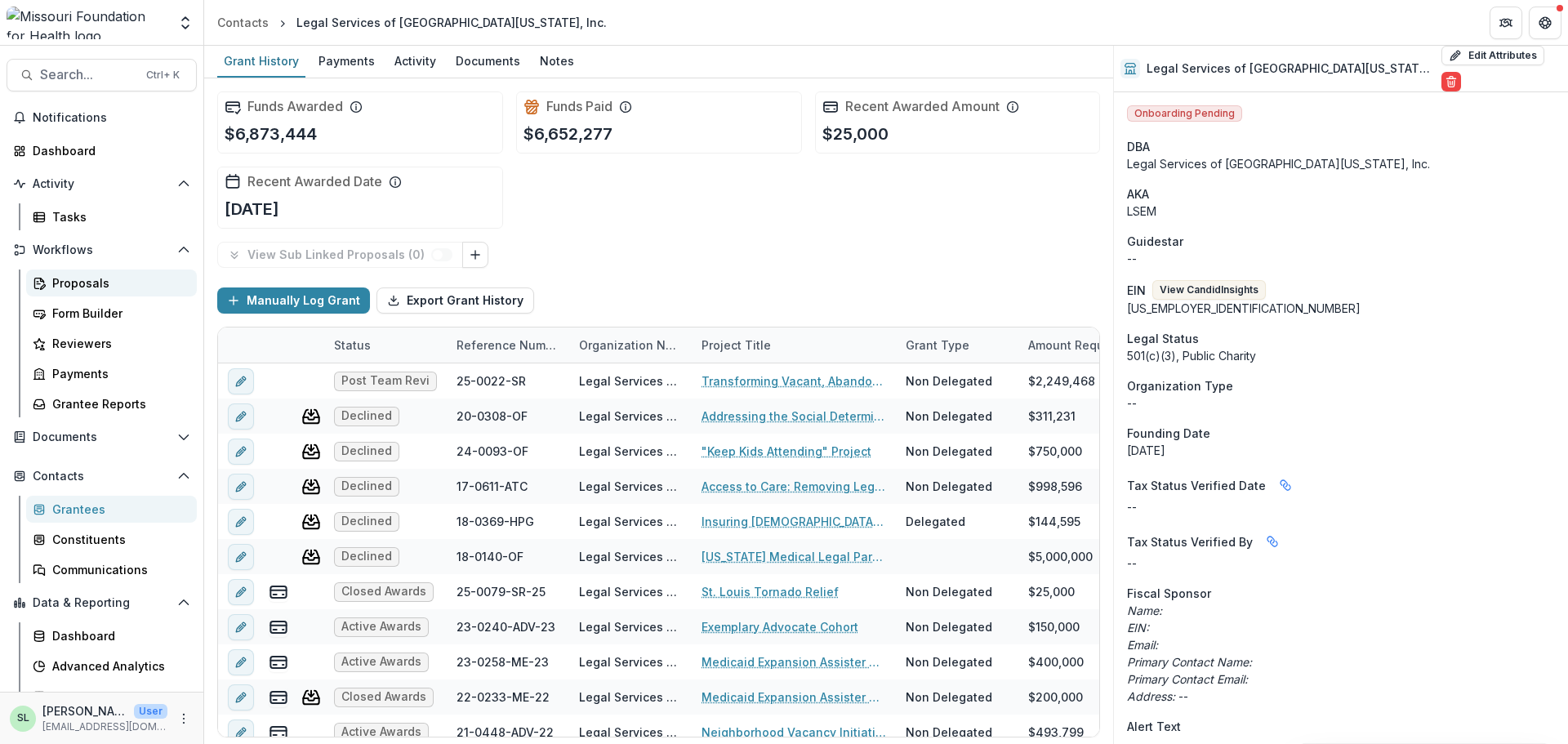
click at [64, 288] on div "Proposals" at bounding box center [118, 282] width 131 height 17
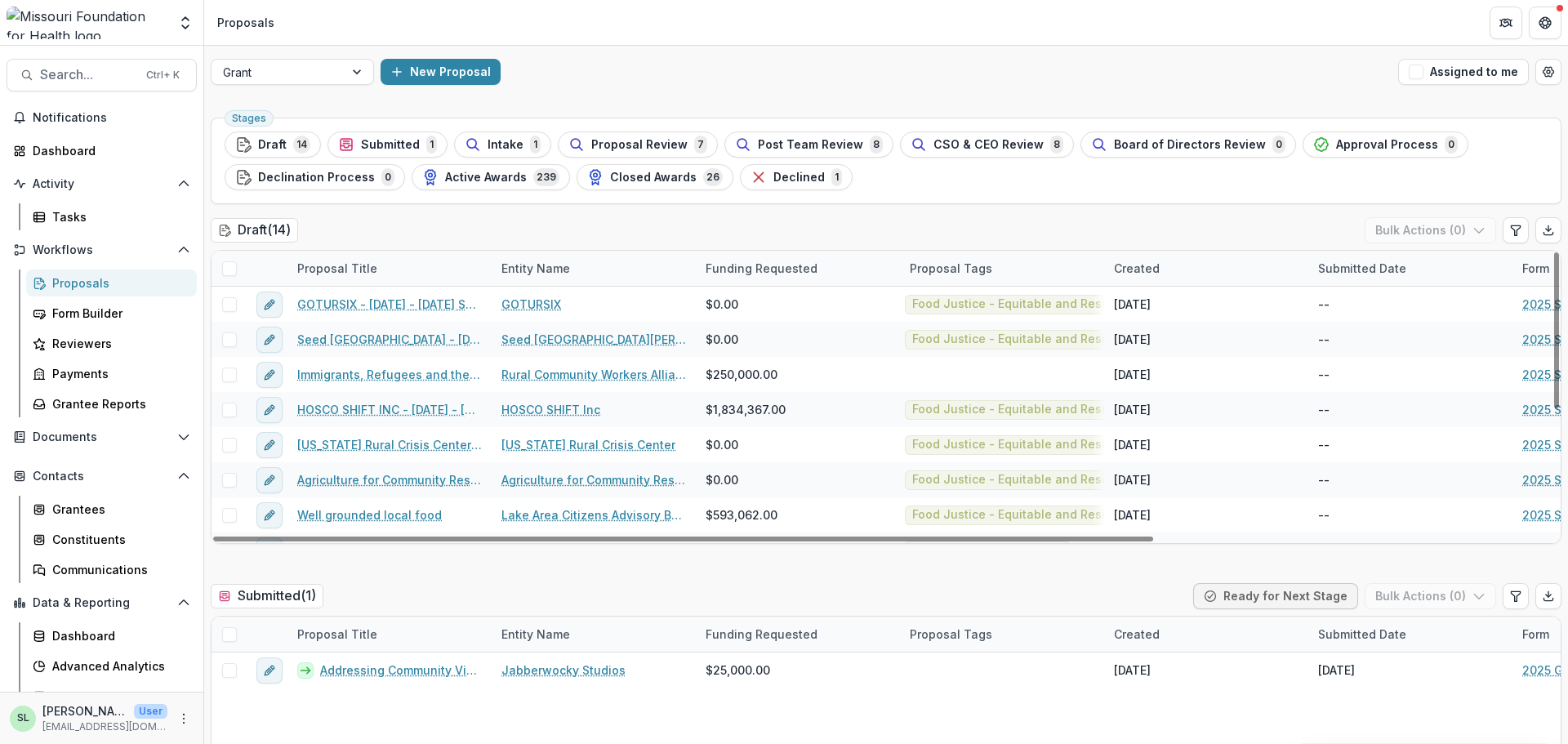
click at [70, 286] on div "Proposals" at bounding box center [118, 282] width 131 height 17
click at [348, 72] on div at bounding box center [358, 71] width 30 height 24
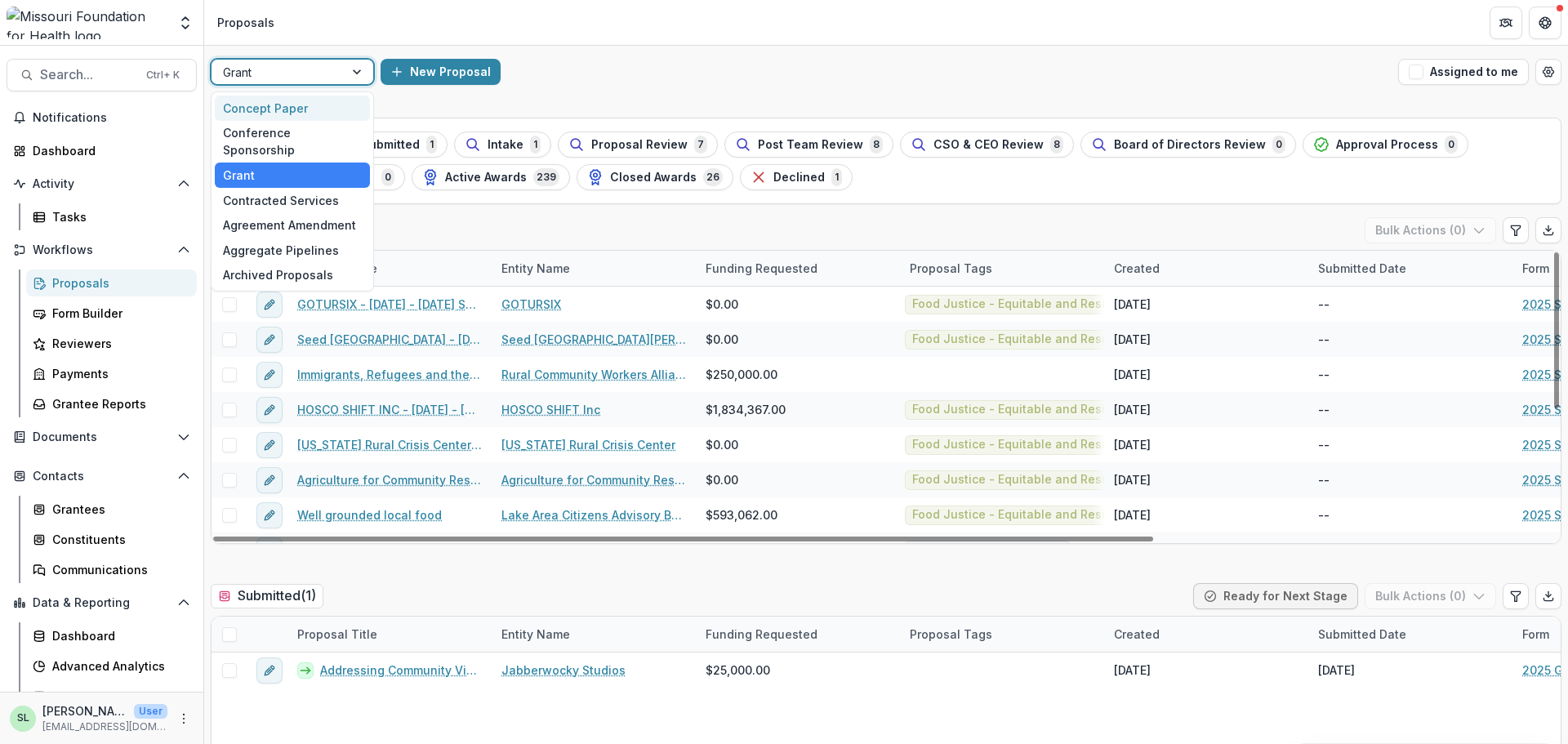
click at [329, 113] on div "Concept Paper" at bounding box center [293, 108] width 155 height 25
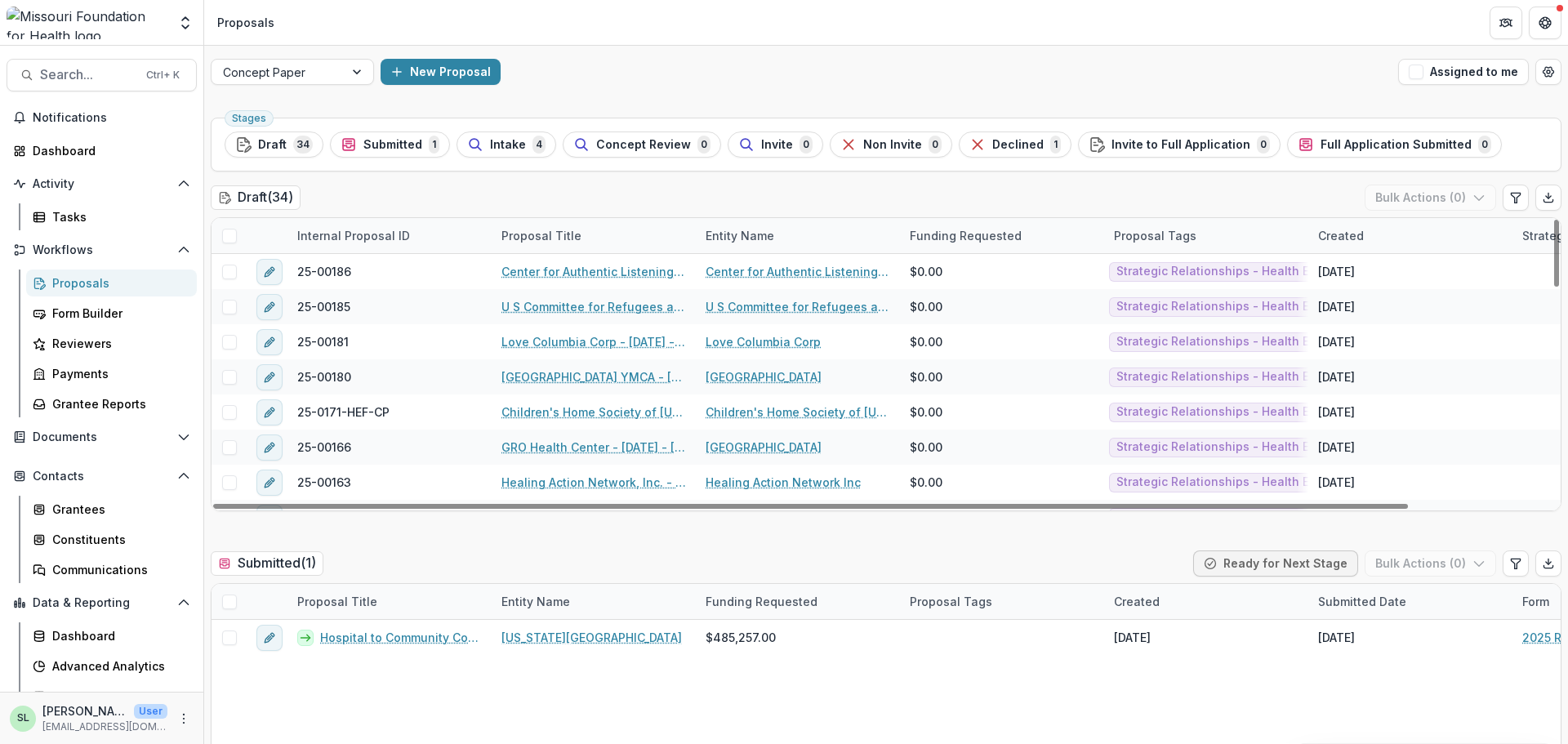
click at [62, 282] on div "Proposals" at bounding box center [118, 282] width 131 height 17
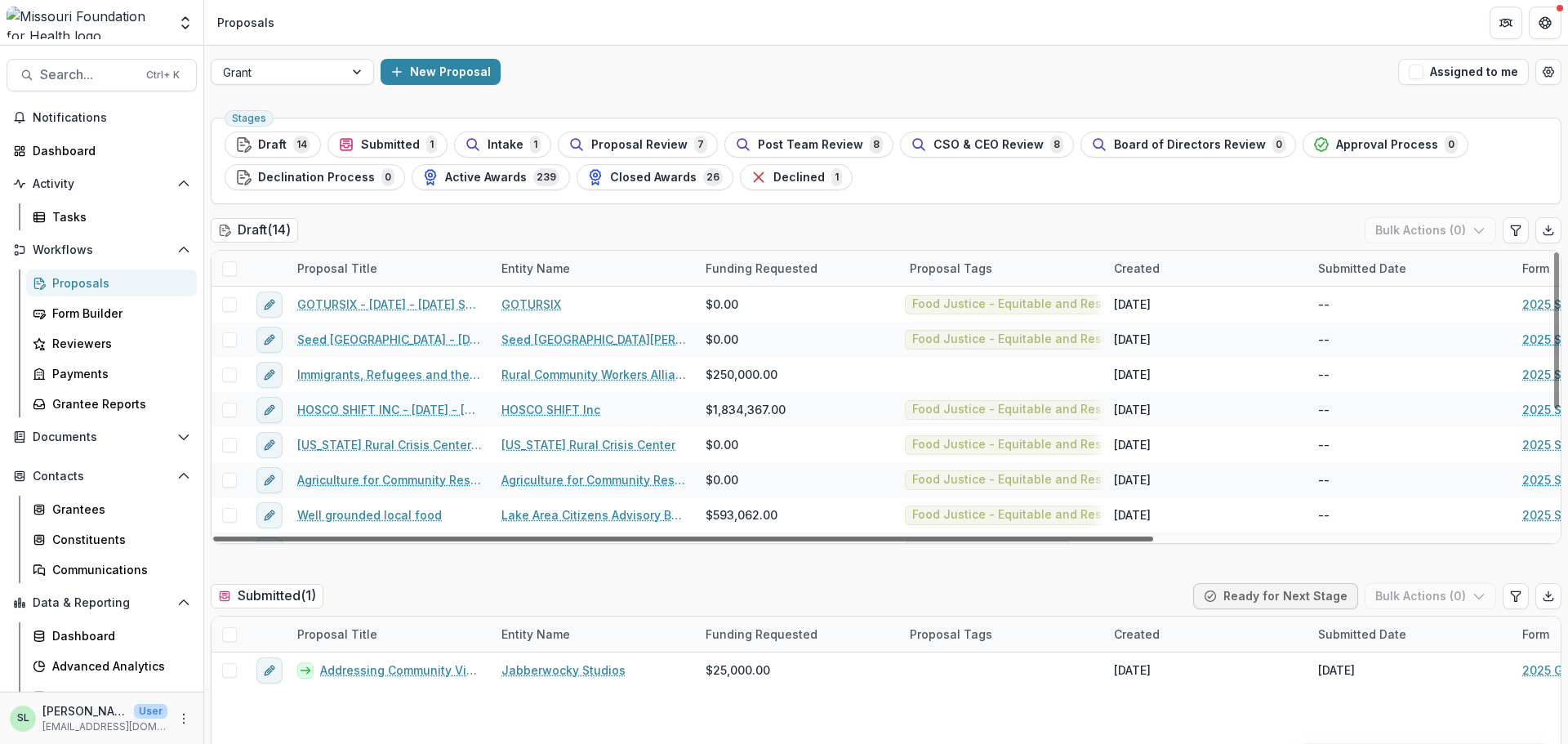
click at [888, 538] on div at bounding box center [683, 538] width 940 height 4
drag, startPoint x: 896, startPoint y: 541, endPoint x: 723, endPoint y: 560, distance: 174.0
click at [723, 542] on div at bounding box center [683, 538] width 940 height 4
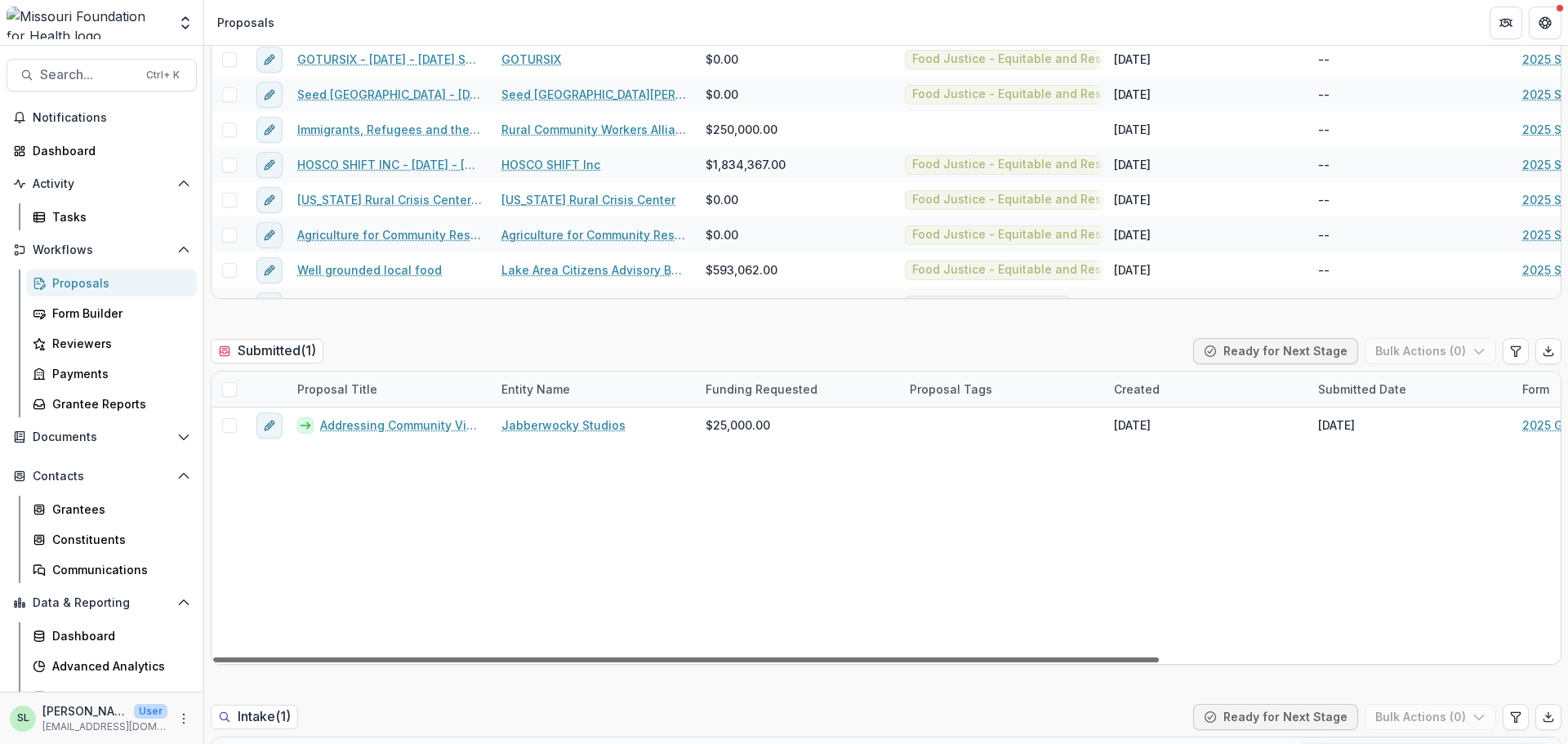
drag, startPoint x: 680, startPoint y: 657, endPoint x: 554, endPoint y: 664, distance: 126.2
click at [554, 662] on div at bounding box center [686, 659] width 946 height 4
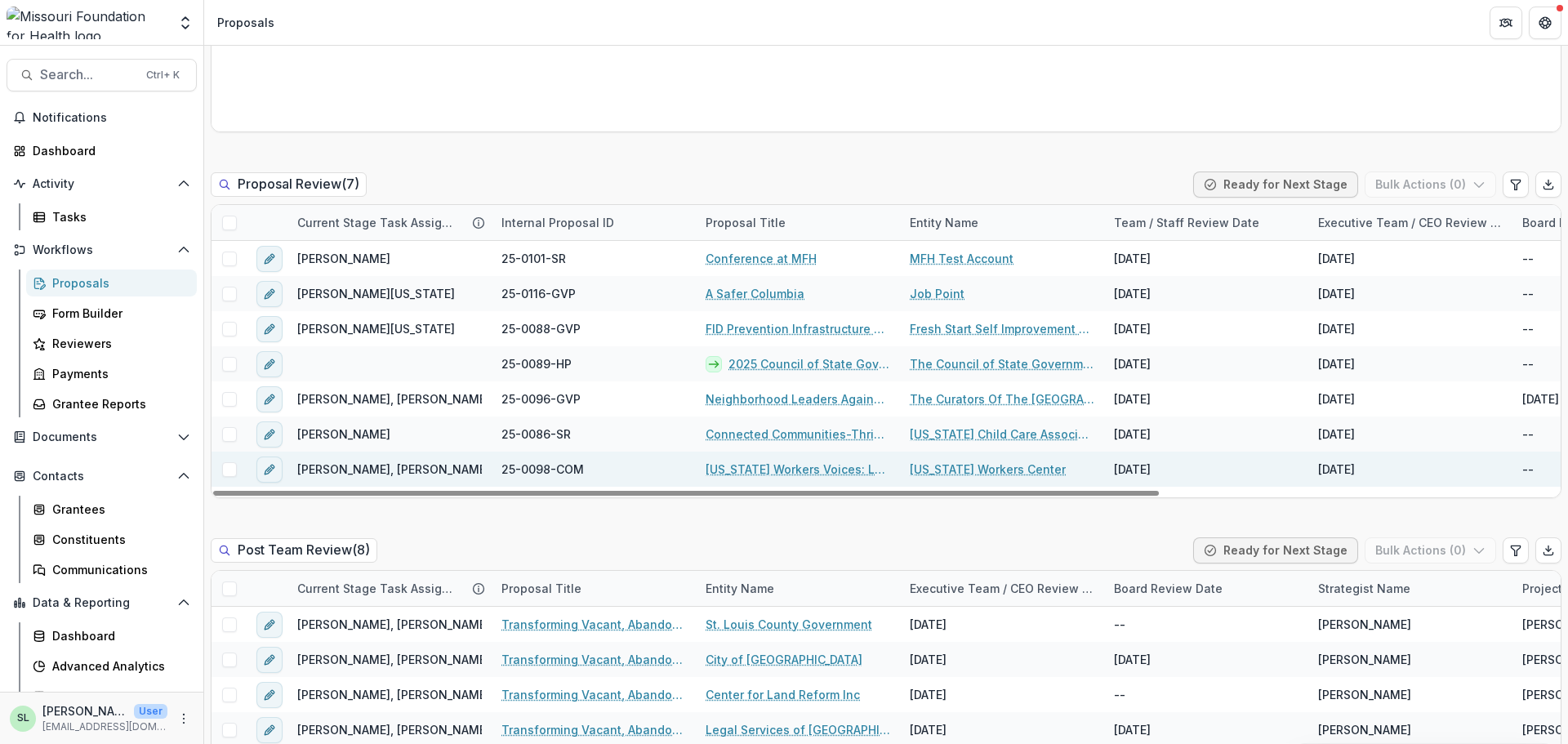
drag, startPoint x: 613, startPoint y: 490, endPoint x: 556, endPoint y: 484, distance: 57.3
click at [556, 490] on div at bounding box center [686, 492] width 946 height 4
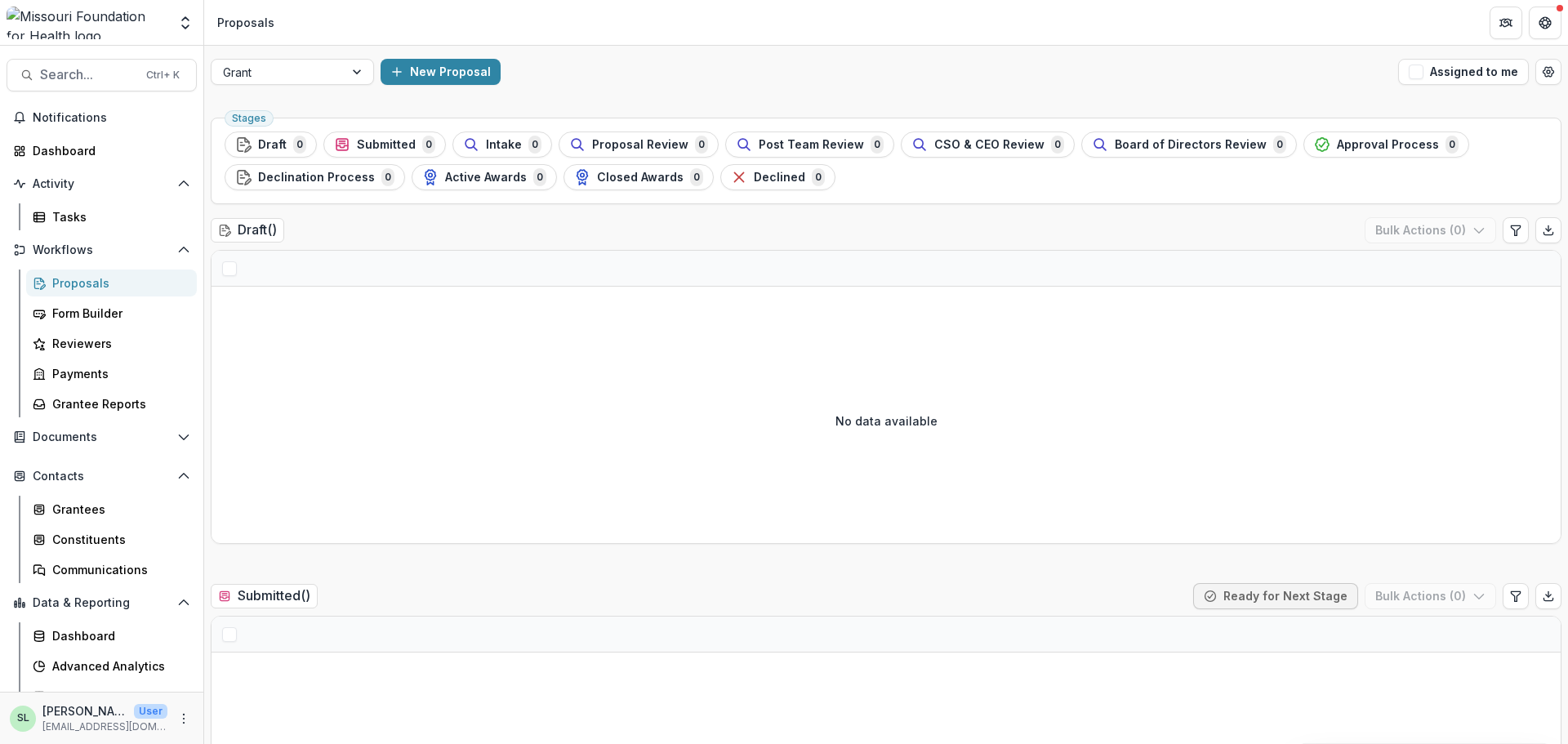
click at [74, 282] on div "Proposals" at bounding box center [118, 282] width 131 height 17
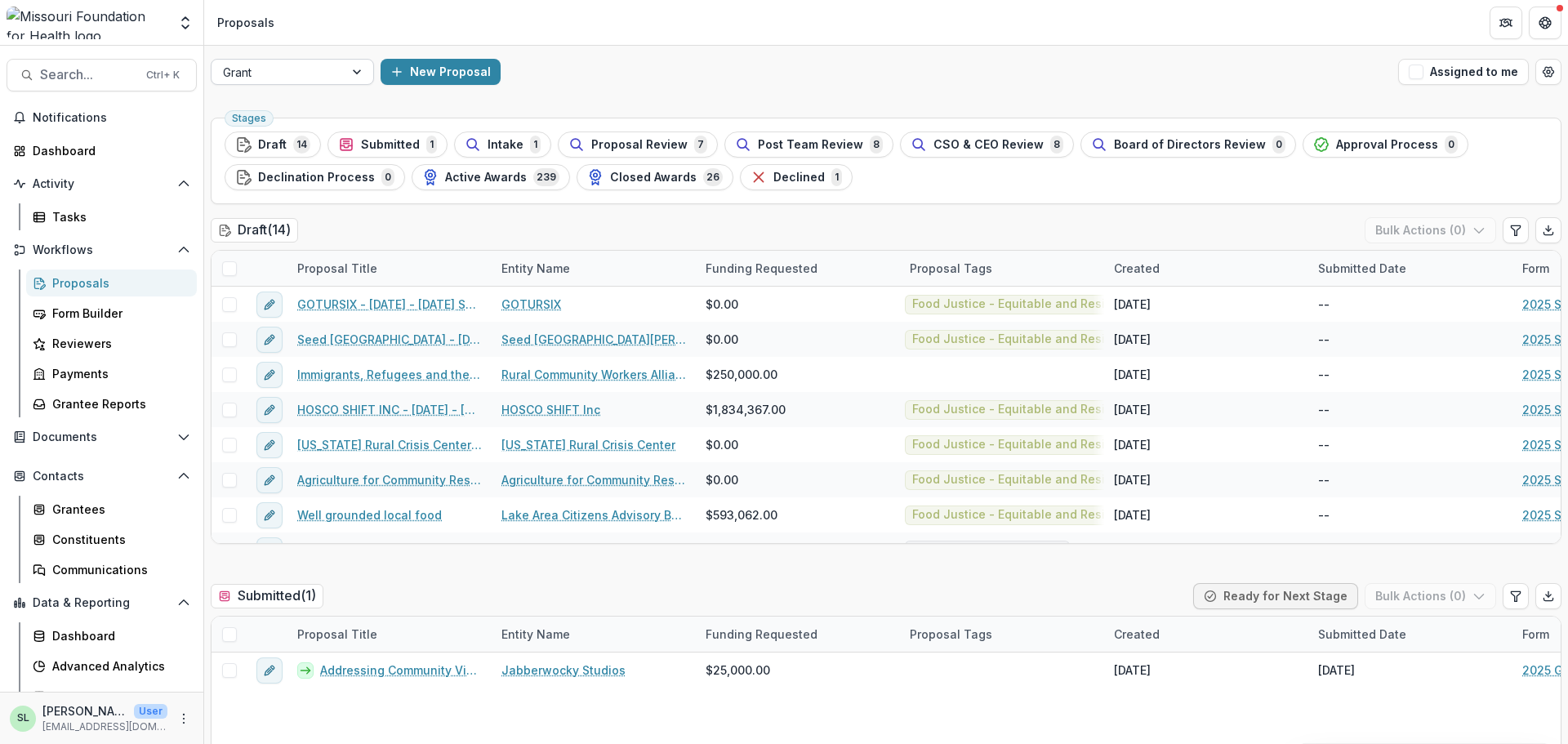
click at [304, 75] on div at bounding box center [278, 72] width 110 height 21
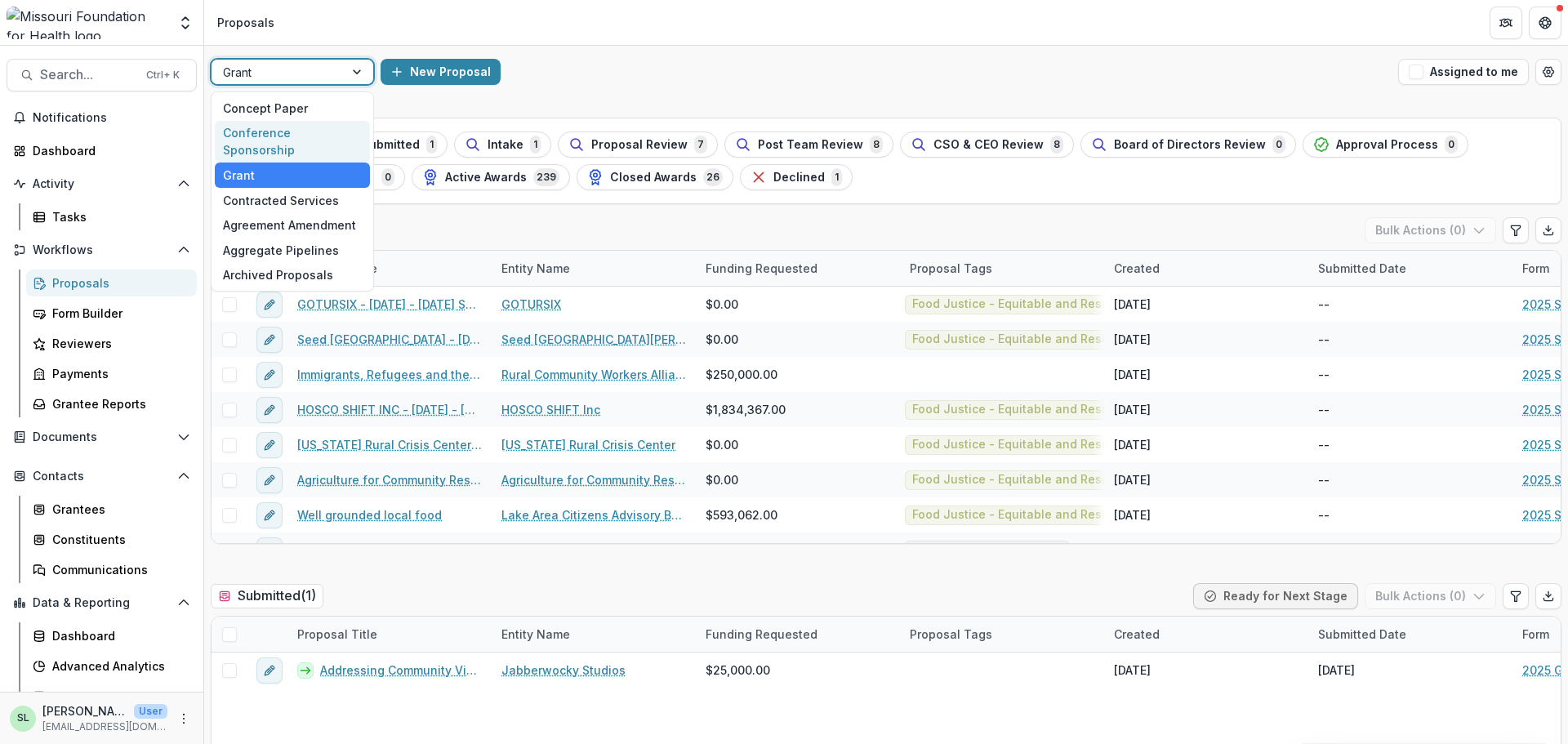
click at [290, 128] on div "Conference Sponsorship" at bounding box center [293, 141] width 155 height 42
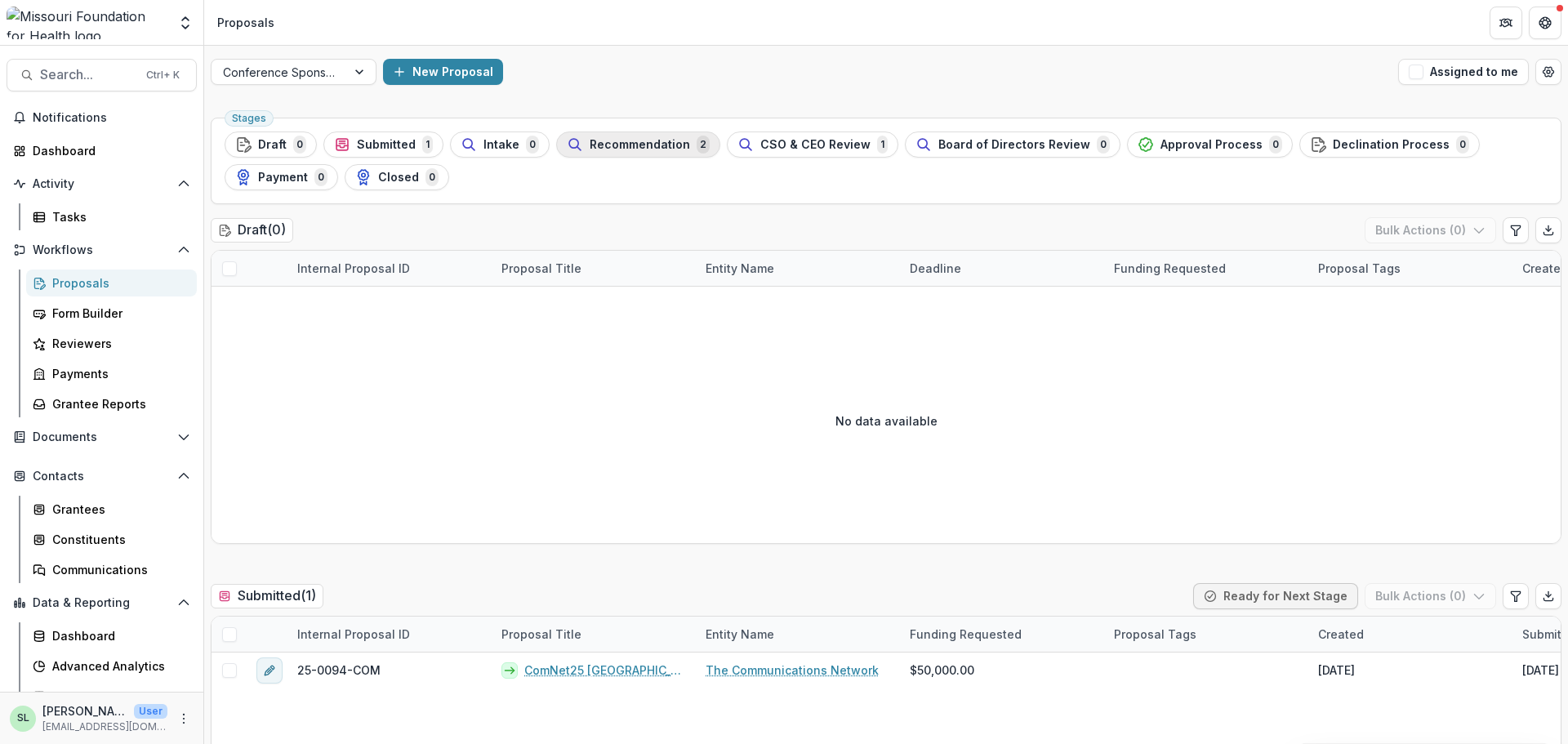
click at [662, 148] on span "Recommendation" at bounding box center [640, 144] width 101 height 13
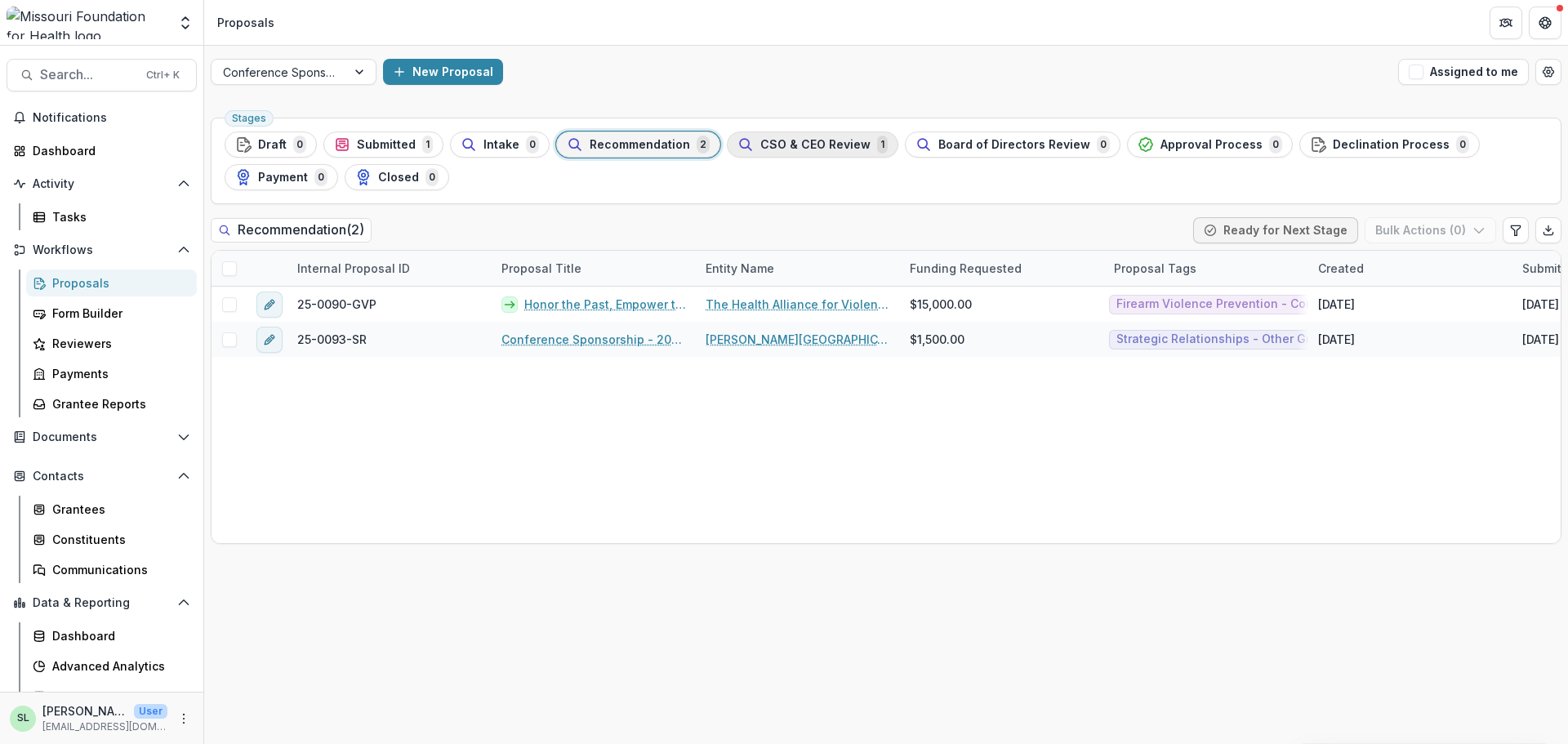
click at [808, 138] on span "CSO & CEO Review" at bounding box center [816, 144] width 111 height 13
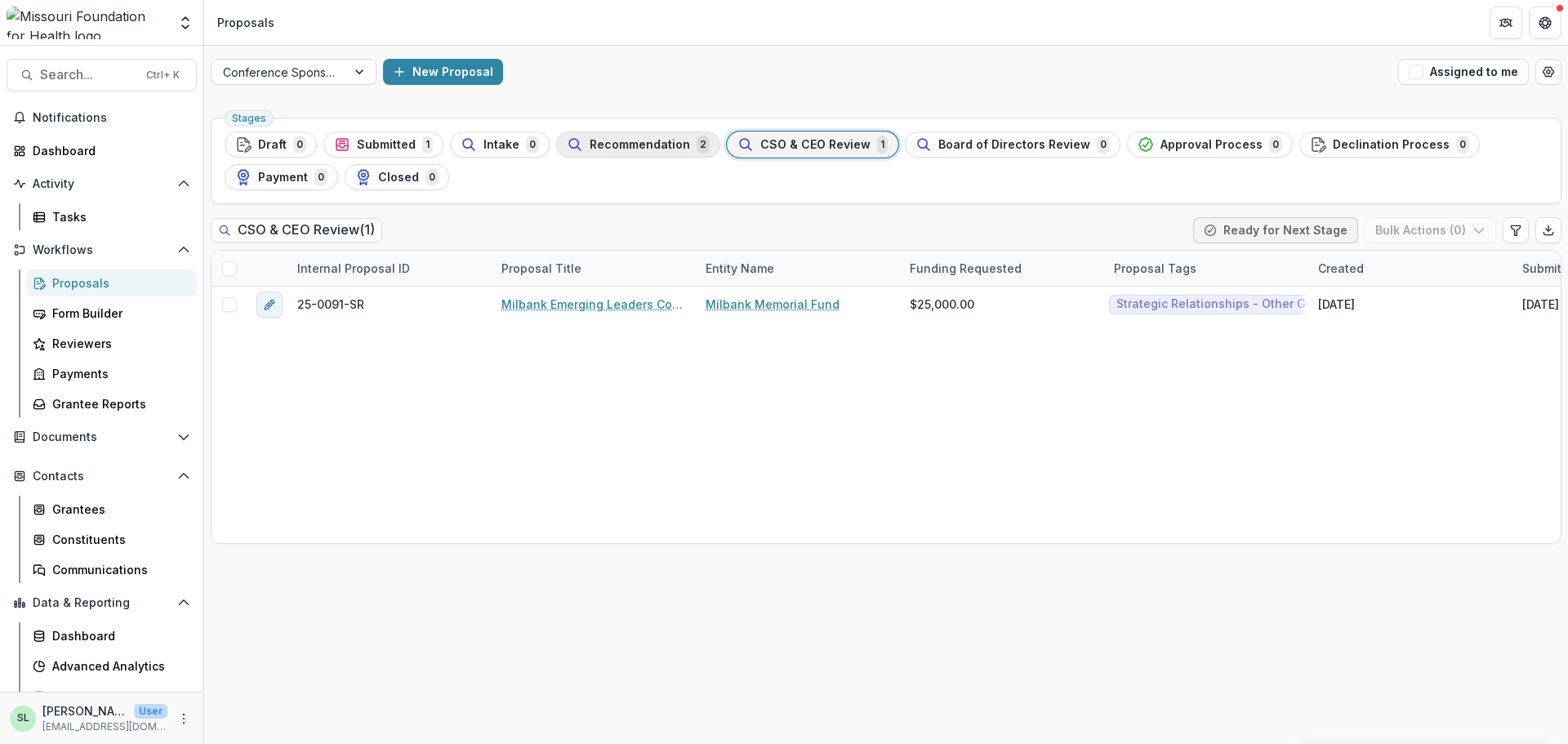
click at [617, 142] on span "Recommendation" at bounding box center [640, 144] width 101 height 13
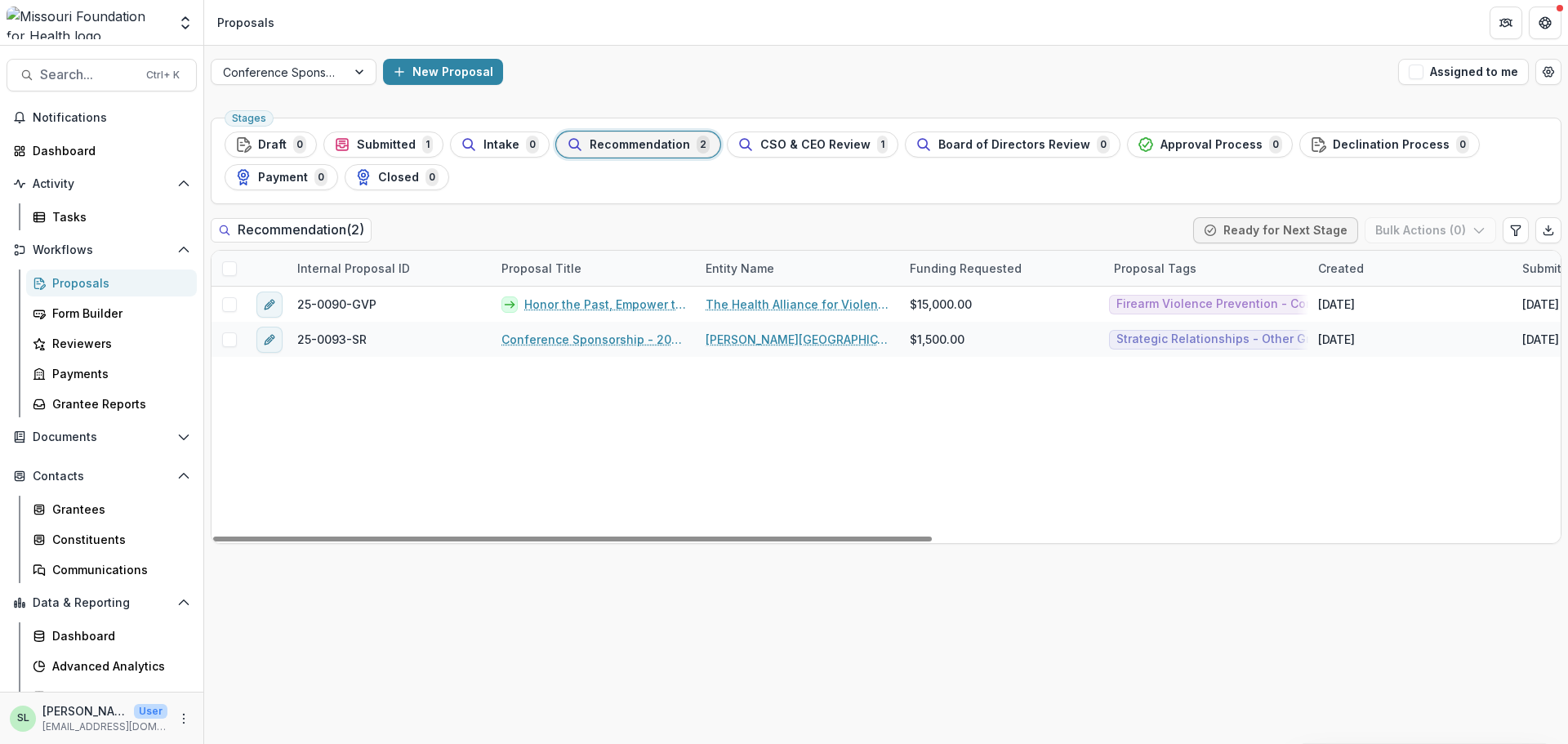
drag, startPoint x: 793, startPoint y: 537, endPoint x: 413, endPoint y: 514, distance: 380.7
click at [428, 536] on div at bounding box center [572, 538] width 719 height 4
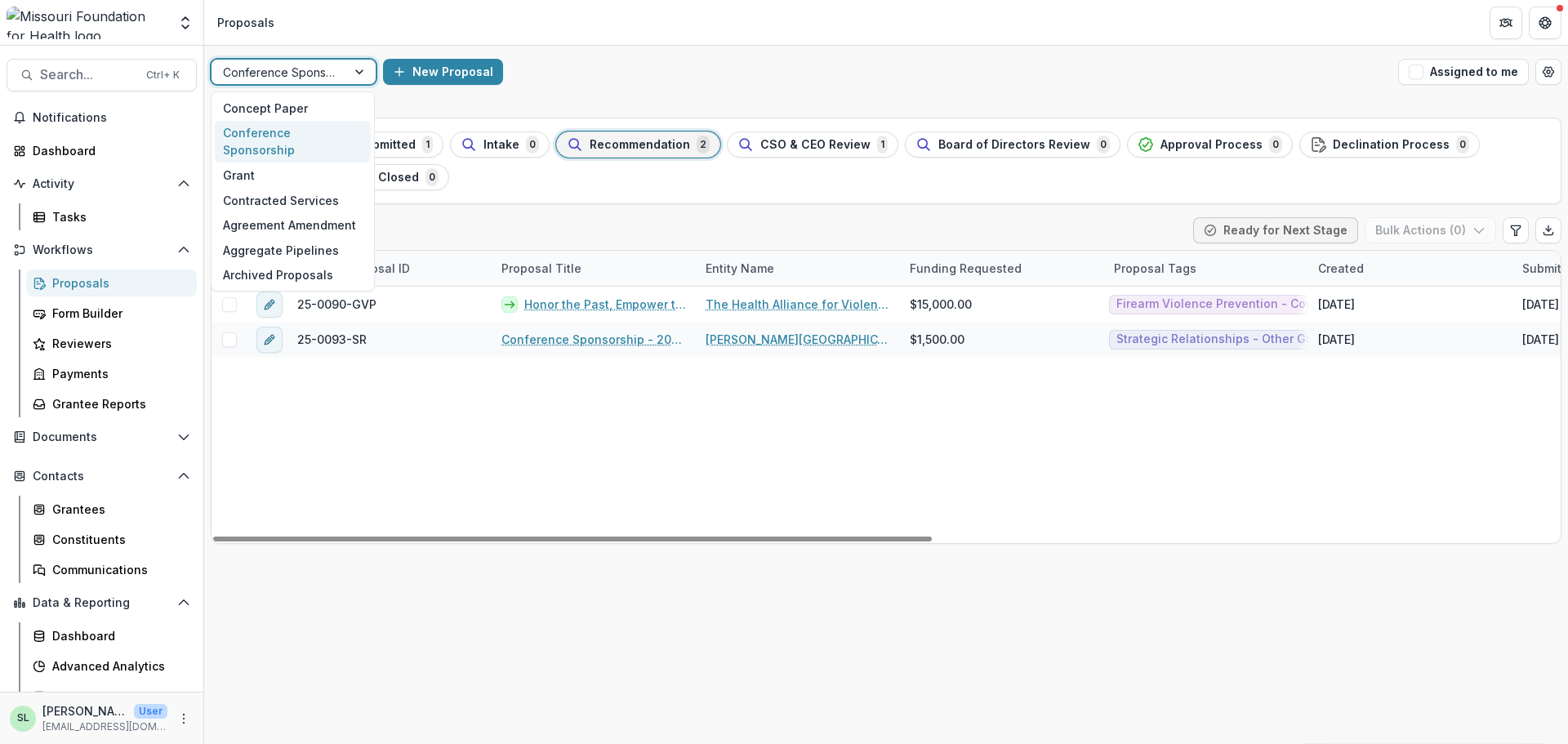
click at [314, 68] on div at bounding box center [279, 72] width 112 height 21
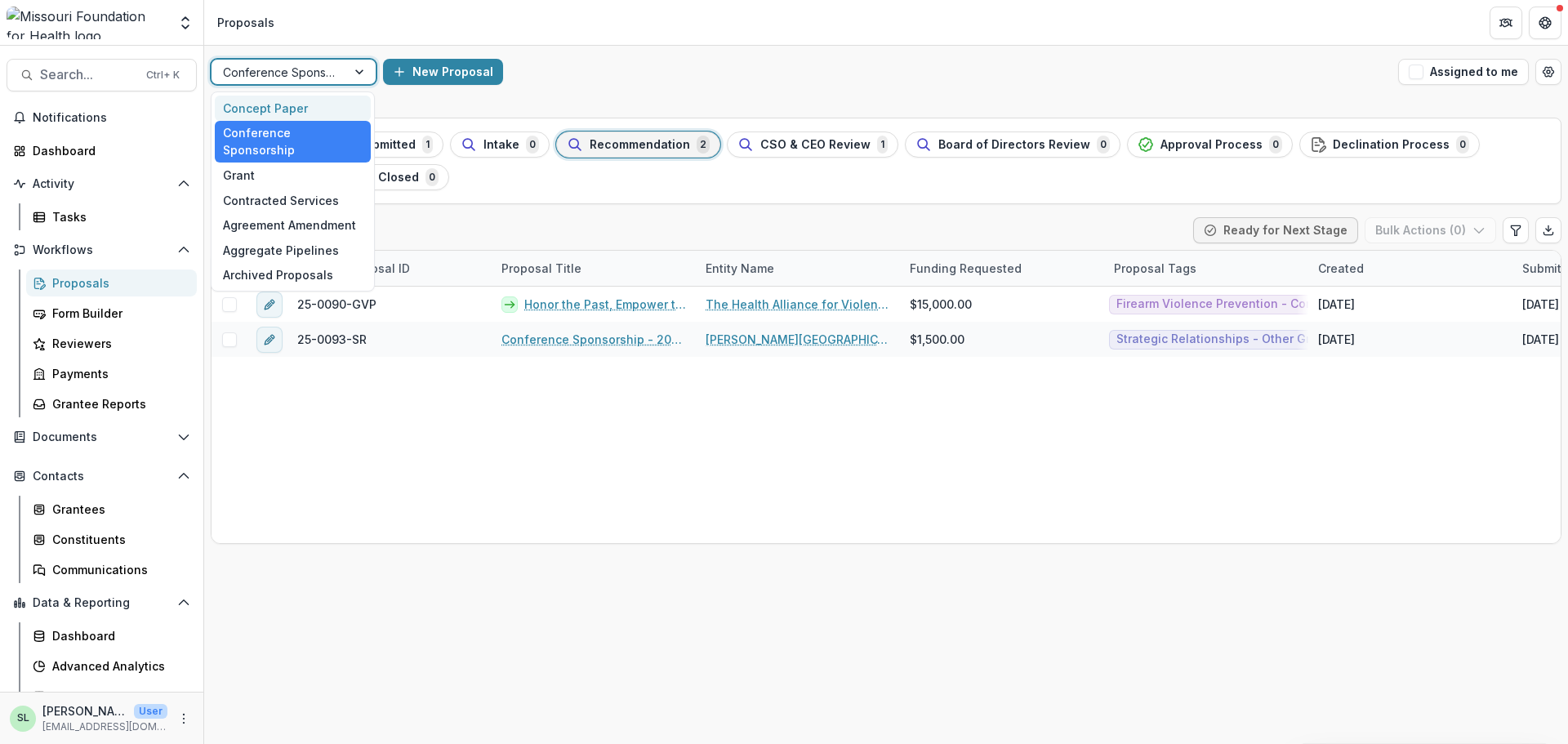
click at [299, 103] on div "Concept Paper" at bounding box center [293, 108] width 156 height 25
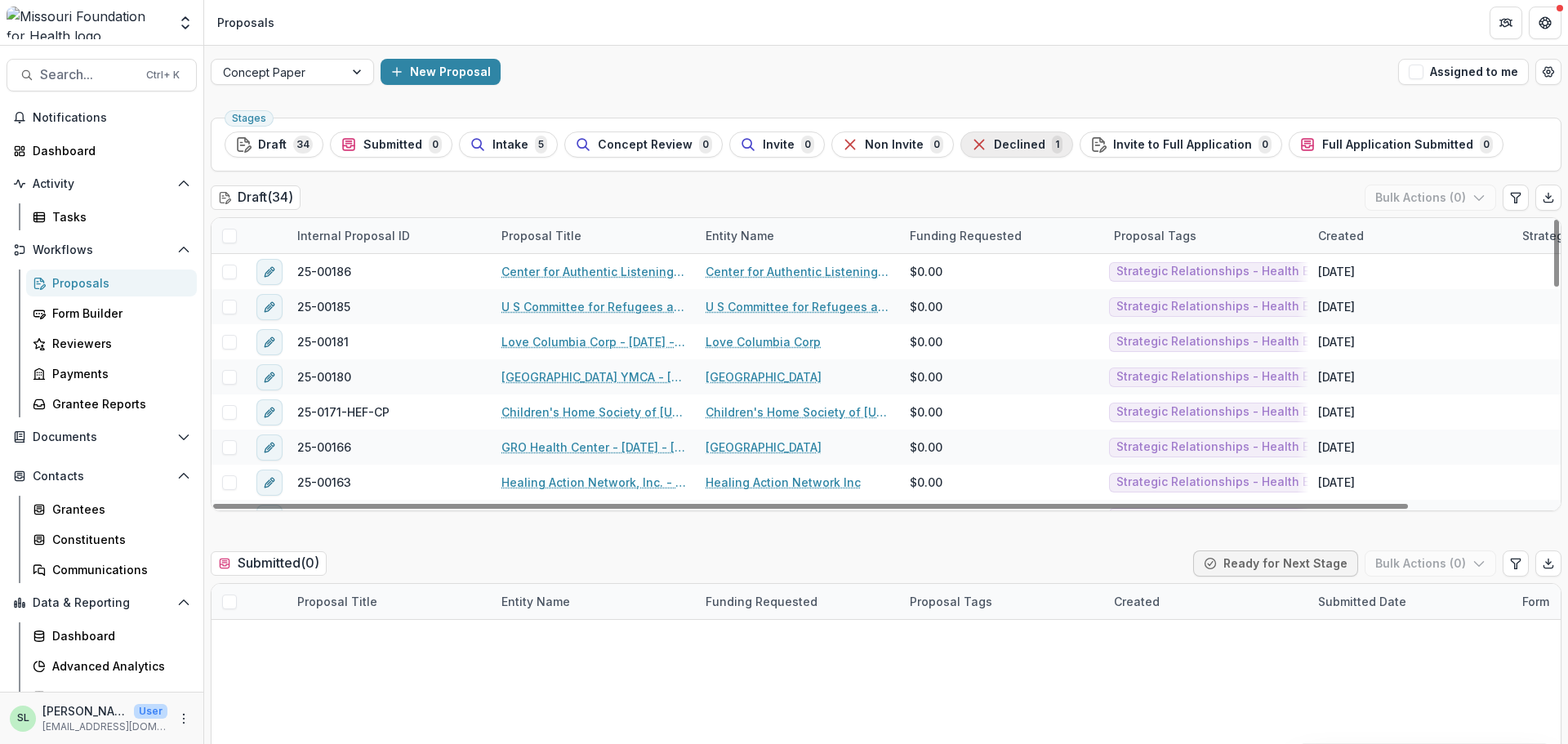
click at [1010, 140] on span "Declined" at bounding box center [1019, 144] width 51 height 13
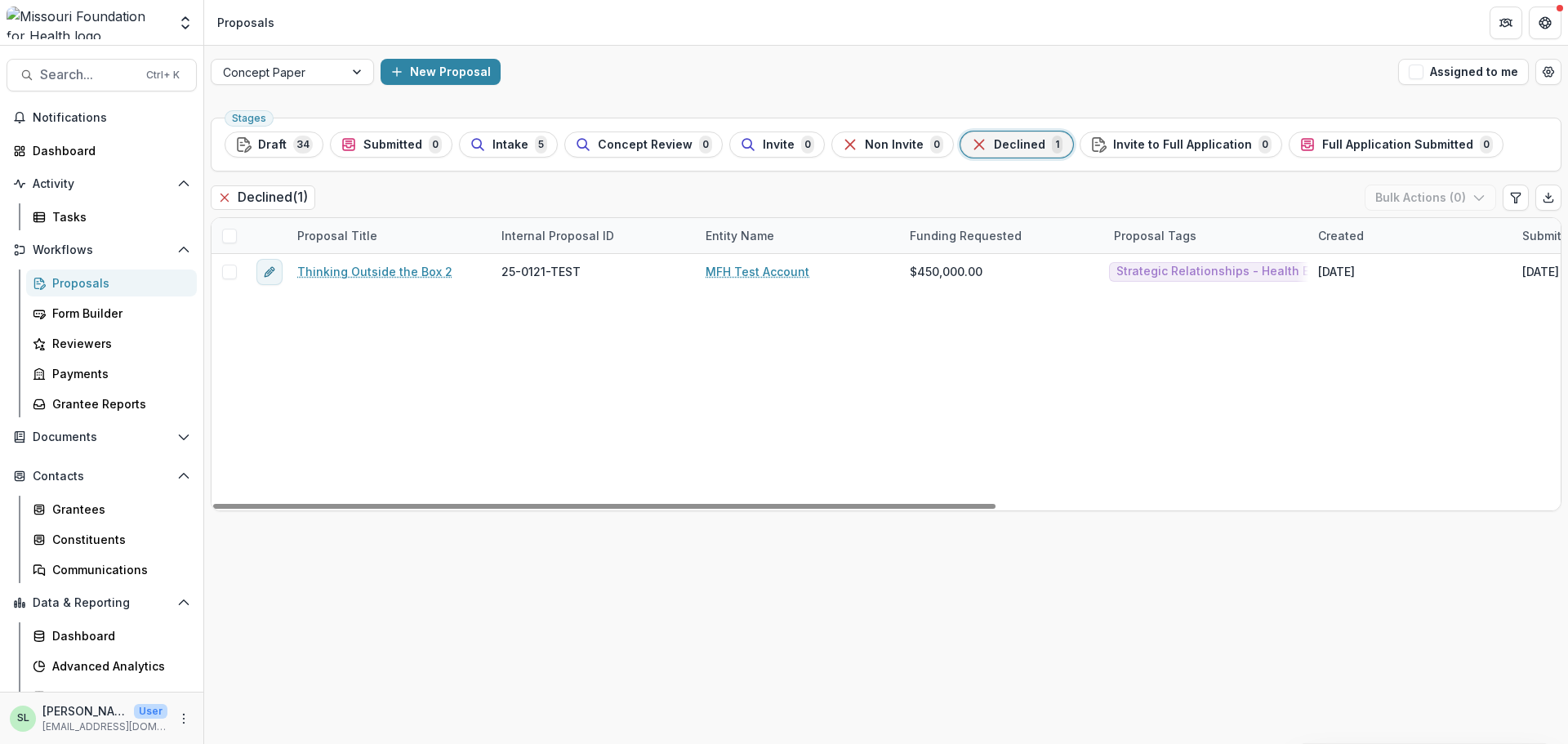
drag, startPoint x: 639, startPoint y: 502, endPoint x: 518, endPoint y: 451, distance: 131.3
click at [534, 504] on div at bounding box center [604, 506] width 782 height 4
click at [494, 139] on span "Intake" at bounding box center [510, 144] width 36 height 13
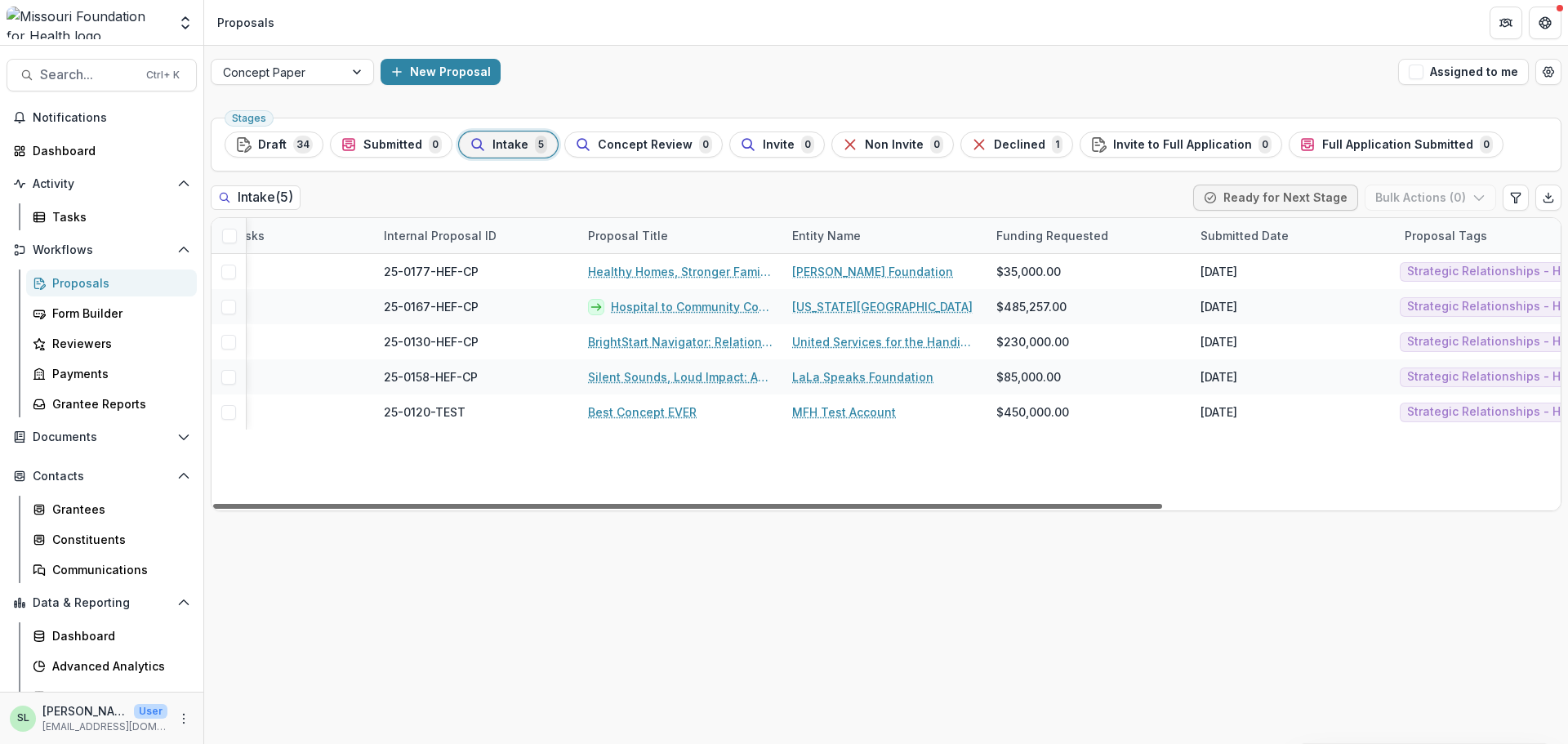
scroll to position [0, 564]
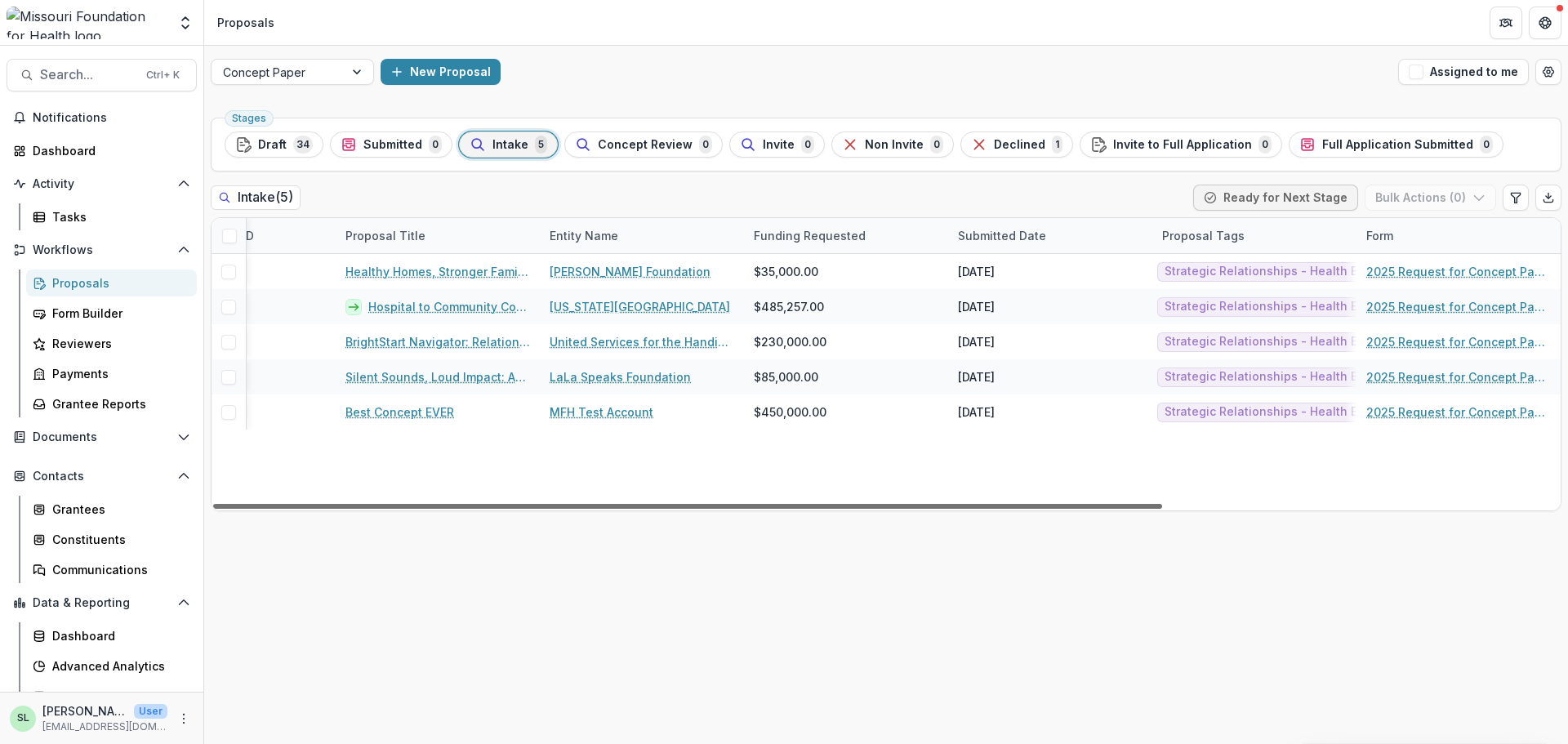
drag, startPoint x: 543, startPoint y: 501, endPoint x: 940, endPoint y: 524, distance: 397.7
click at [940, 508] on div at bounding box center [688, 506] width 949 height 4
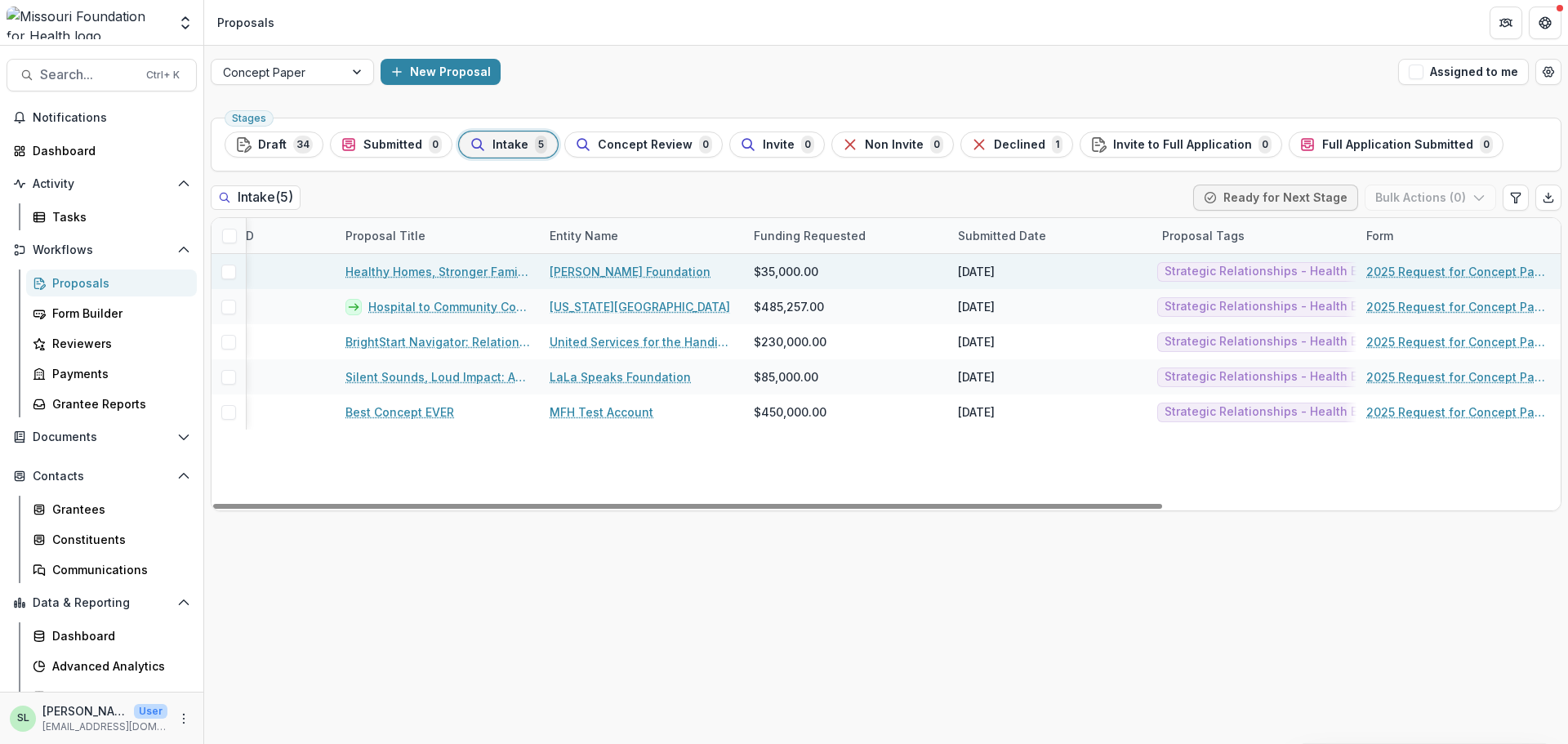
click at [441, 273] on link "Healthy Homes, Stronger Families" at bounding box center [437, 271] width 185 height 17
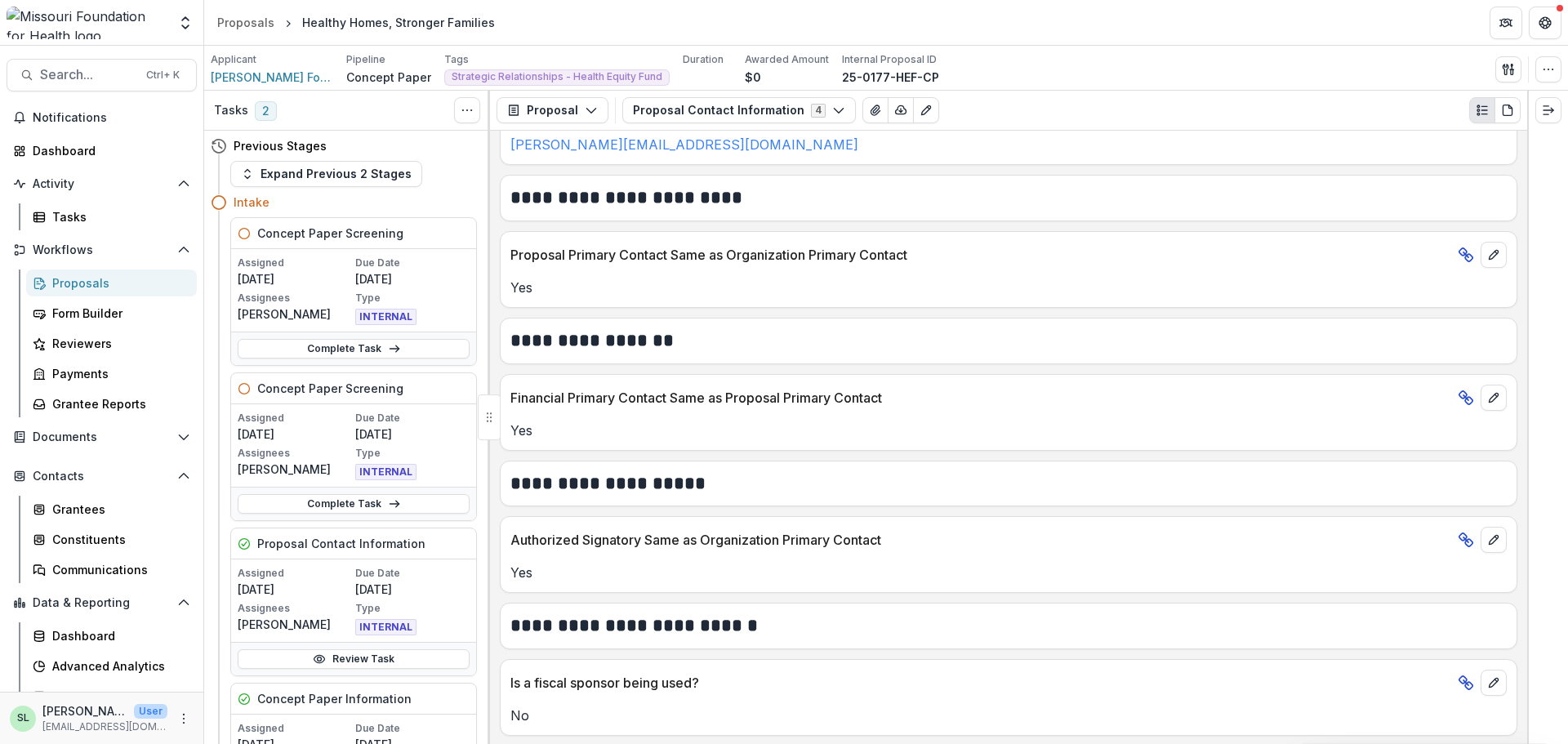
scroll to position [599, 0]
click at [1511, 70] on icon "button" at bounding box center [1512, 71] width 3 height 4
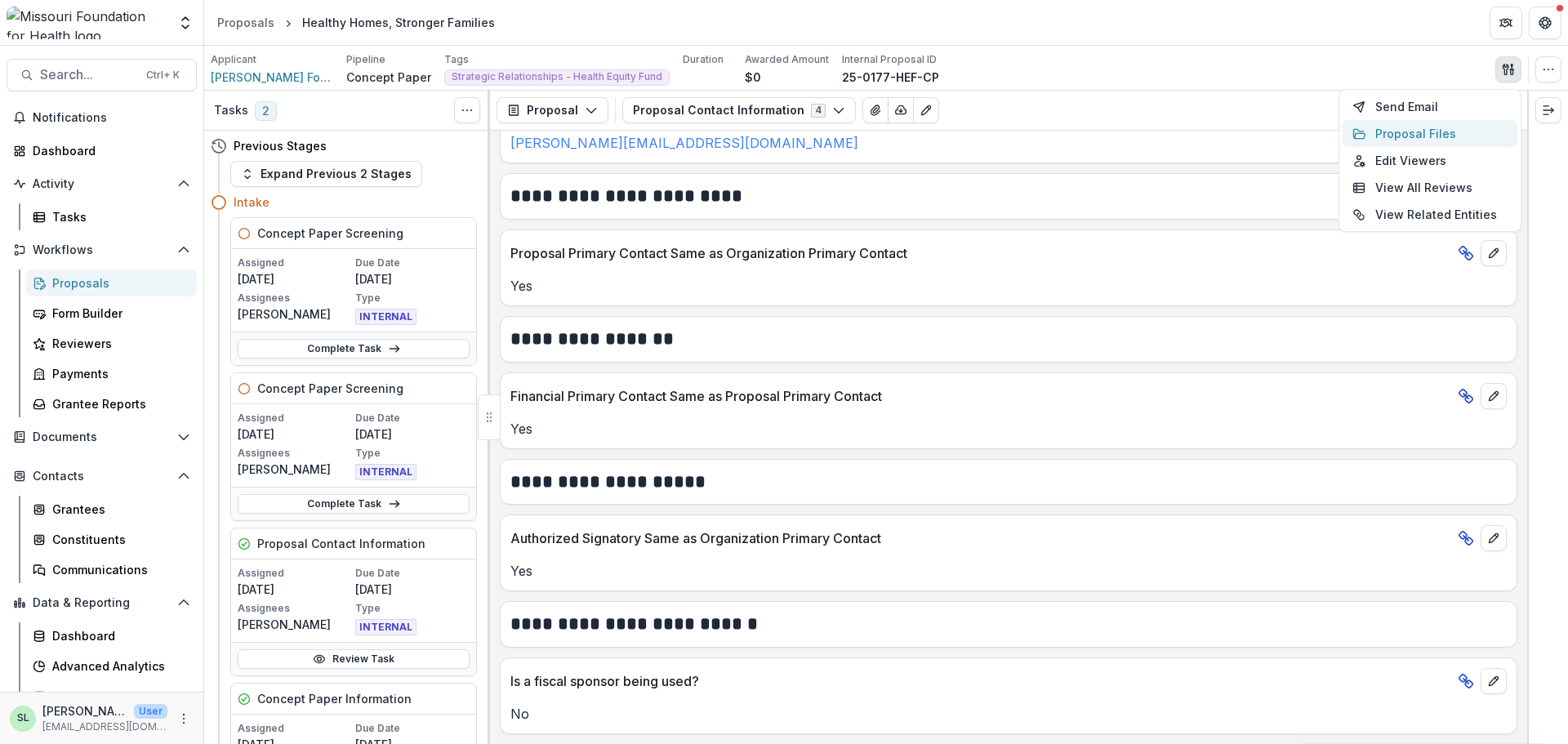
click at [1400, 130] on button "Proposal Files" at bounding box center [1430, 133] width 175 height 27
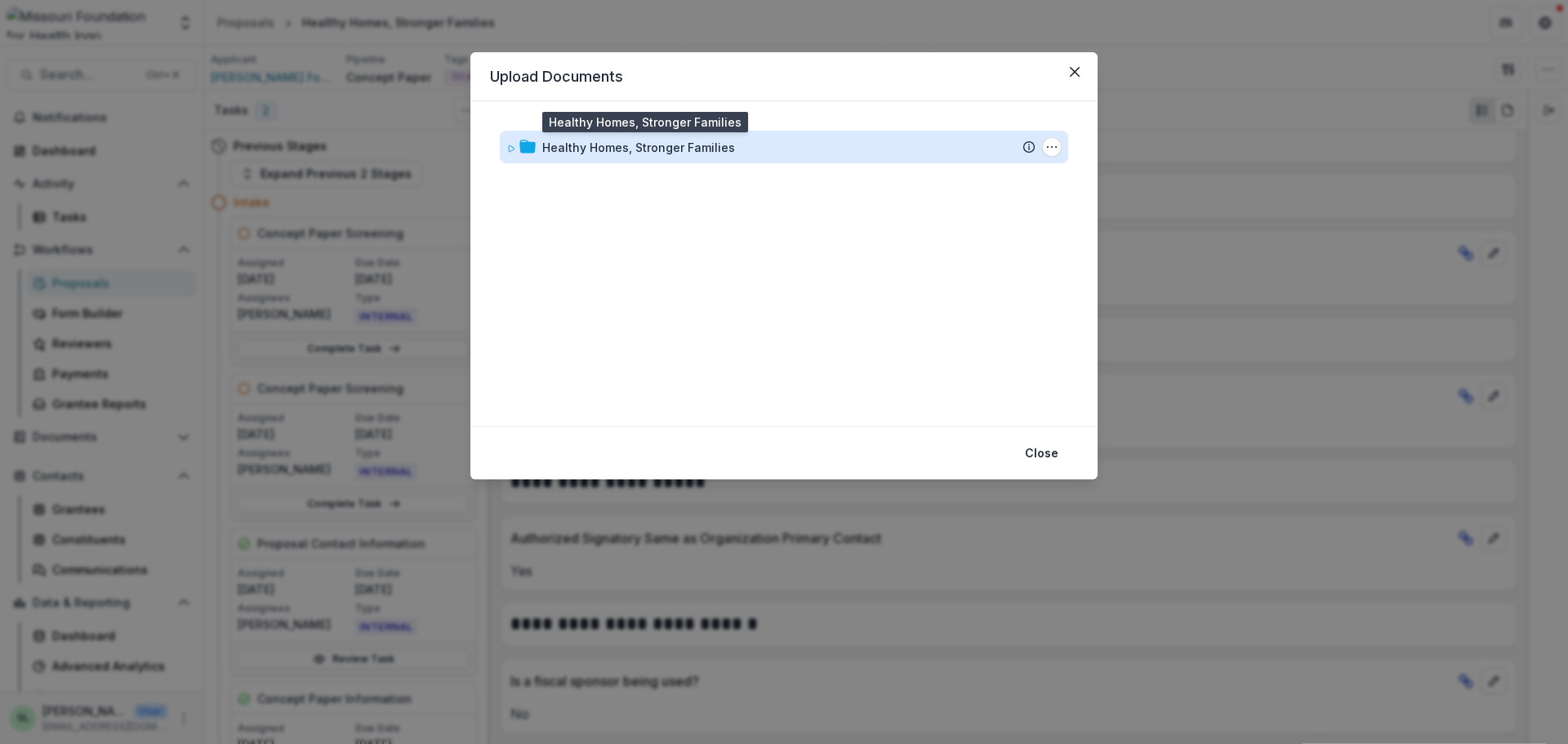
click at [615, 142] on div "Healthy Homes, Stronger Families" at bounding box center [639, 147] width 193 height 17
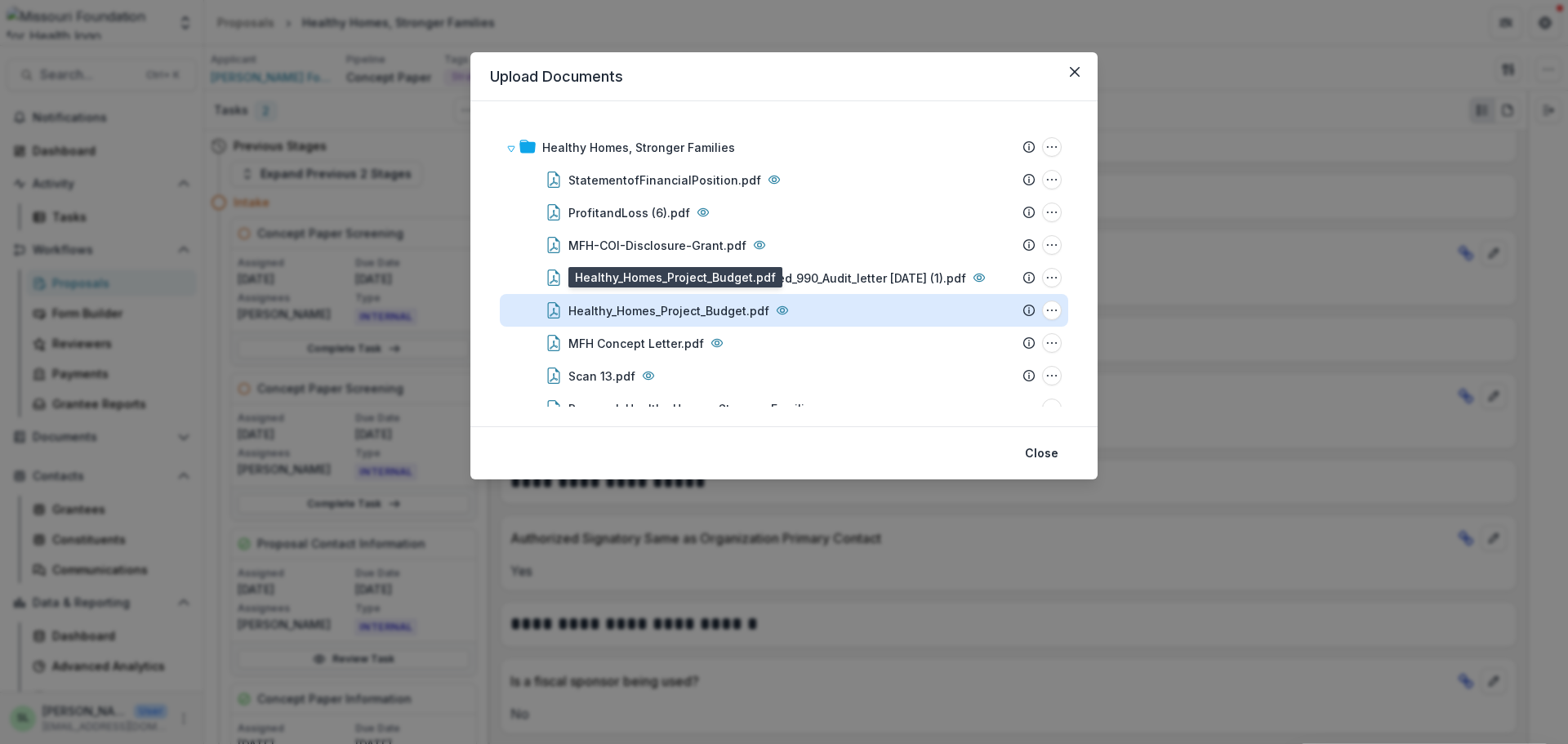
scroll to position [28, 0]
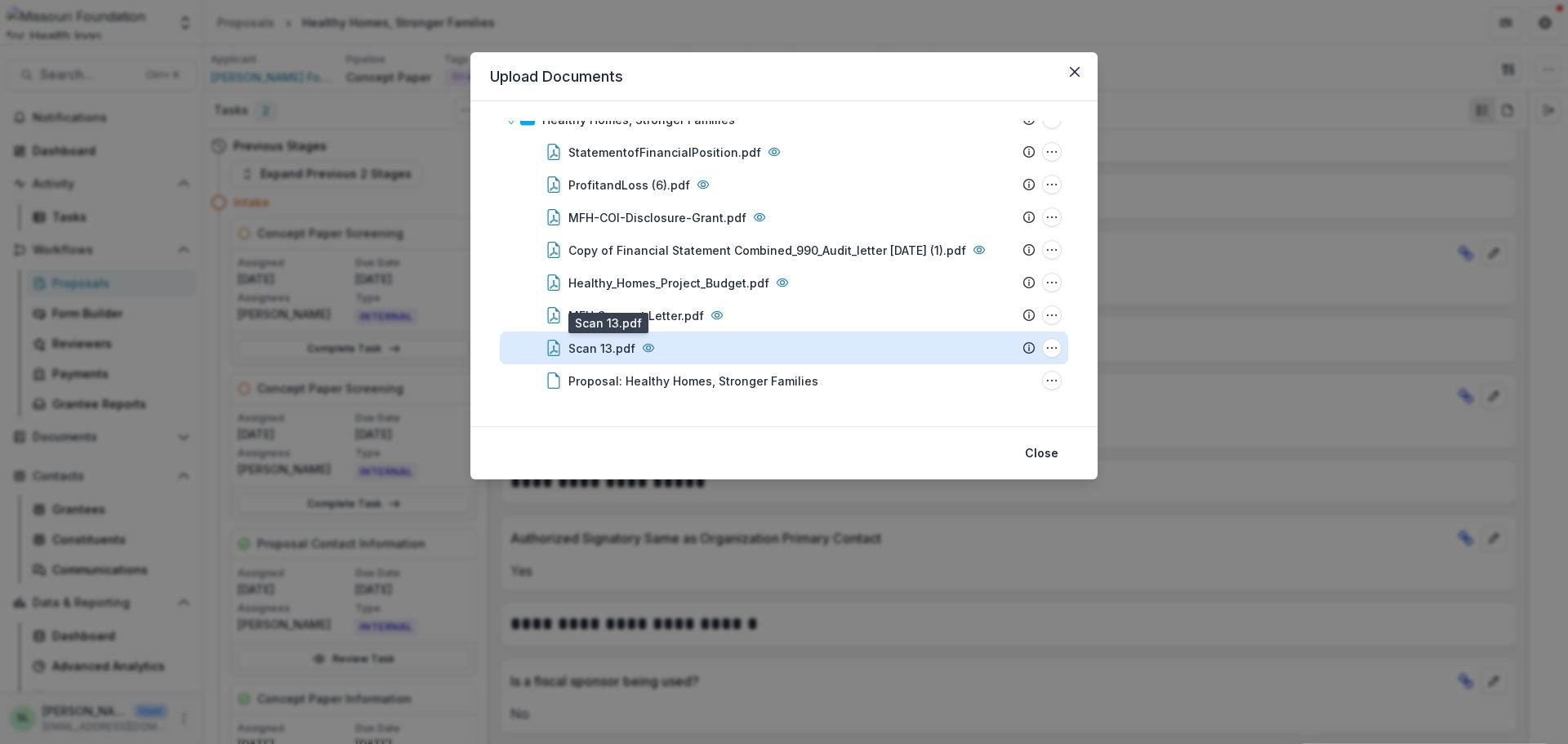
click at [605, 345] on div "Scan 13.pdf" at bounding box center [602, 347] width 67 height 17
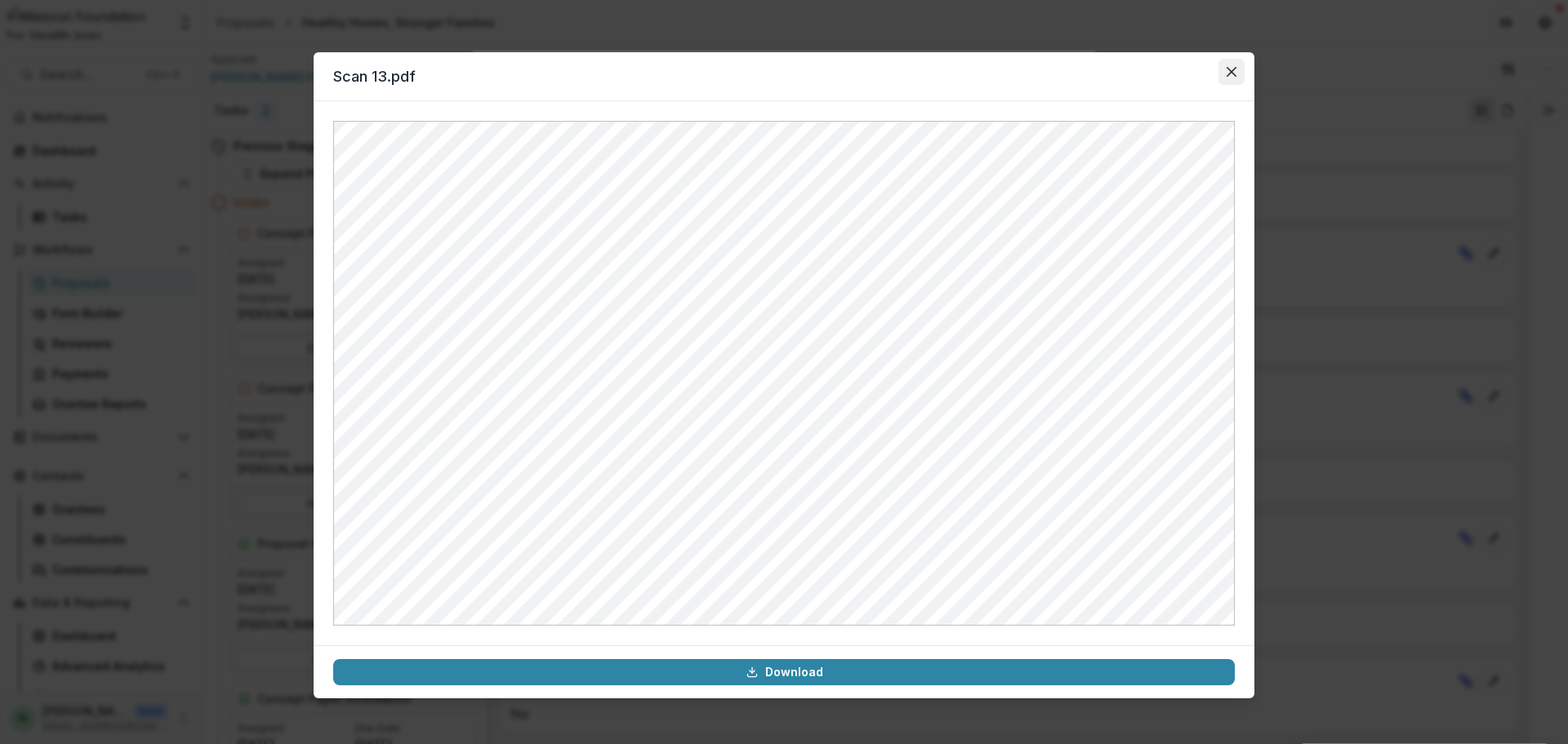
click at [1230, 69] on icon "Close" at bounding box center [1231, 71] width 10 height 10
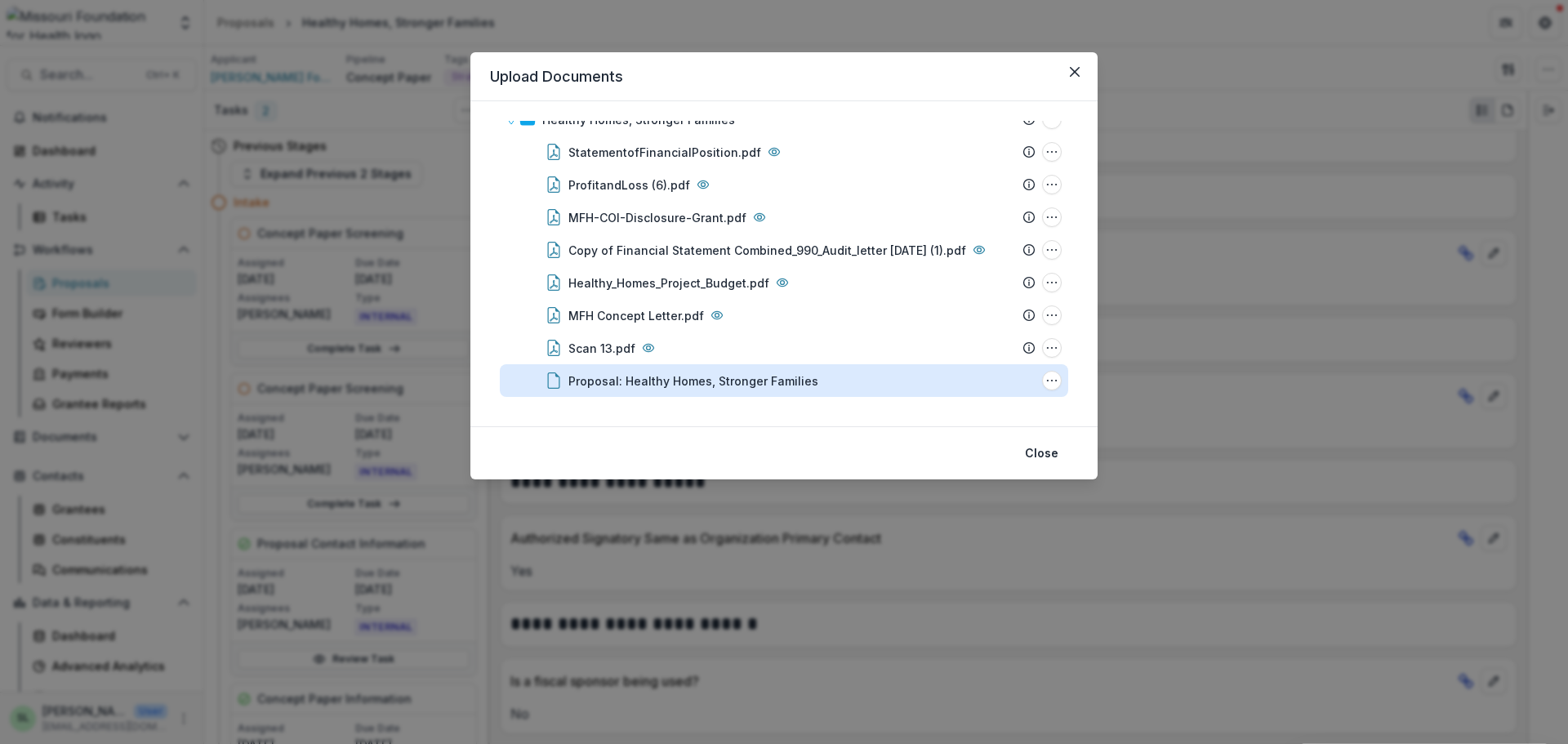
click at [681, 377] on div "Proposal: Healthy Homes, Stronger Families" at bounding box center [694, 381] width 250 height 17
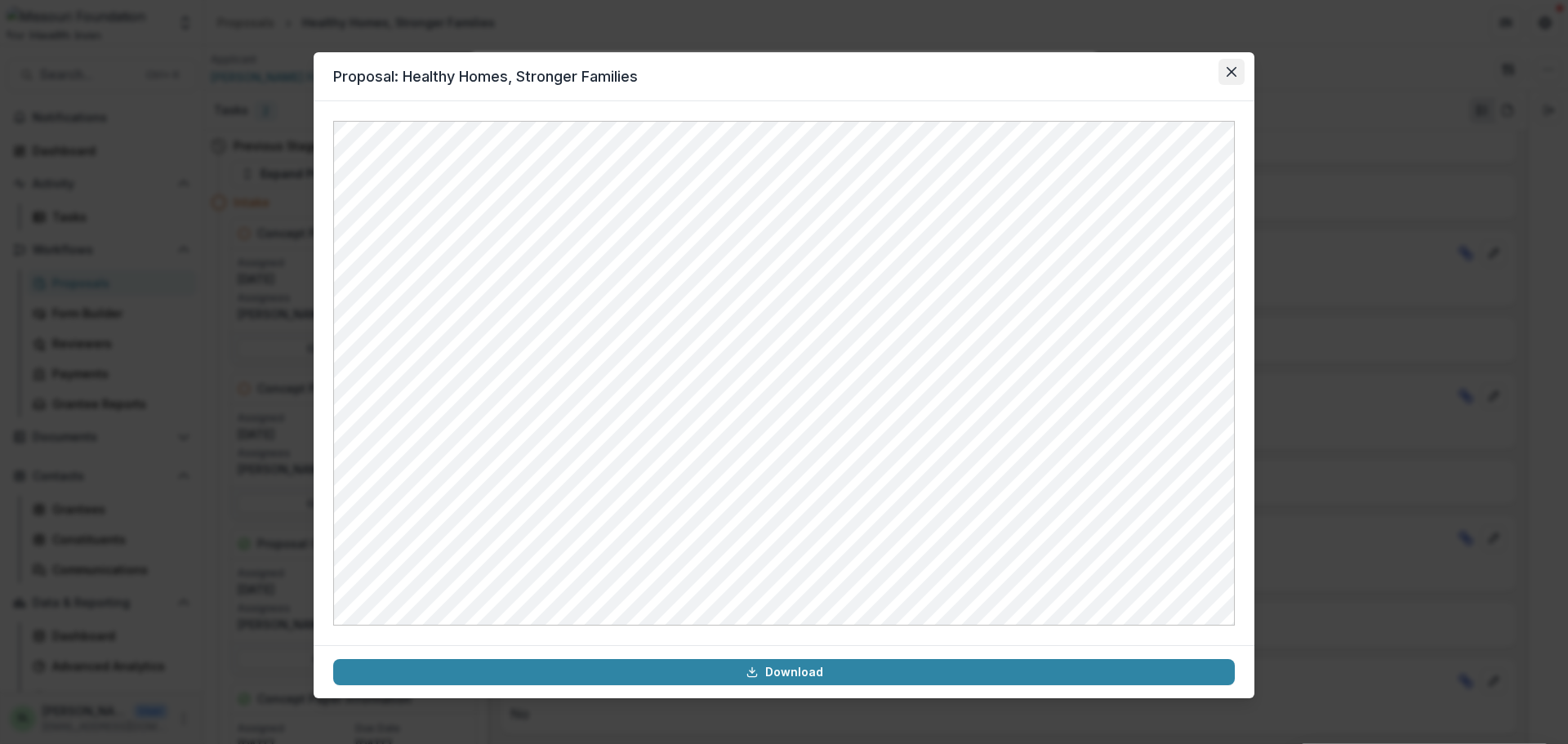
click at [1233, 79] on button "Close" at bounding box center [1231, 71] width 26 height 26
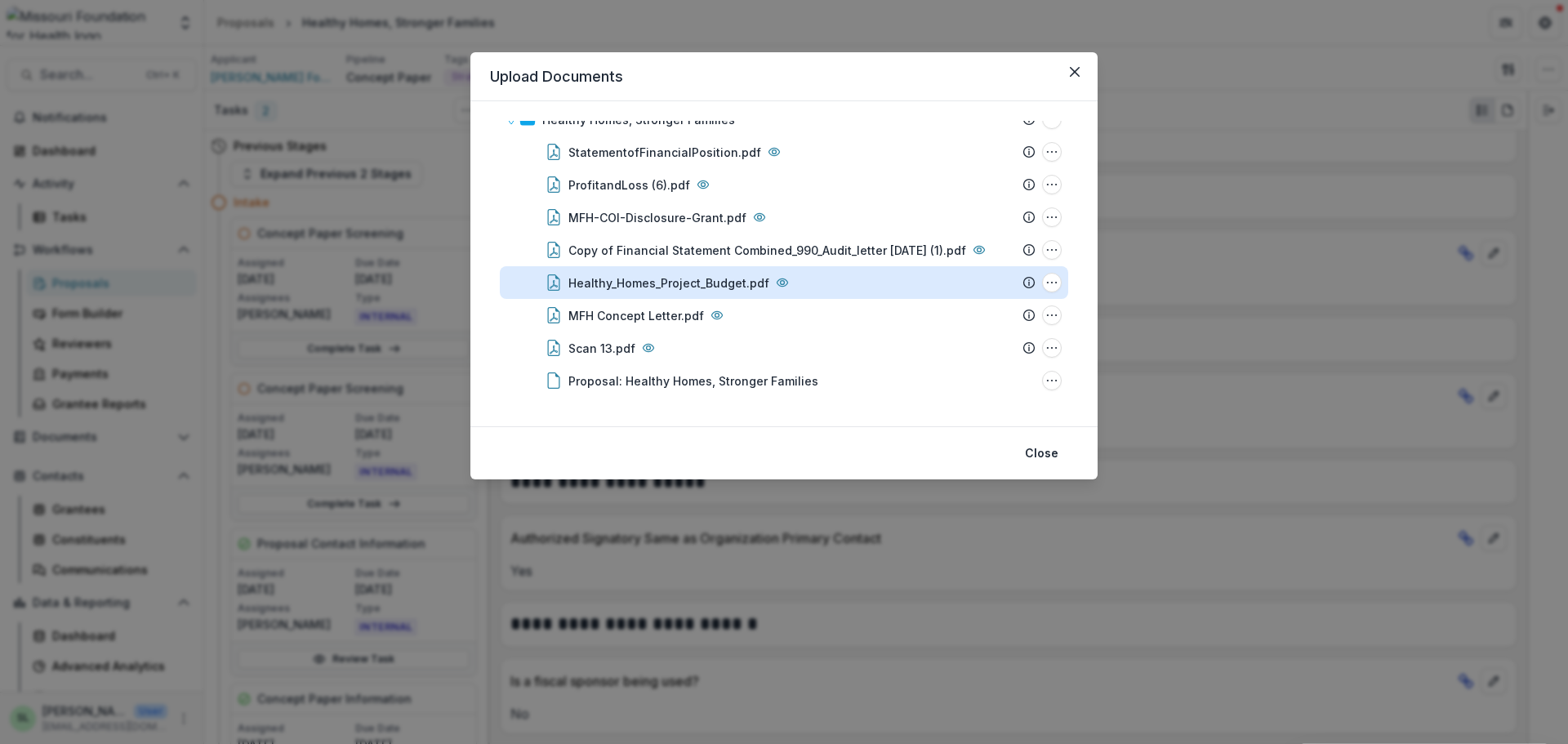
scroll to position [0, 0]
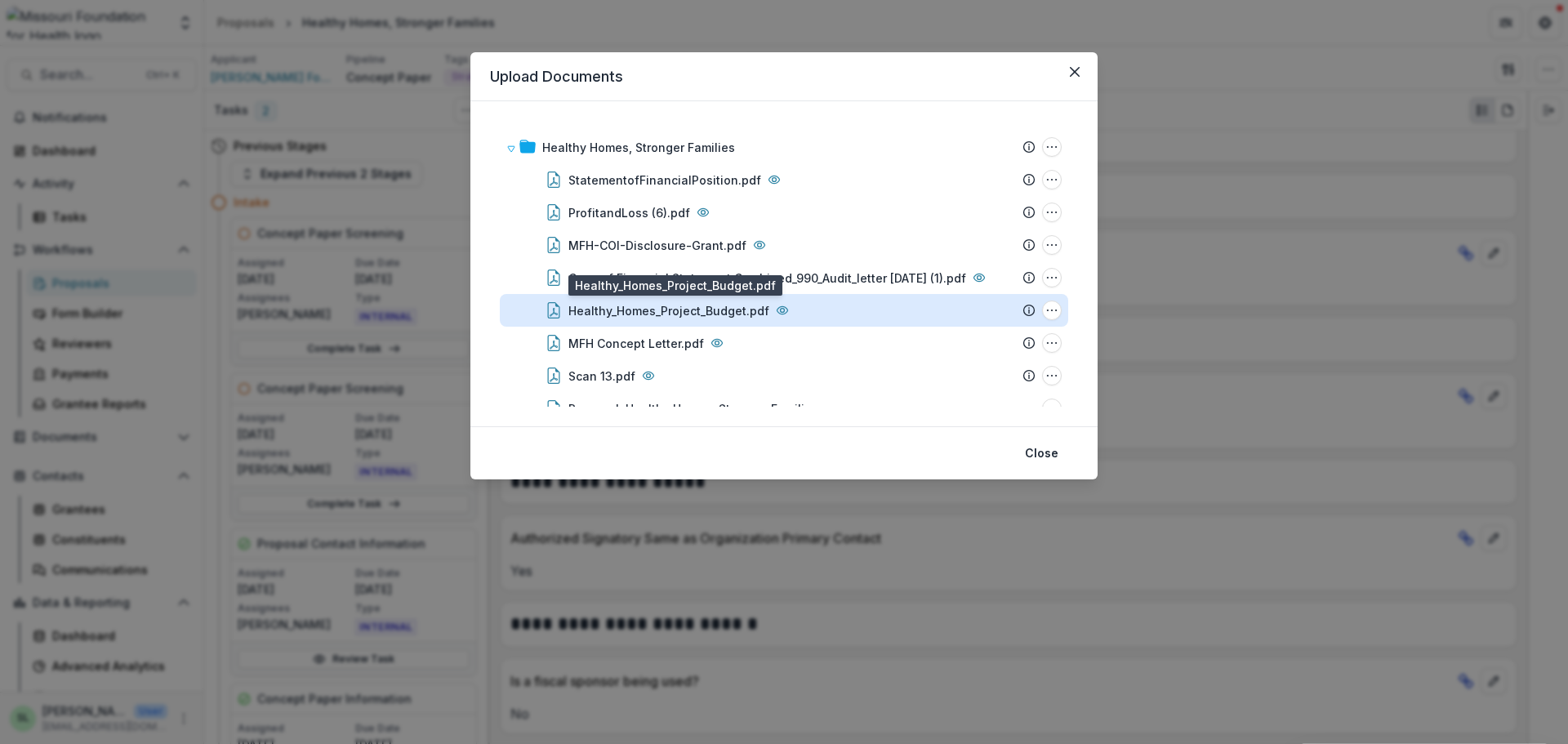
click at [692, 315] on div "Healthy_Homes_Project_Budget.pdf" at bounding box center [669, 310] width 201 height 17
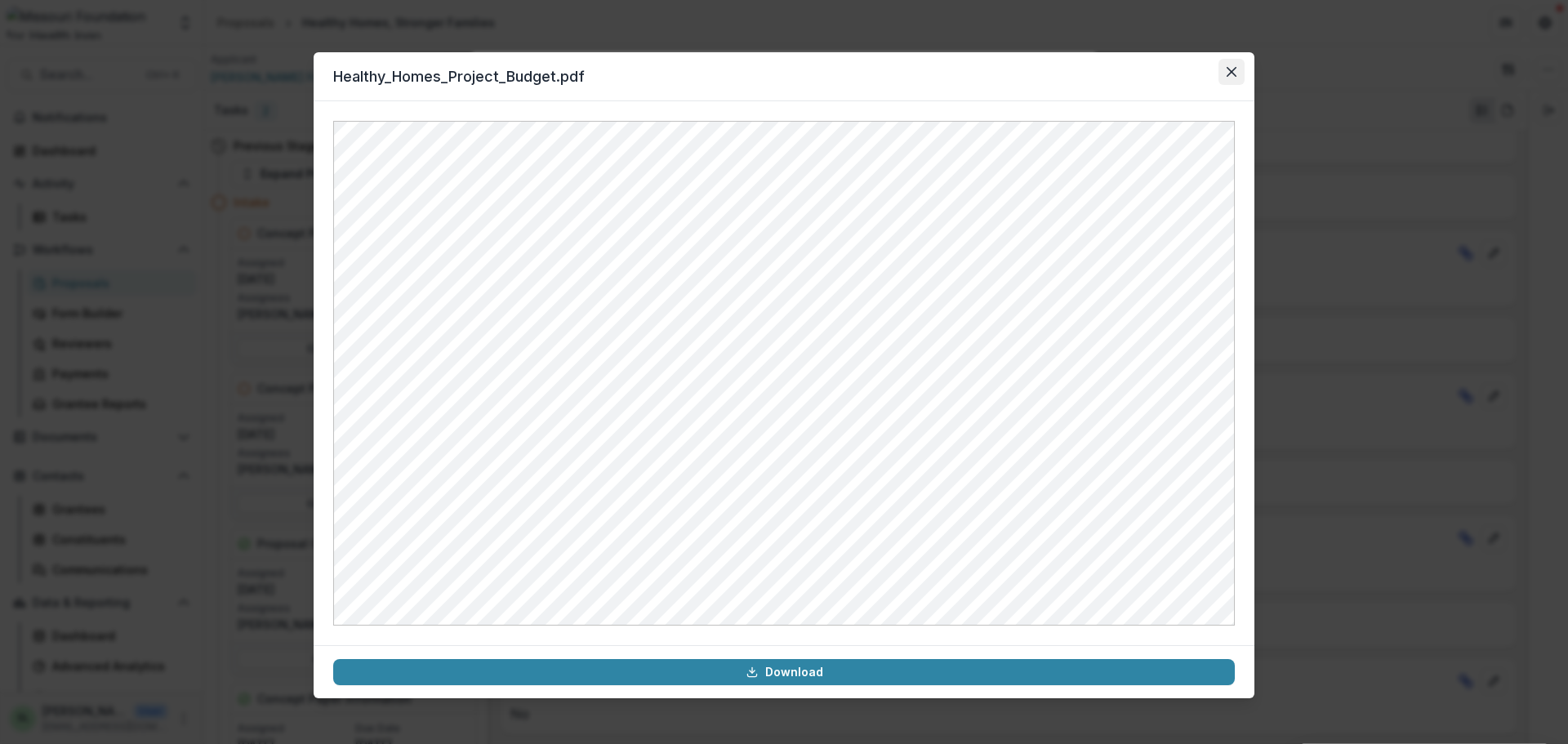
click at [1230, 81] on button "Close" at bounding box center [1231, 71] width 26 height 26
